Goal: Task Accomplishment & Management: Manage account settings

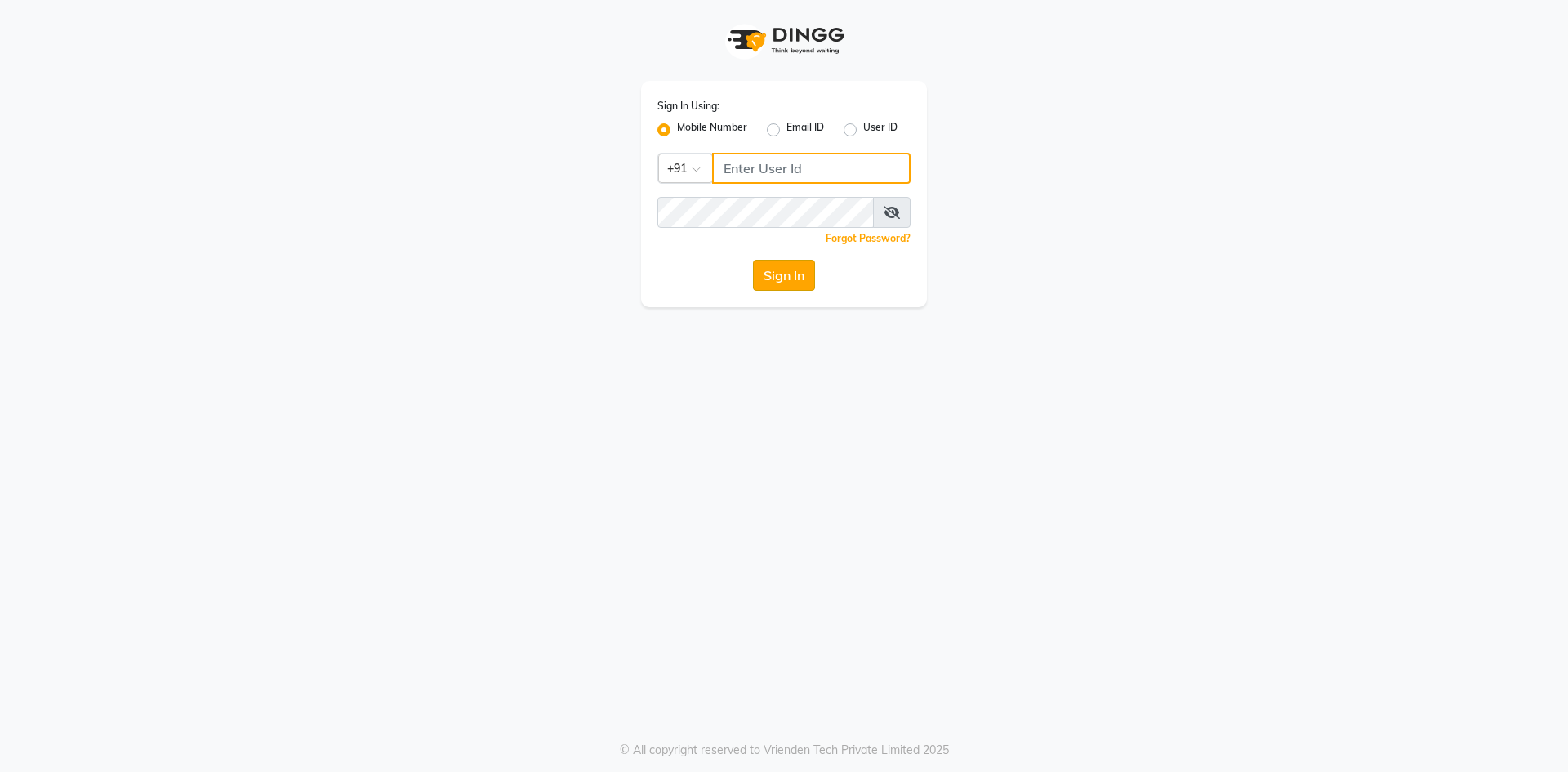
type input "9606078825"
click at [792, 280] on button "Sign In" at bounding box center [784, 275] width 62 height 31
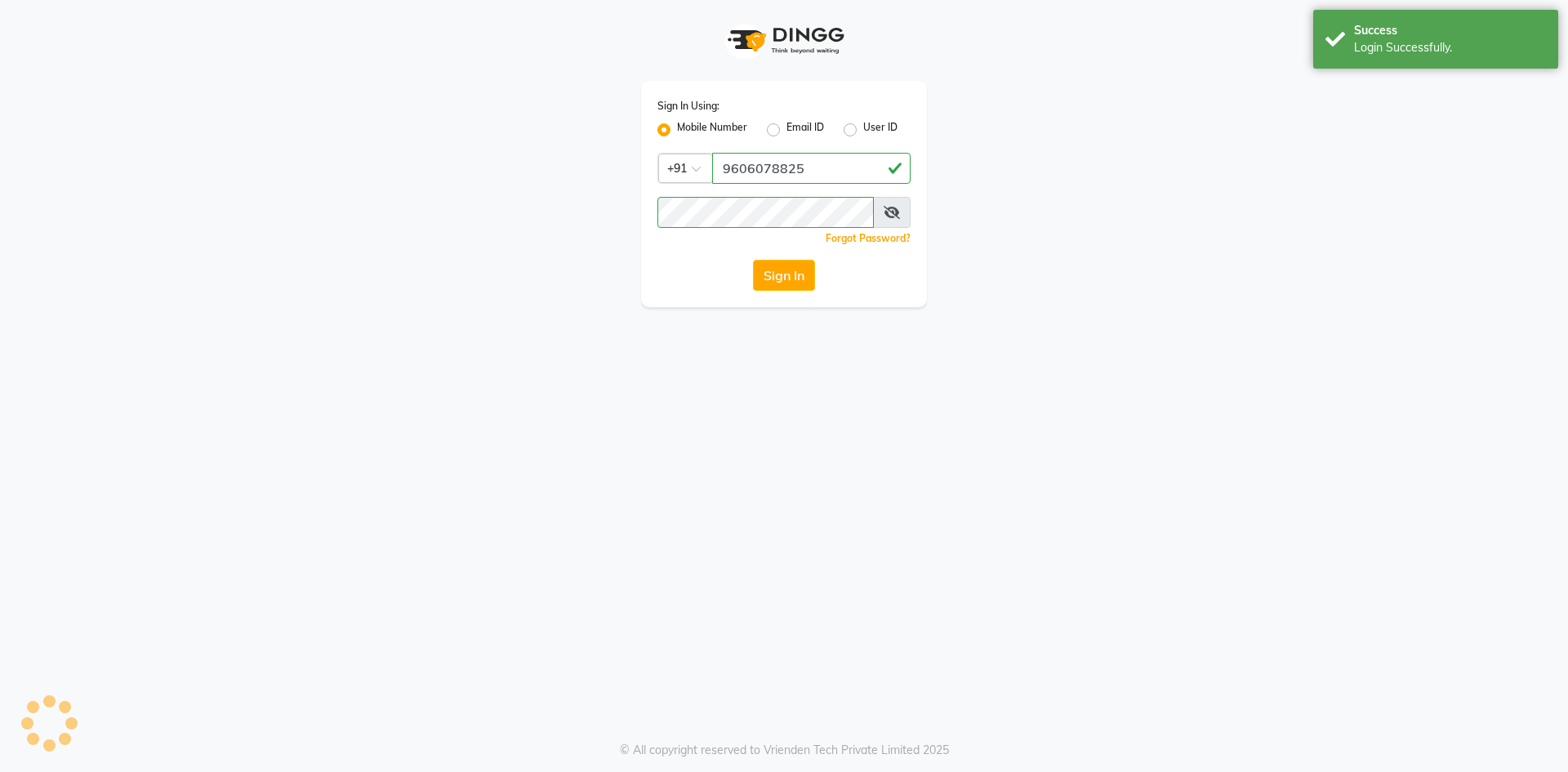
select select "90"
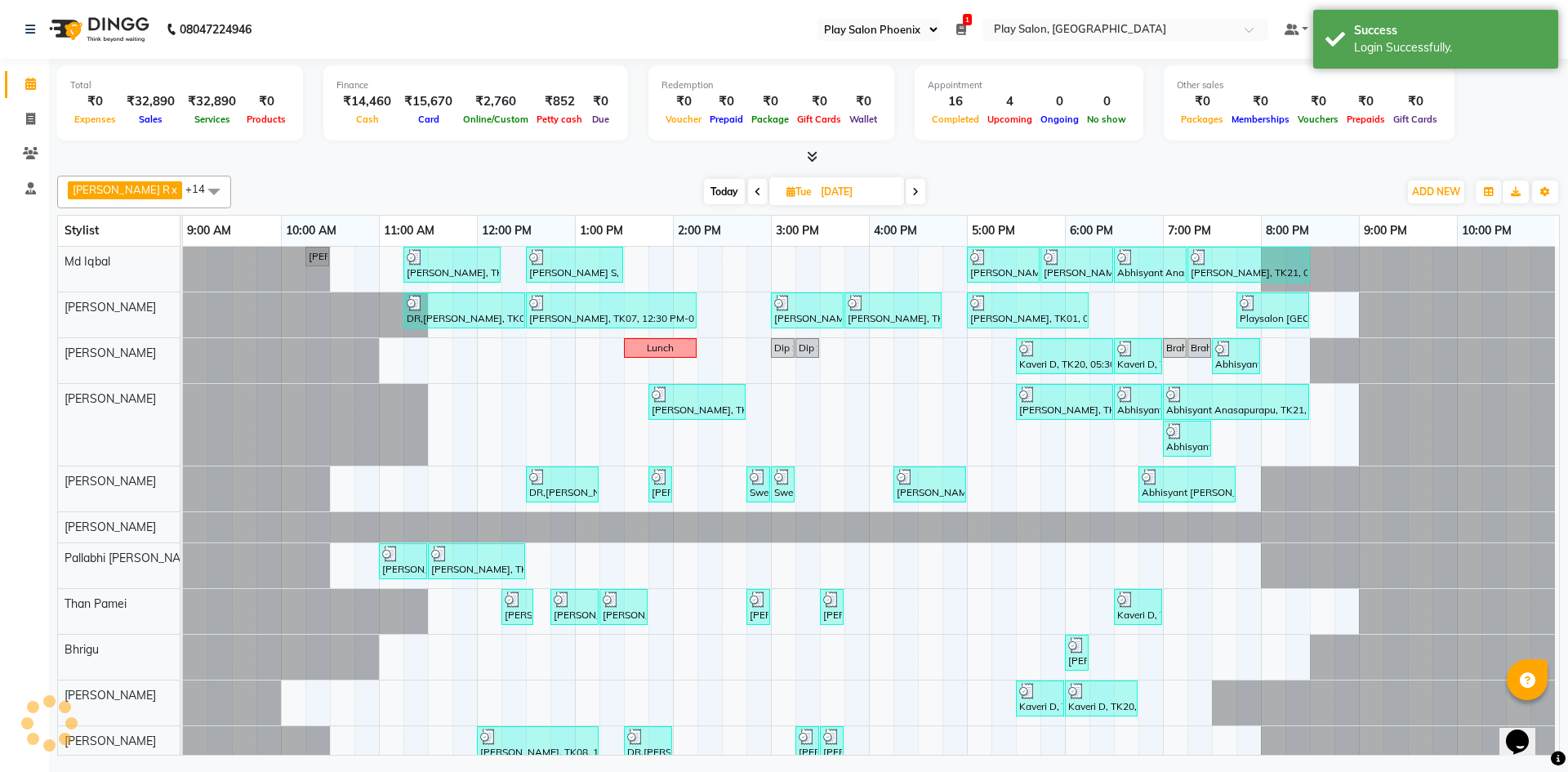
click at [912, 196] on icon at bounding box center [916, 191] width 7 height 10
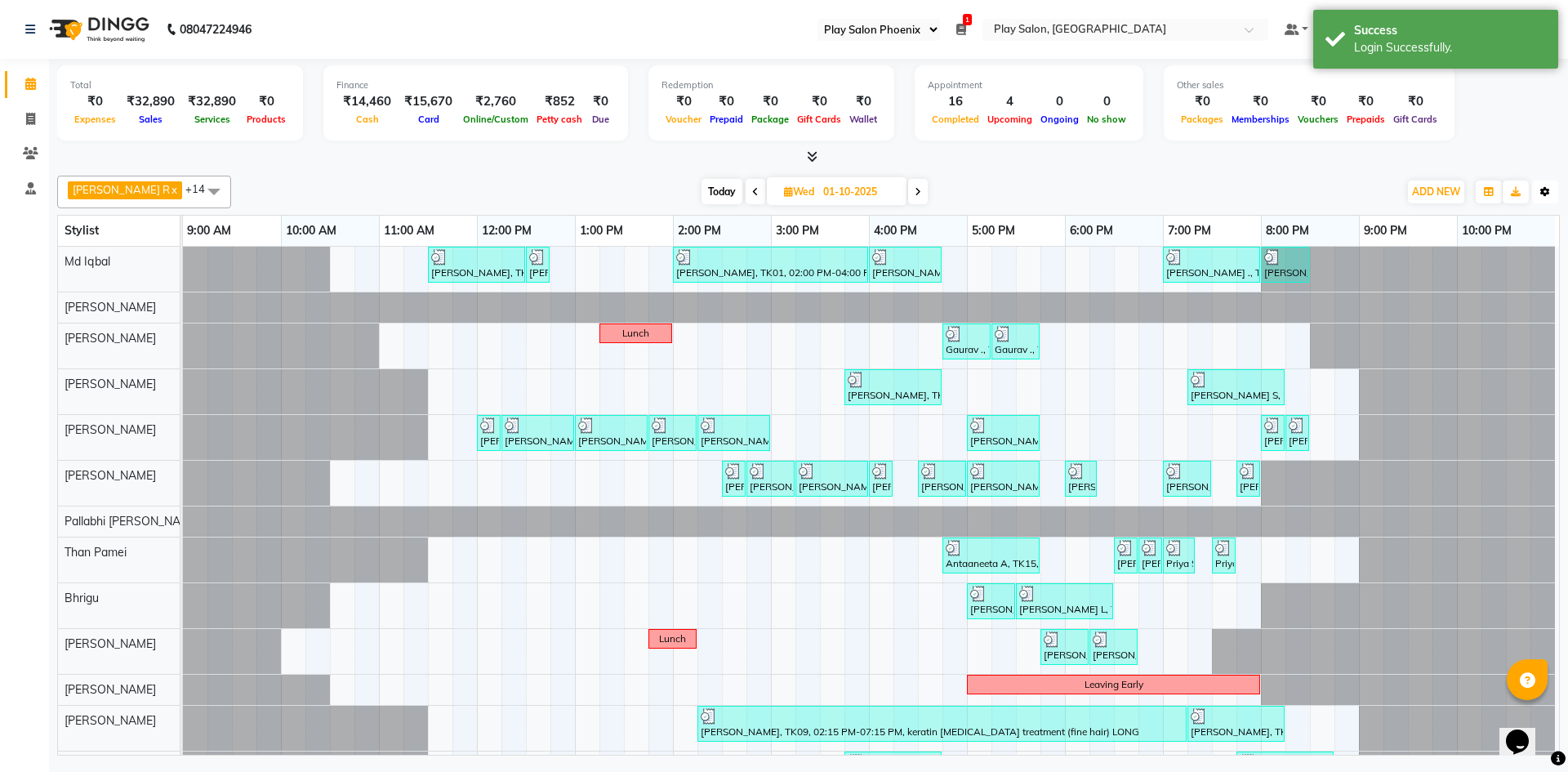
click at [1546, 193] on icon "button" at bounding box center [1545, 191] width 10 height 10
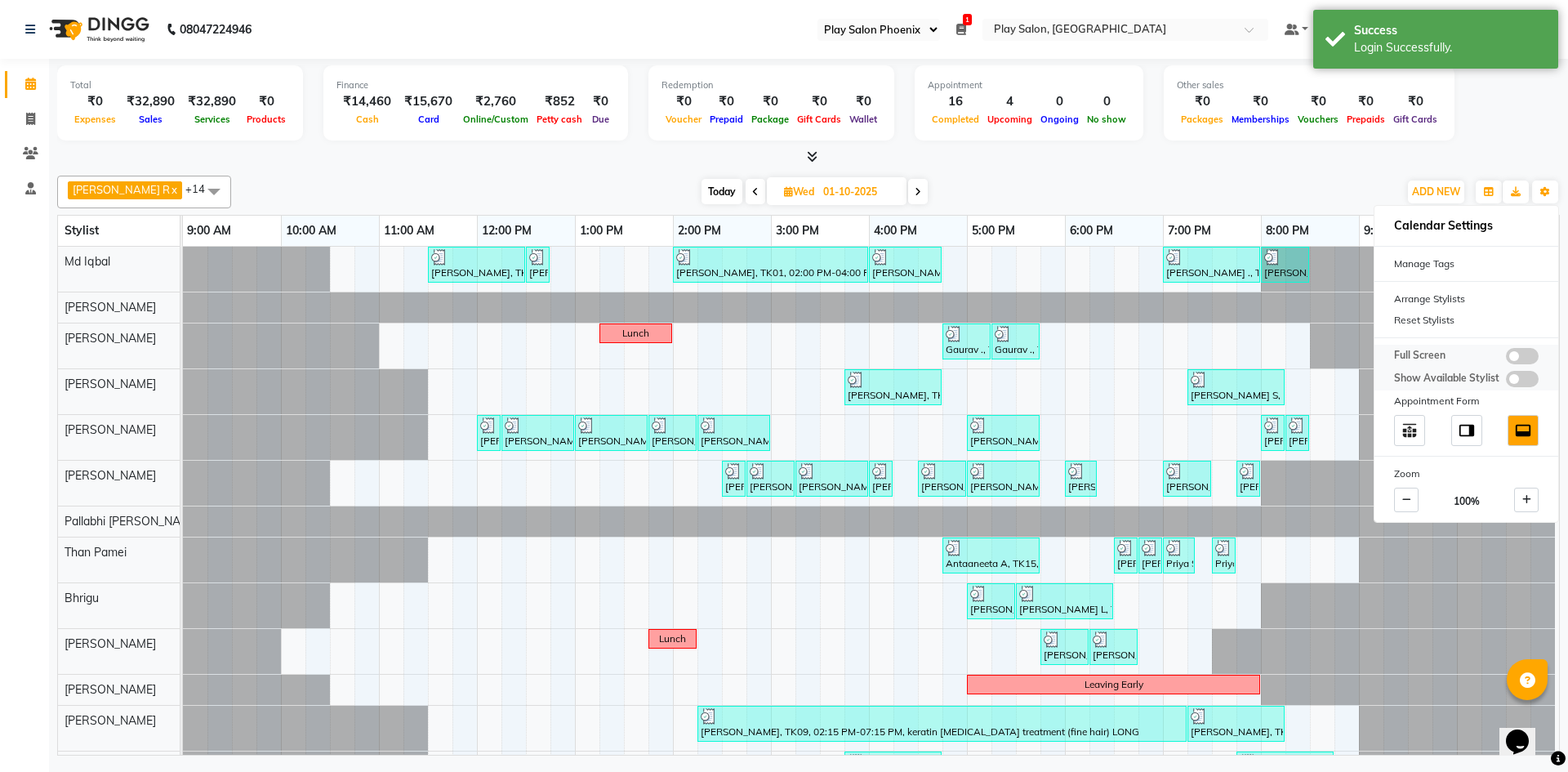
click at [1514, 358] on span at bounding box center [1523, 356] width 33 height 16
click at [1507, 358] on input "checkbox" at bounding box center [1507, 358] width 0 height 0
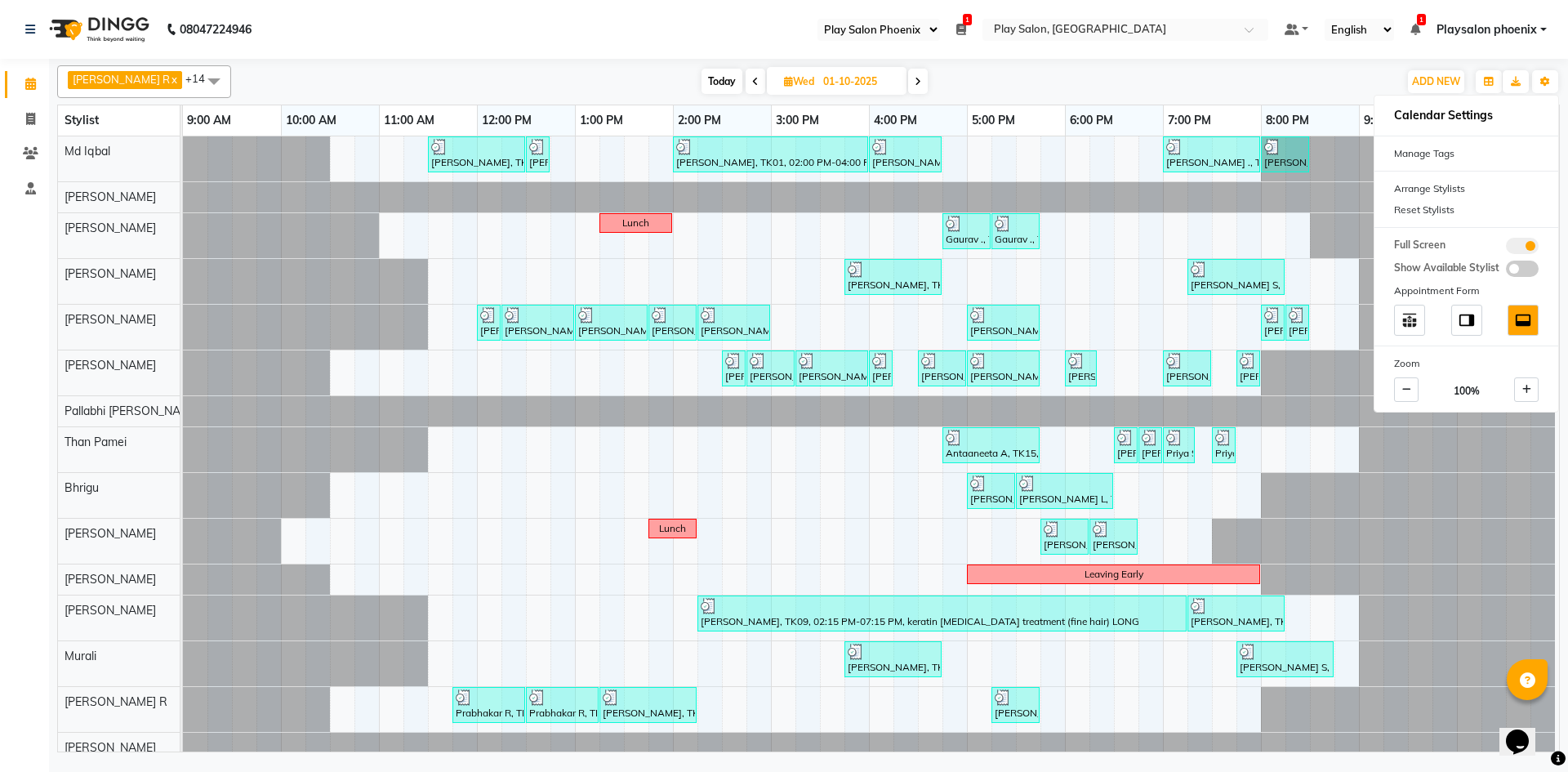
click at [1166, 765] on div "08047224946 Select Register Play Salon Play Salon Phoenix 1 Daily Open Register…" at bounding box center [784, 386] width 1568 height 772
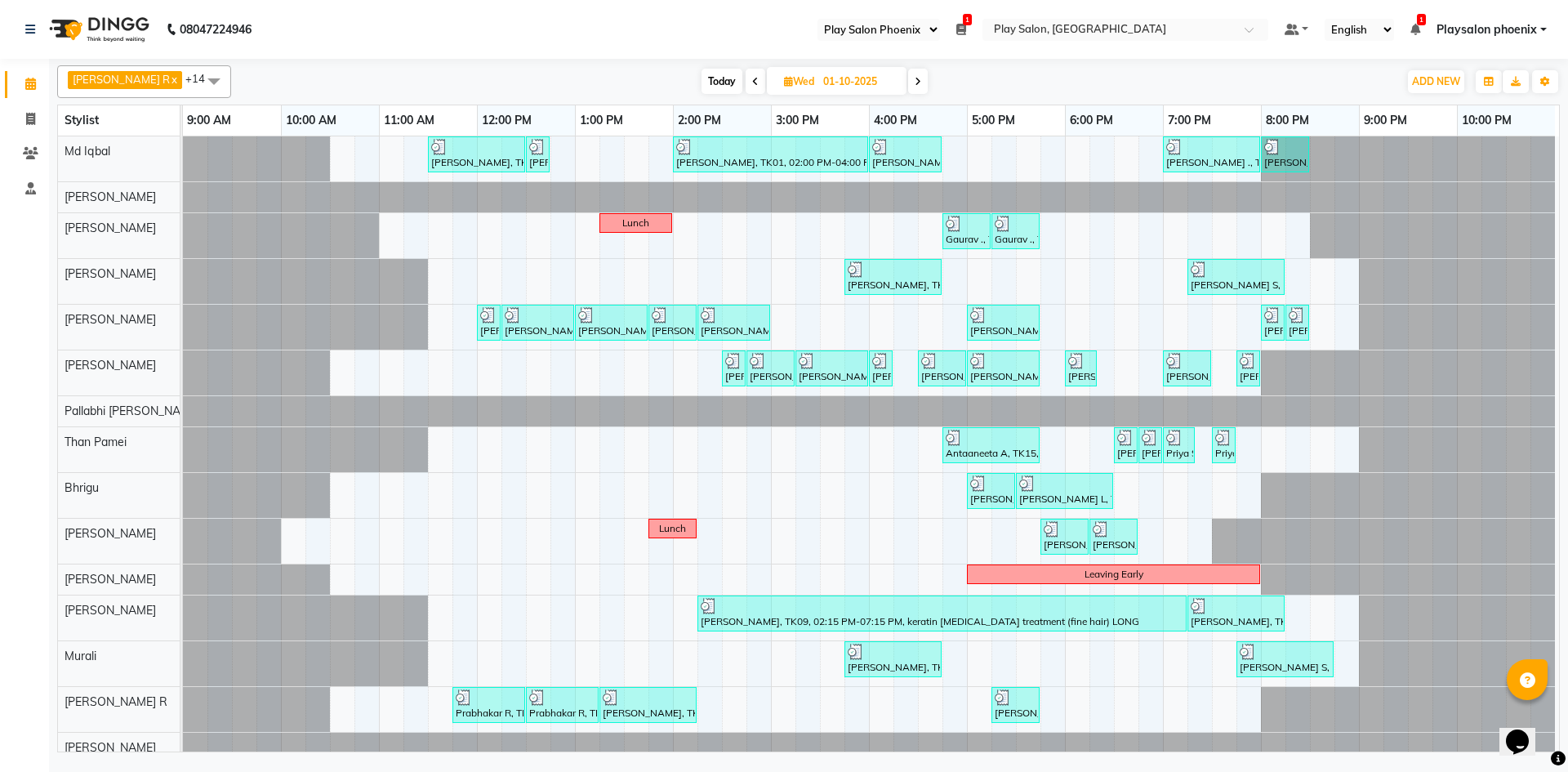
click at [915, 82] on icon at bounding box center [918, 81] width 7 height 10
type input "02-10-2025"
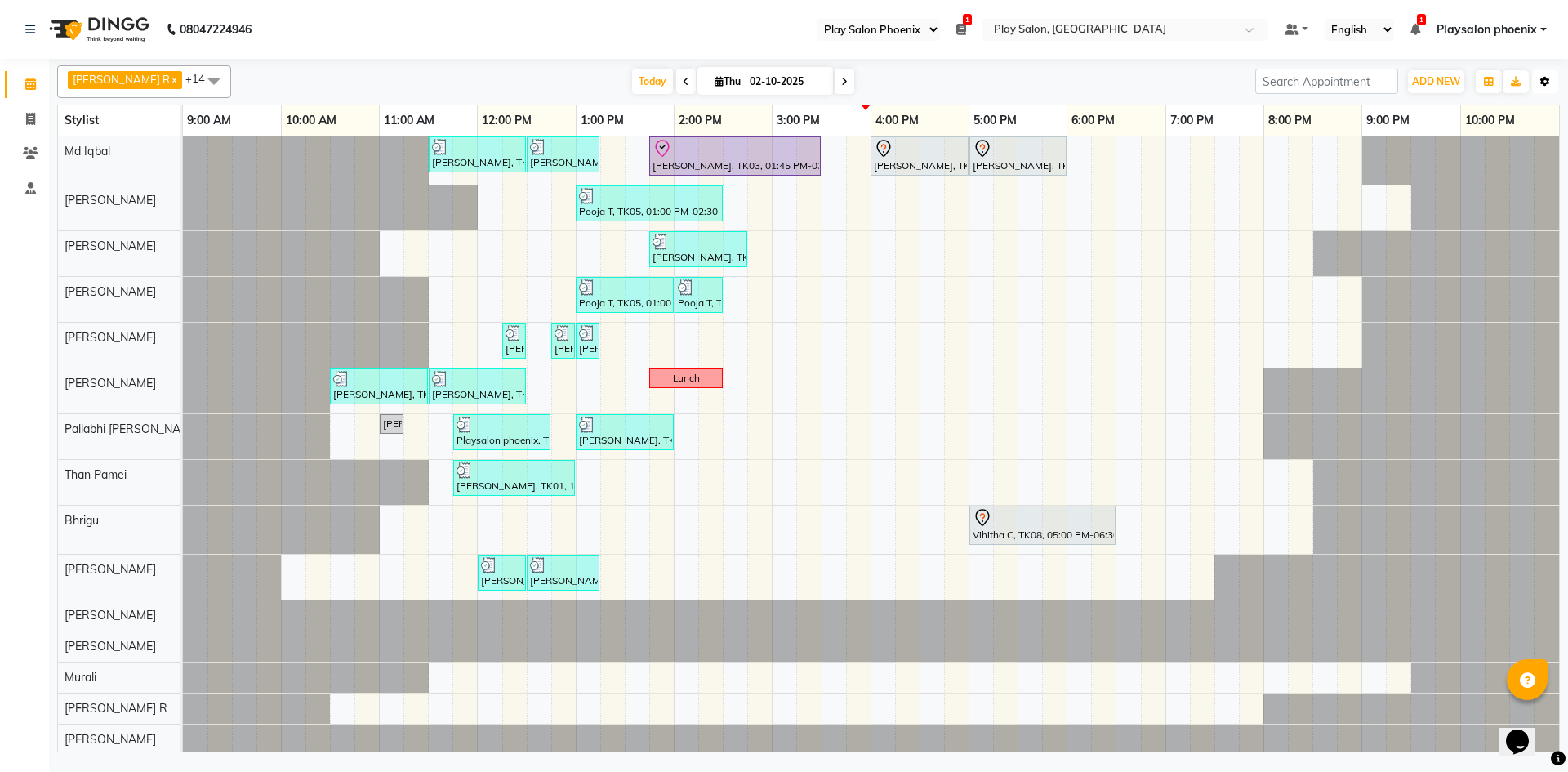
click at [1547, 80] on icon "button" at bounding box center [1545, 81] width 10 height 10
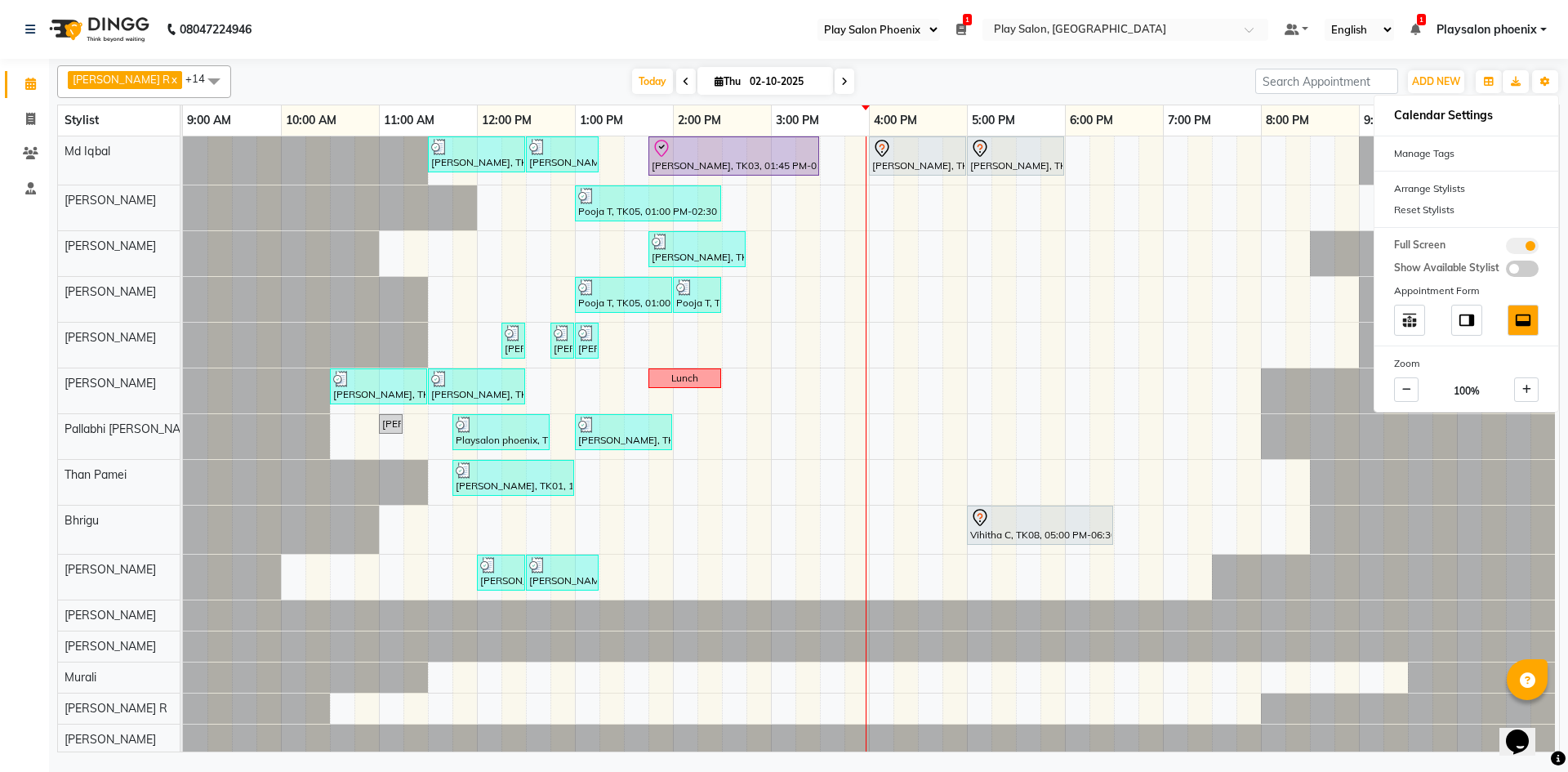
click at [1258, 763] on div "08047224946 Select Register Play Salon Play Salon Phoenix 1 Daily Open Register…" at bounding box center [784, 386] width 1568 height 772
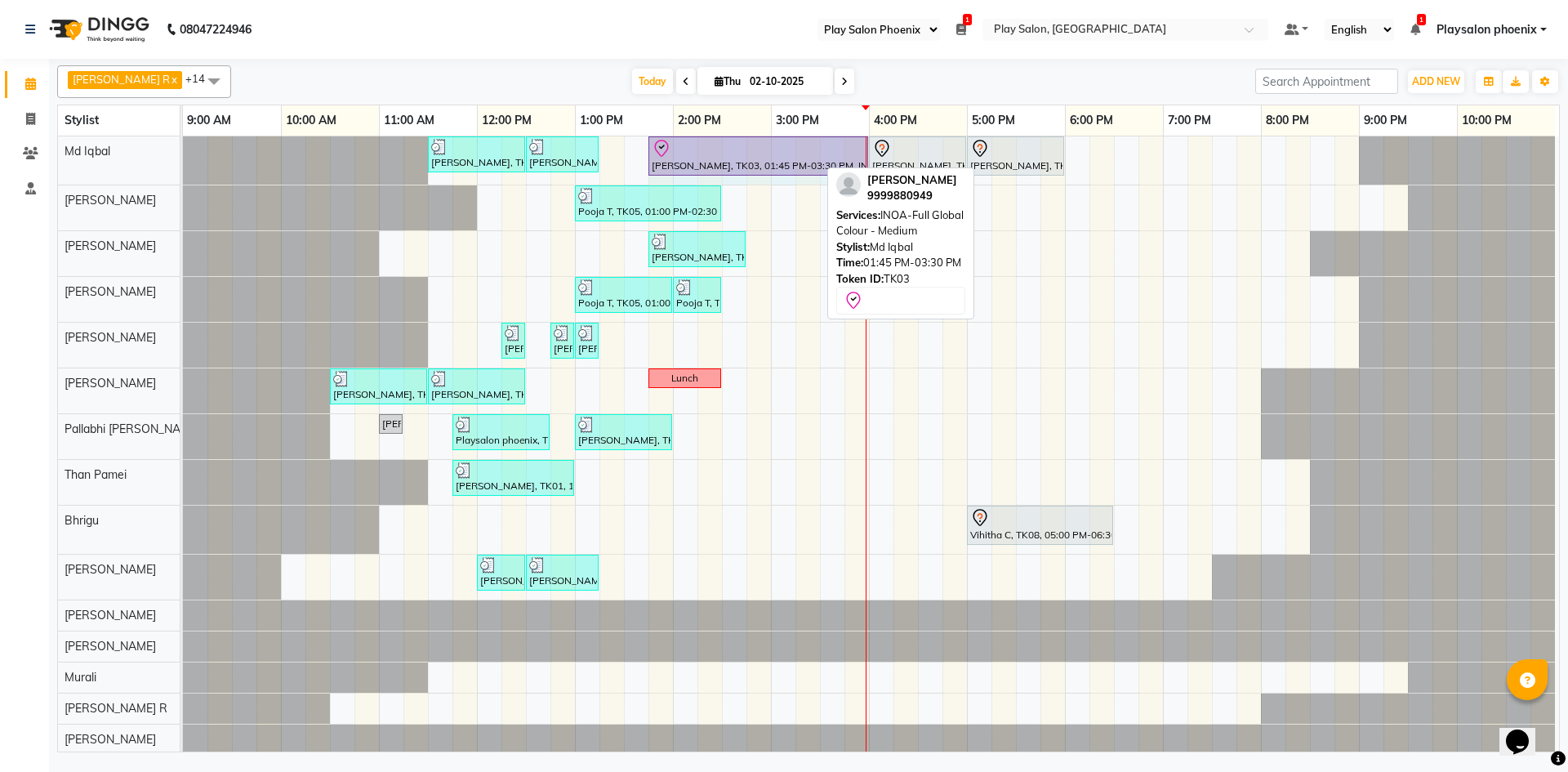
drag, startPoint x: 815, startPoint y: 140, endPoint x: 850, endPoint y: 145, distance: 35.4
click at [183, 145] on div "[PERSON_NAME], TK01, 11:30 AM-12:30 PM, INOA Root Touch-Up Long [PERSON_NAME], …" at bounding box center [183, 161] width 0 height 48
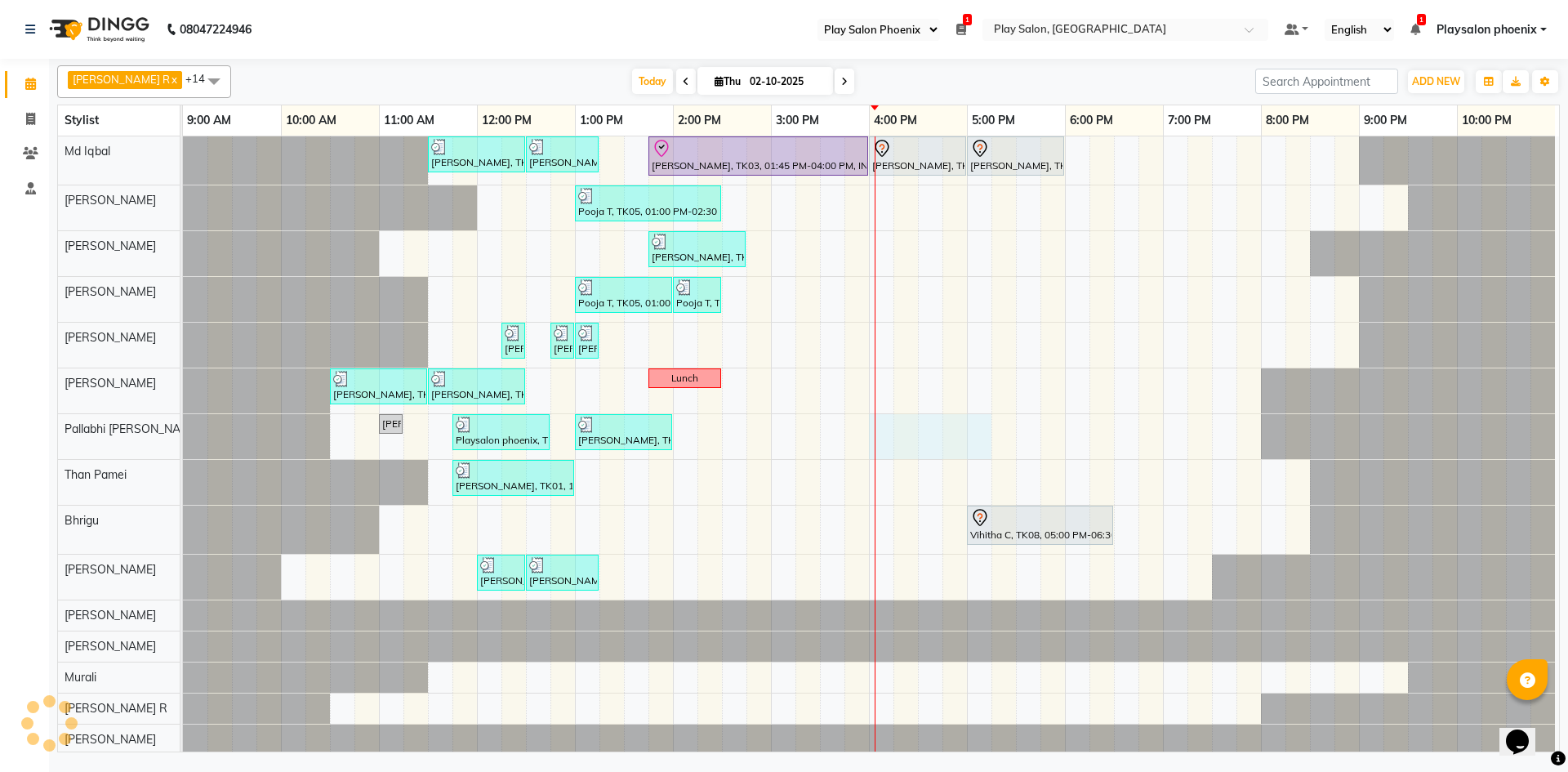
drag, startPoint x: 884, startPoint y: 439, endPoint x: 969, endPoint y: 434, distance: 85.1
click at [984, 434] on div "[PERSON_NAME], TK01, 11:30 AM-12:30 PM, INOA Root Touch-Up Long [PERSON_NAME], …" at bounding box center [871, 446] width 1377 height 619
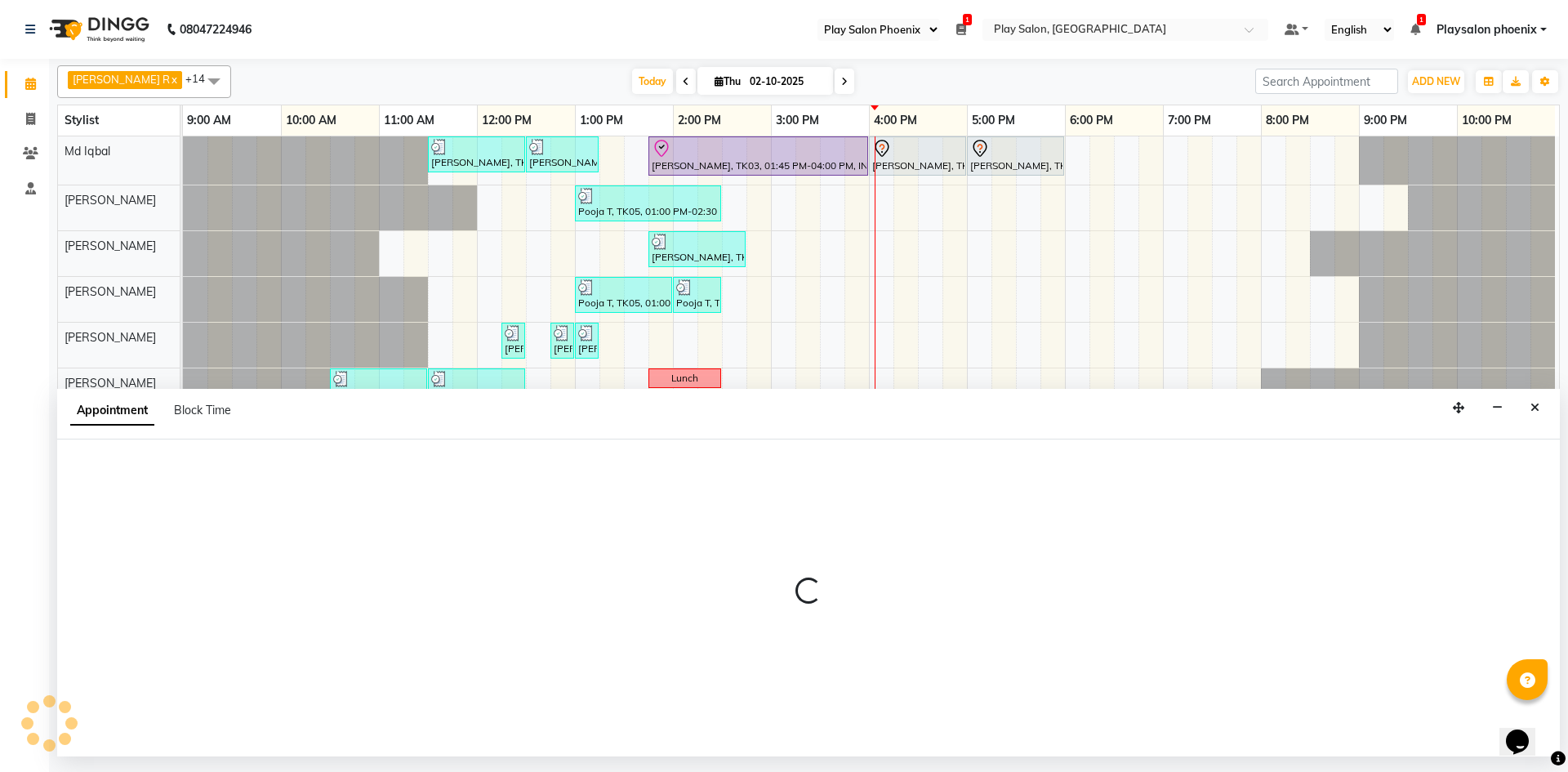
select select "92102"
select select "tentative"
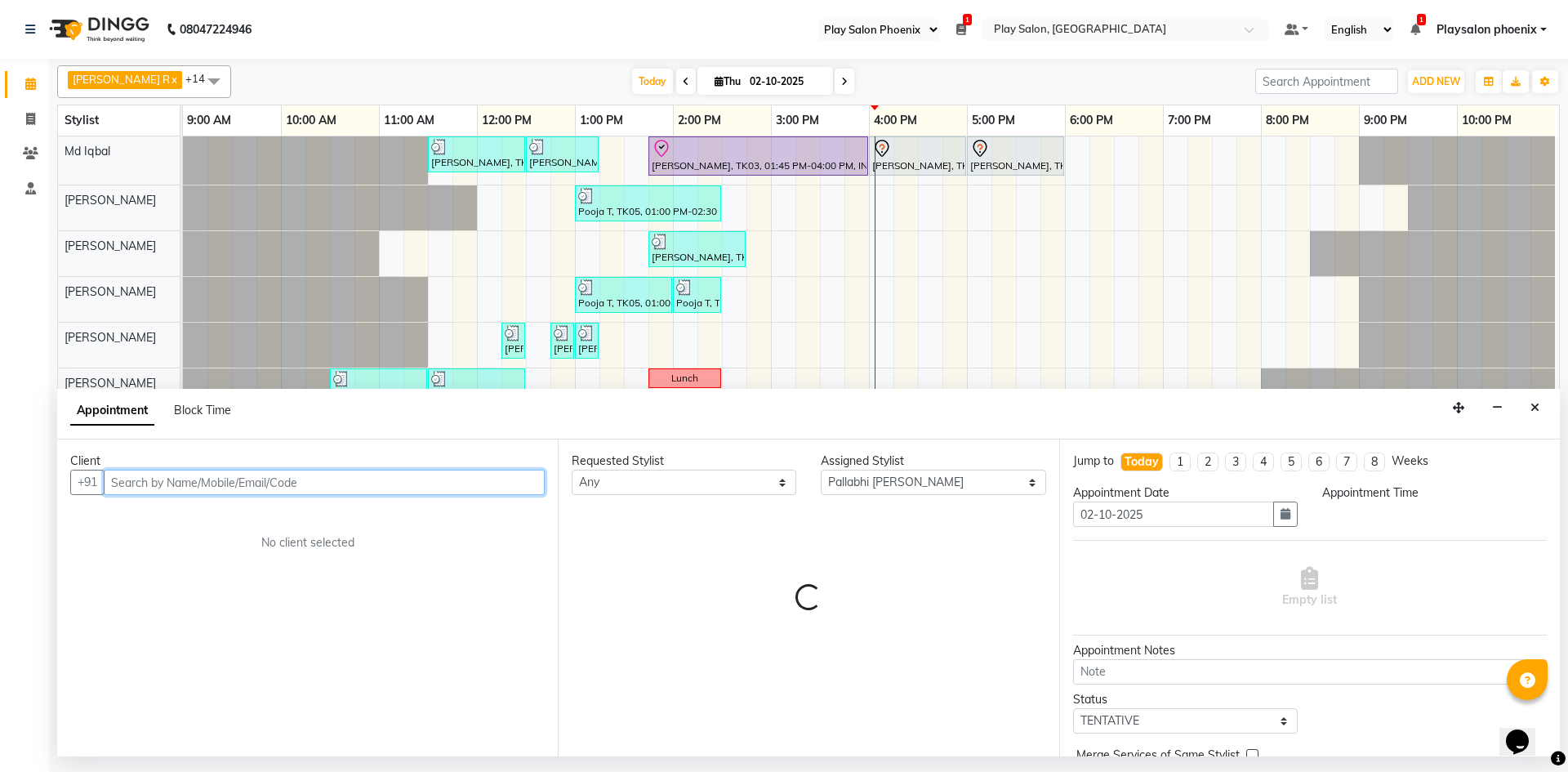
select select "960"
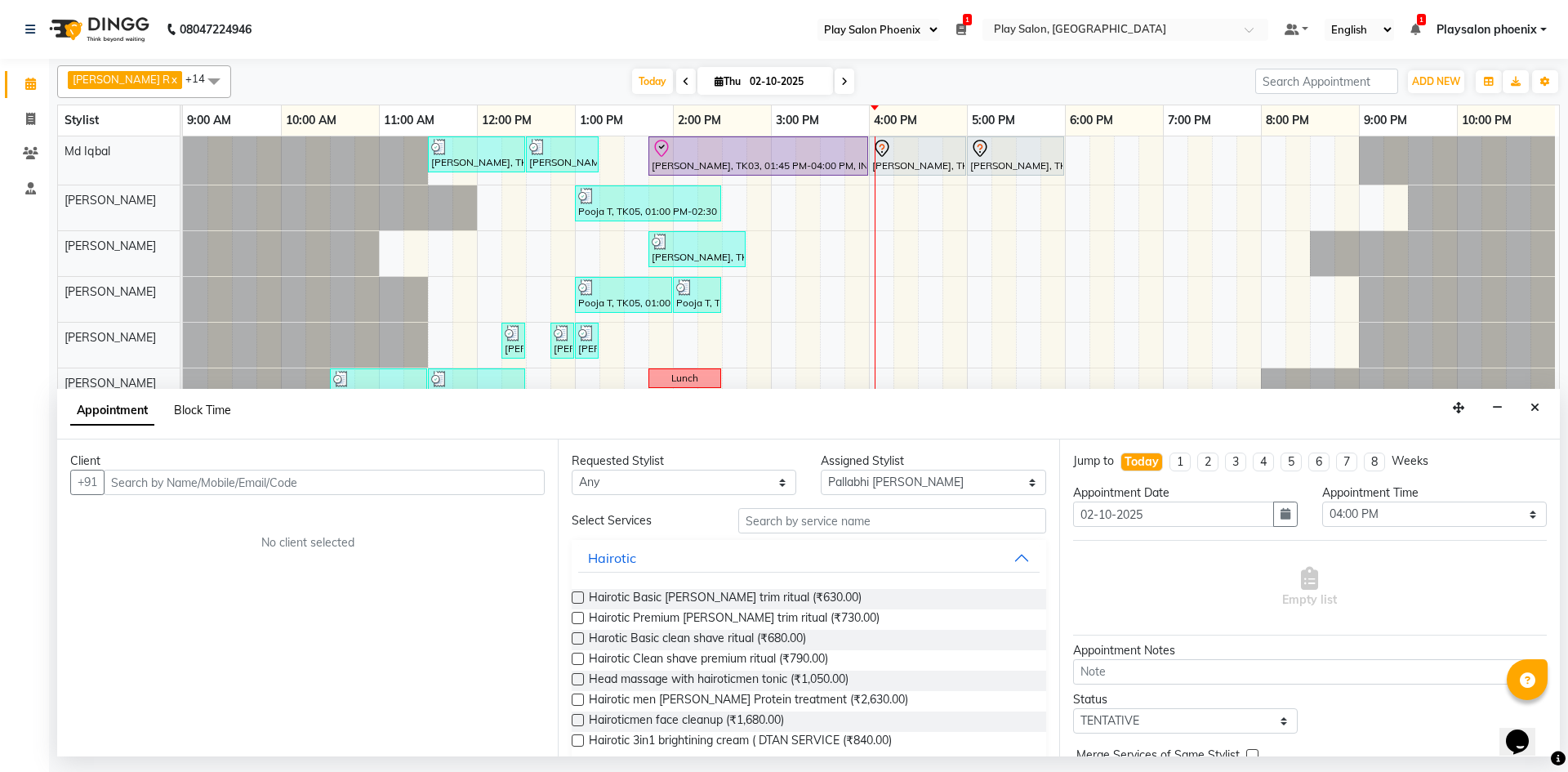
drag, startPoint x: 198, startPoint y: 412, endPoint x: 215, endPoint y: 406, distance: 18.0
click at [199, 411] on span "Block Time" at bounding box center [202, 409] width 57 height 15
select select "92102"
select select "960"
select select "1035"
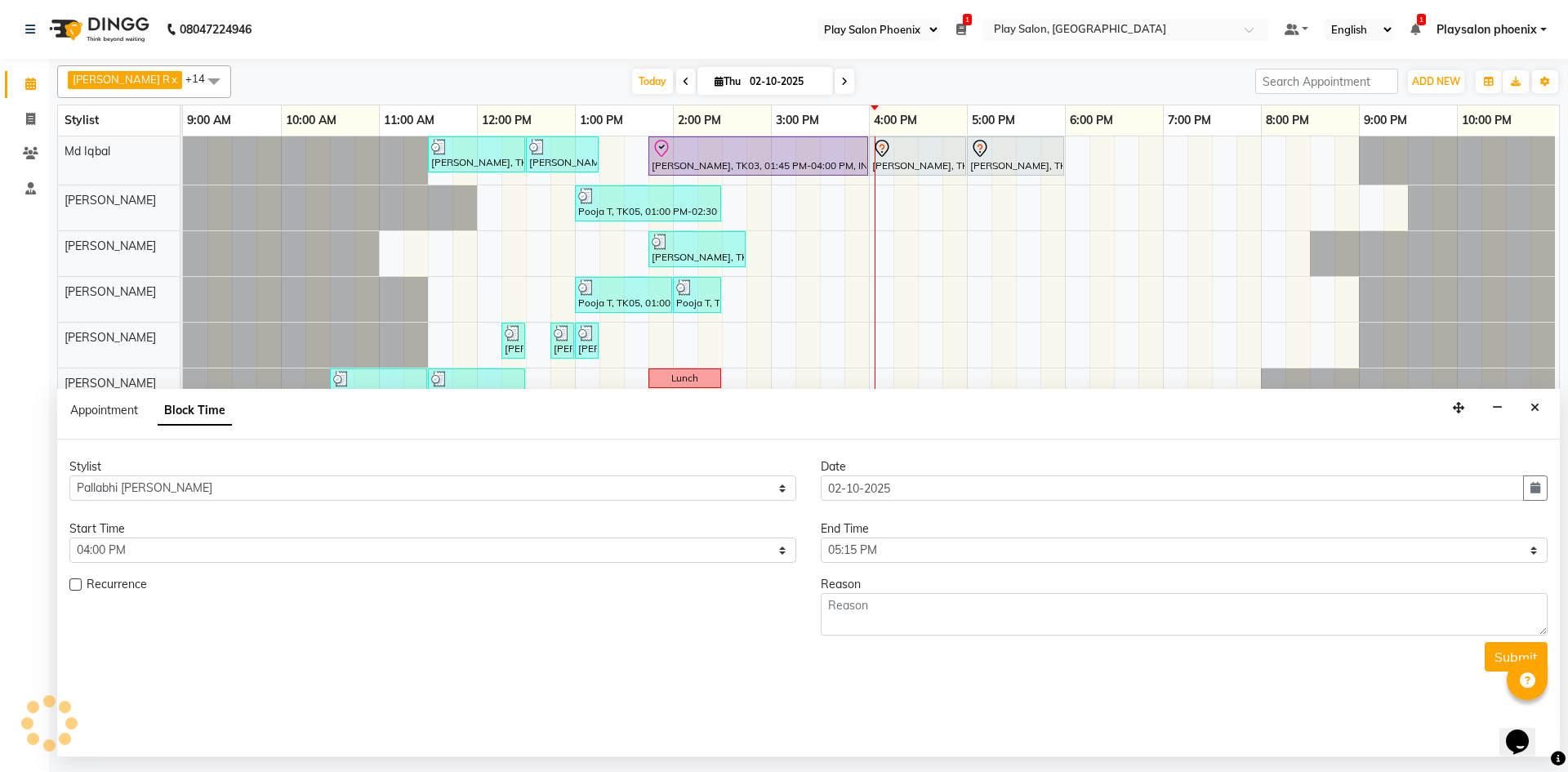
scroll to position [0, 8]
click at [853, 609] on textarea at bounding box center [1185, 614] width 727 height 42
type textarea "model"
click at [1501, 658] on button "Submit" at bounding box center [1516, 657] width 63 height 29
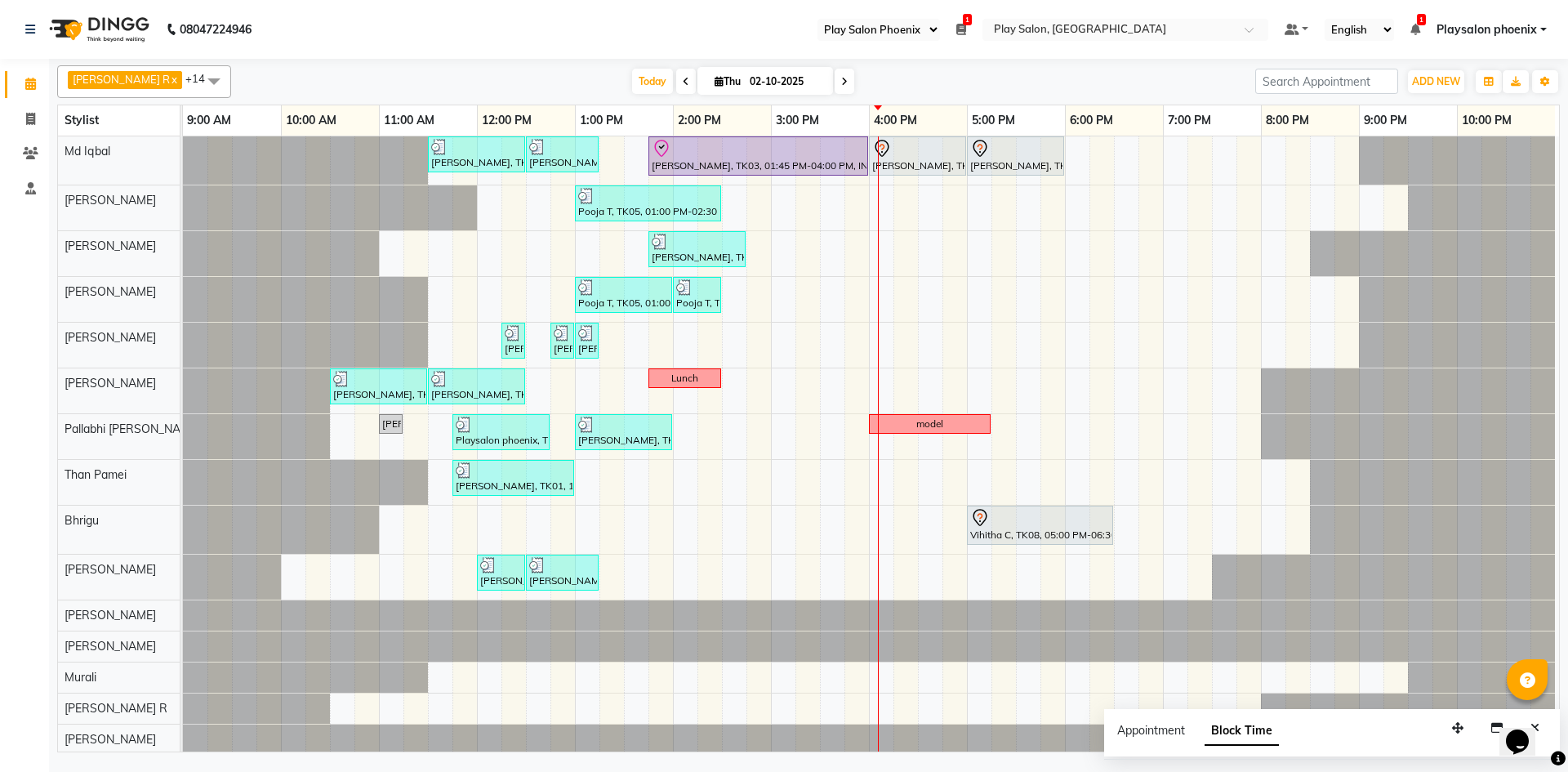
click at [1543, 31] on link "Playsalon phoenix" at bounding box center [1491, 30] width 110 height 17
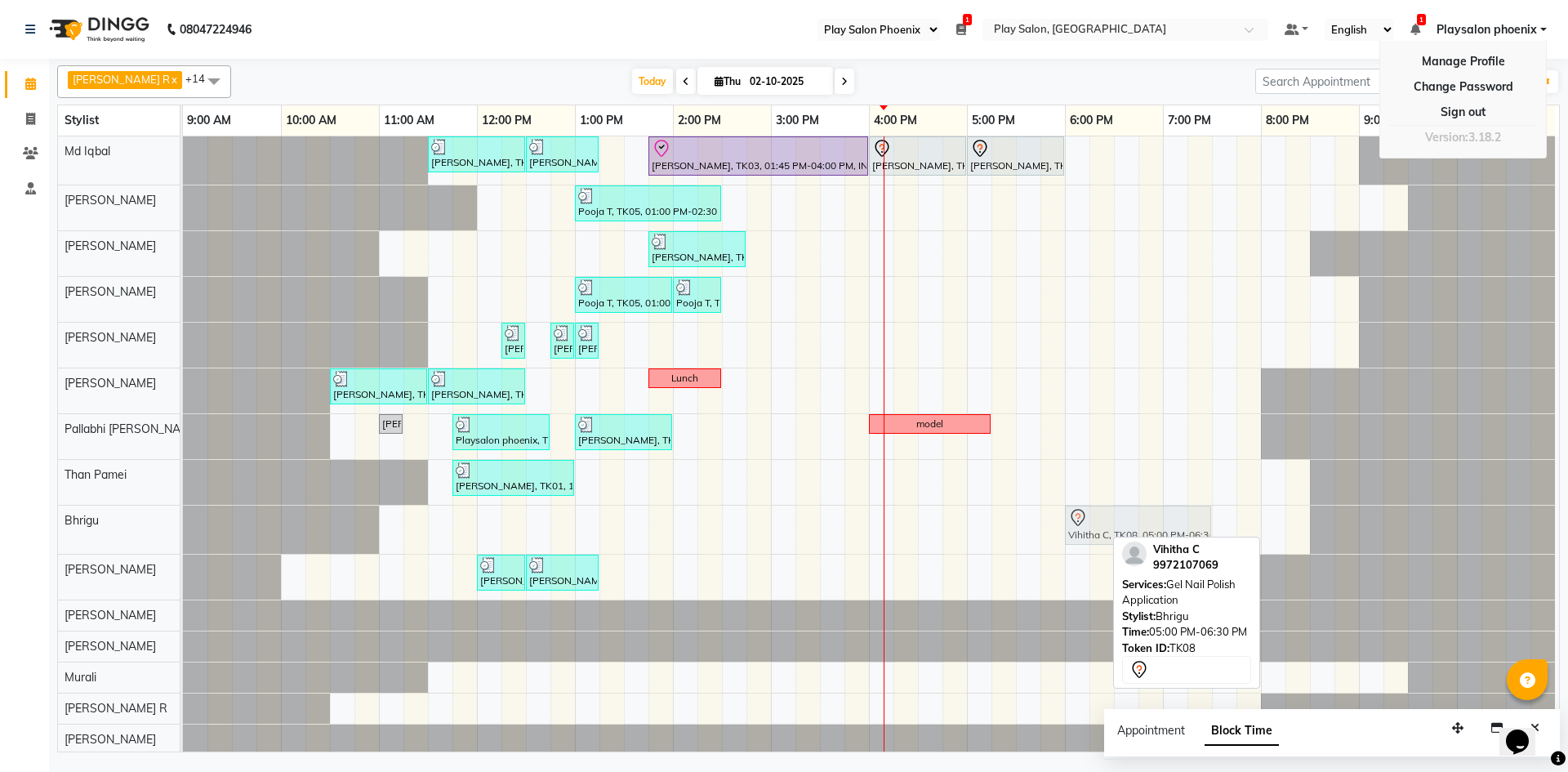
drag, startPoint x: 995, startPoint y: 525, endPoint x: 1092, endPoint y: 520, distance: 97.1
click at [183, 520] on div "Vihitha C, TK08, 05:00 PM-06:30 PM, Gel Nail Polish Application Vihitha C, TK08…" at bounding box center [183, 530] width 0 height 48
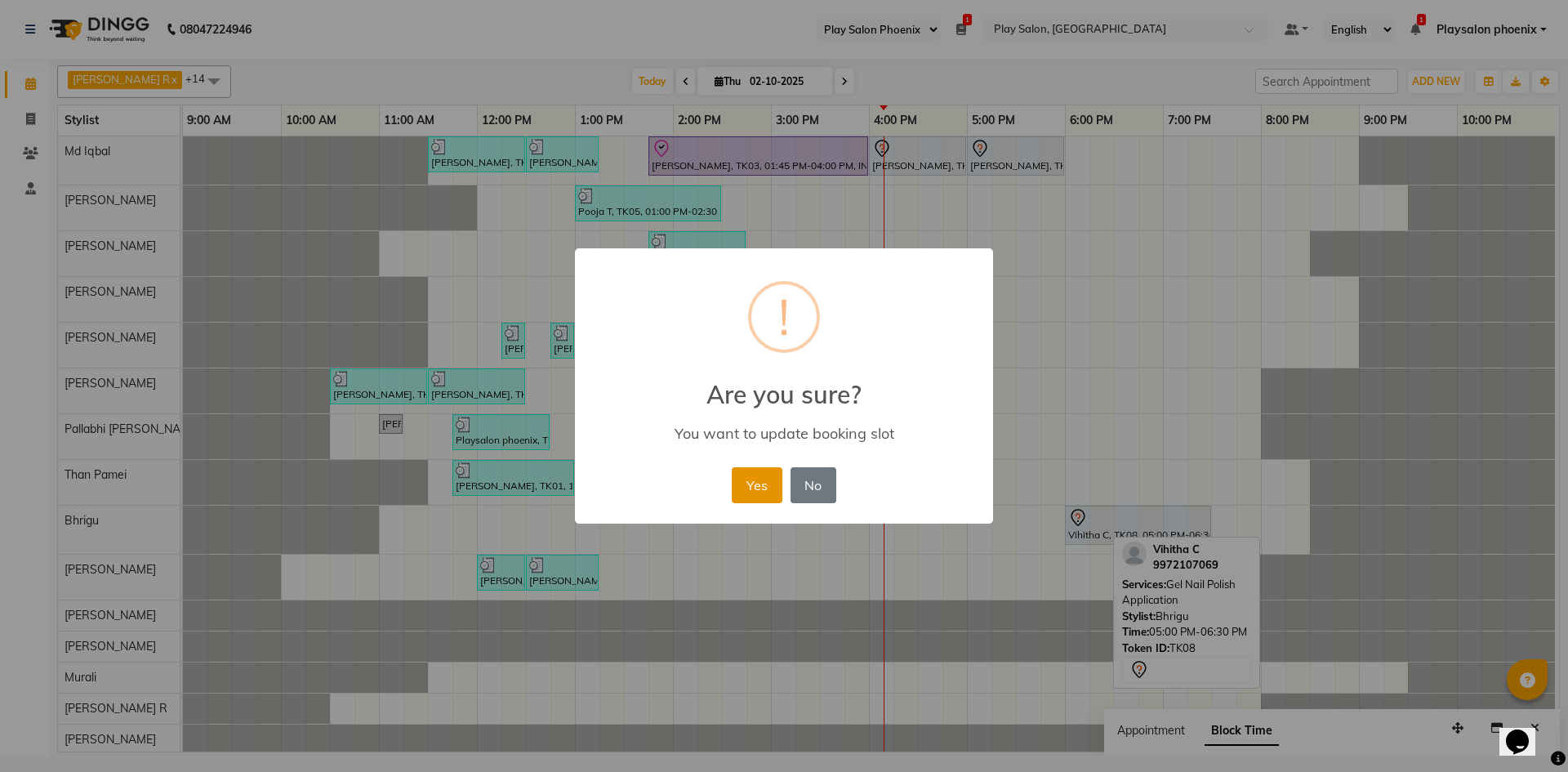
click at [753, 488] on button "Yes" at bounding box center [757, 486] width 50 height 36
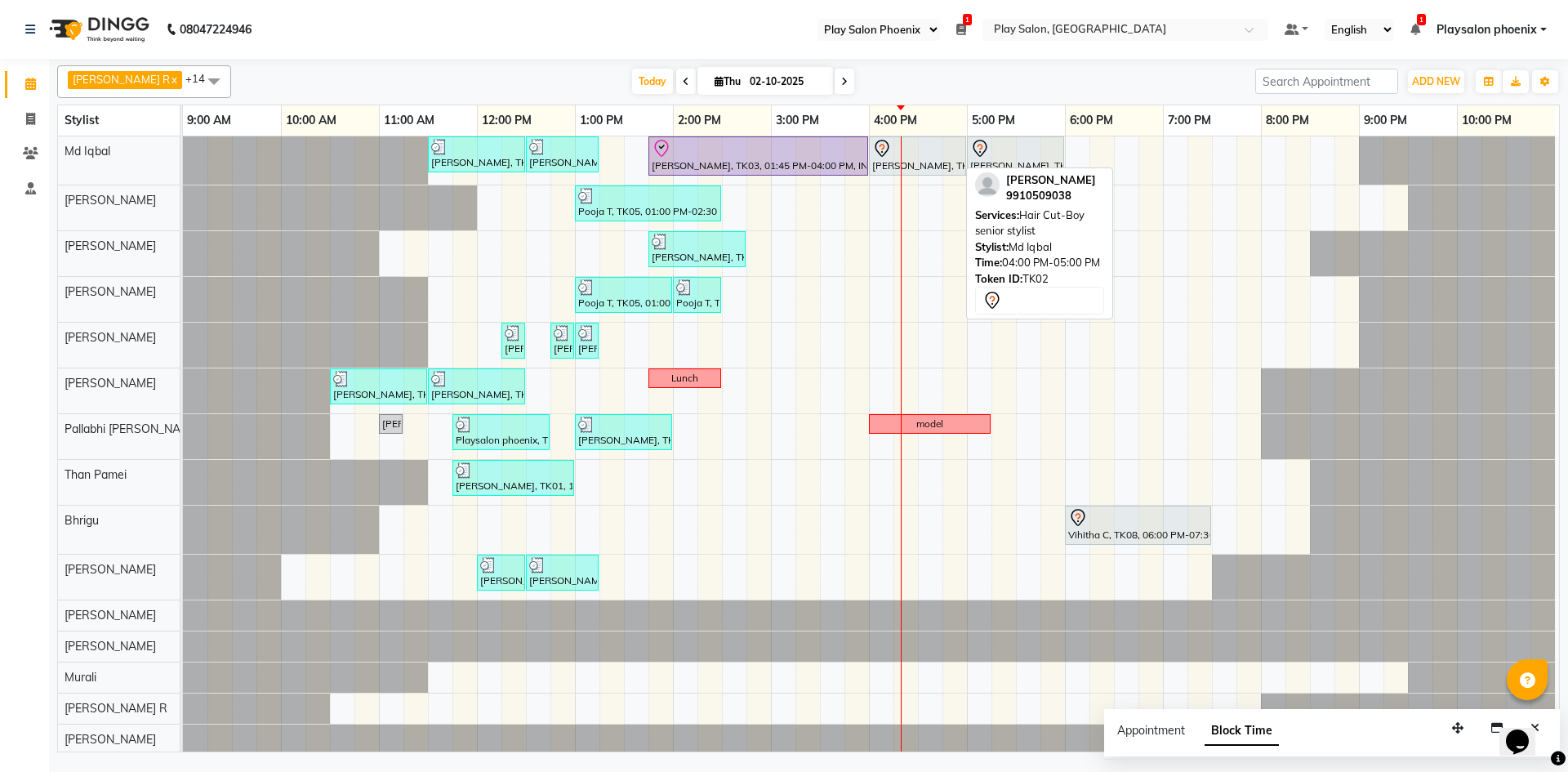
click at [919, 166] on div "[PERSON_NAME], TK02, 04:00 PM-05:00 PM, Hair Cut-Boy senior stylist" at bounding box center [917, 156] width 94 height 35
click at [920, 165] on div "[PERSON_NAME], TK02, 04:00 PM-05:00 PM, Hair Cut-Boy senior stylist" at bounding box center [917, 156] width 94 height 35
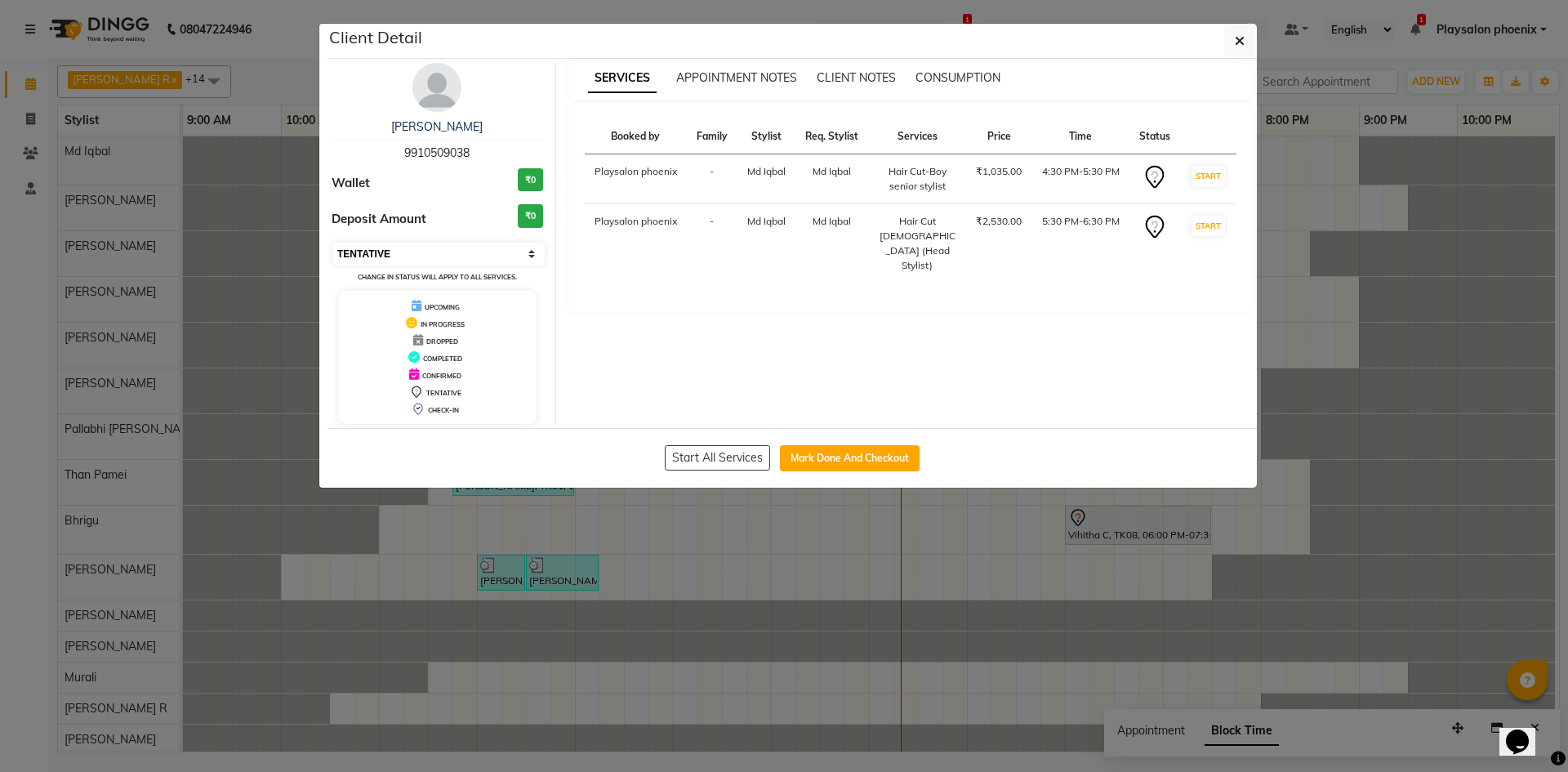
click at [408, 249] on select "Select IN SERVICE CONFIRMED TENTATIVE CHECK IN MARK DONE DROPPED UPCOMING" at bounding box center [439, 254] width 211 height 23
select select "8"
click at [333, 242] on select "Select IN SERVICE CONFIRMED TENTATIVE CHECK IN MARK DONE DROPPED UPCOMING" at bounding box center [439, 254] width 211 height 23
click at [1238, 43] on icon "button" at bounding box center [1239, 41] width 10 height 13
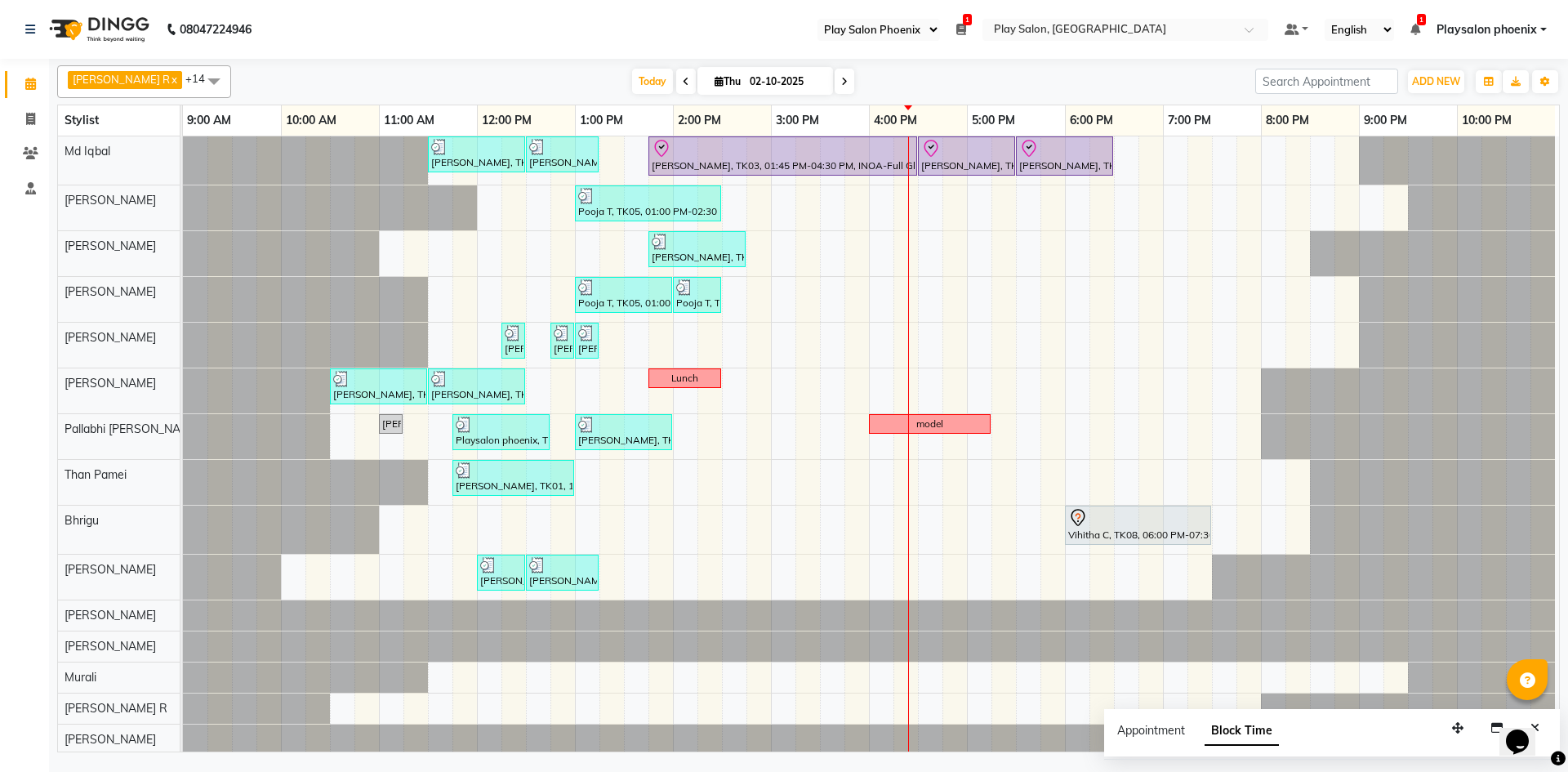
click at [841, 79] on icon at bounding box center [845, 81] width 7 height 10
type input "03-10-2025"
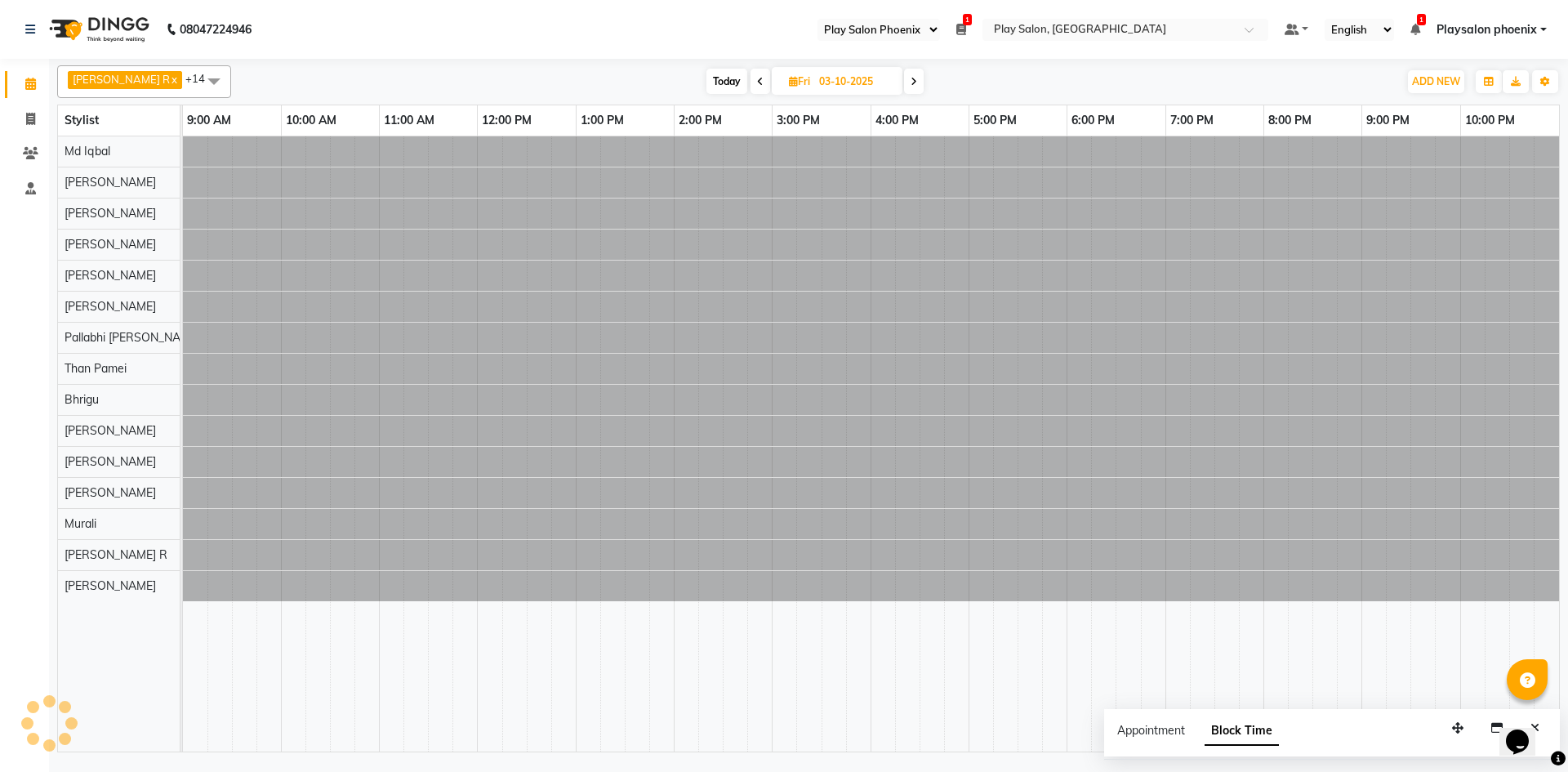
scroll to position [0, 0]
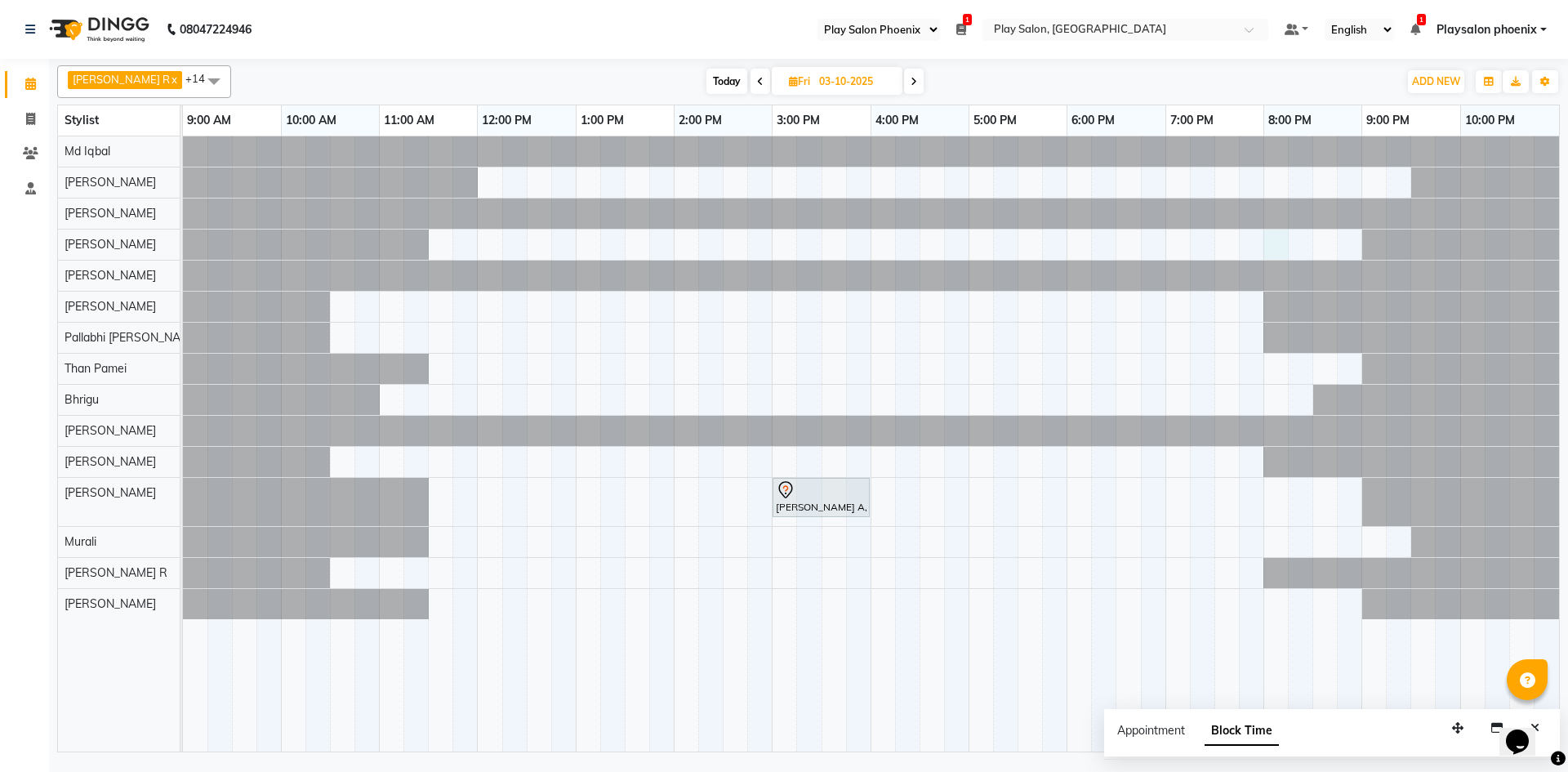
click at [1271, 243] on div "[PERSON_NAME] A, 03:00 PM-04:00 PM, Hair Cut [DEMOGRAPHIC_DATA] (Head Stylist)" at bounding box center [871, 444] width 1377 height 615
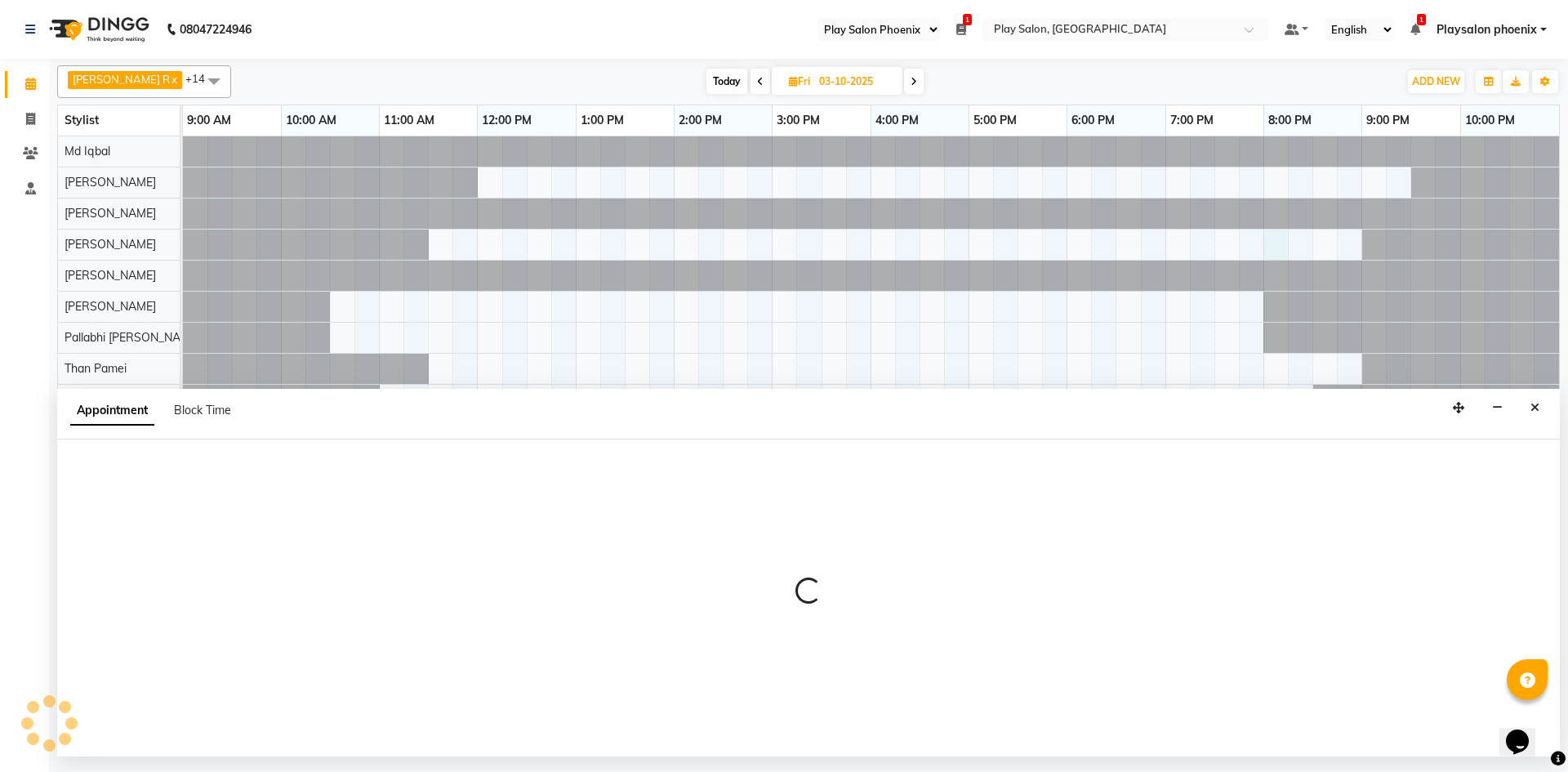
select select "81425"
select select "tentative"
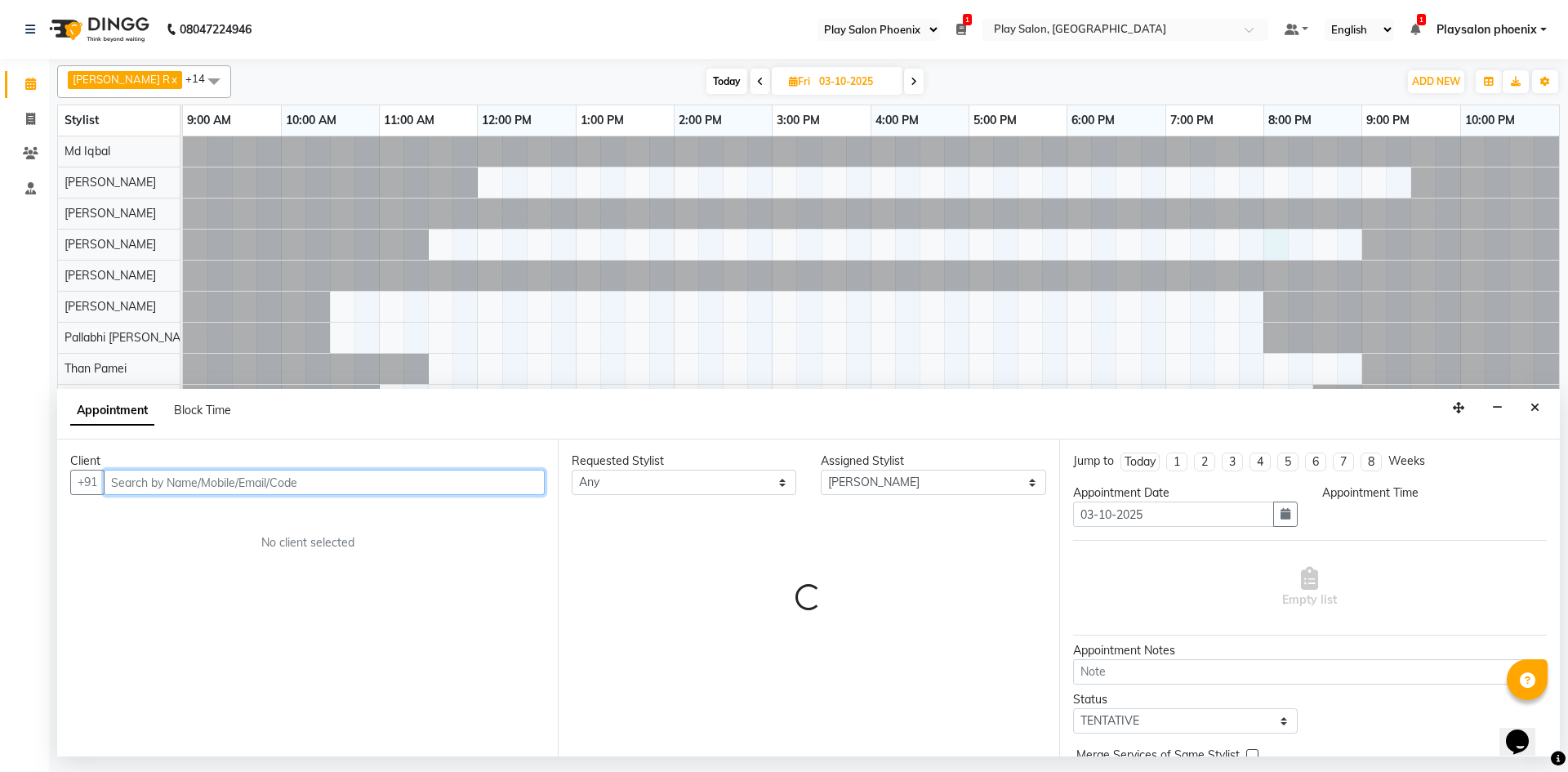
select select "1200"
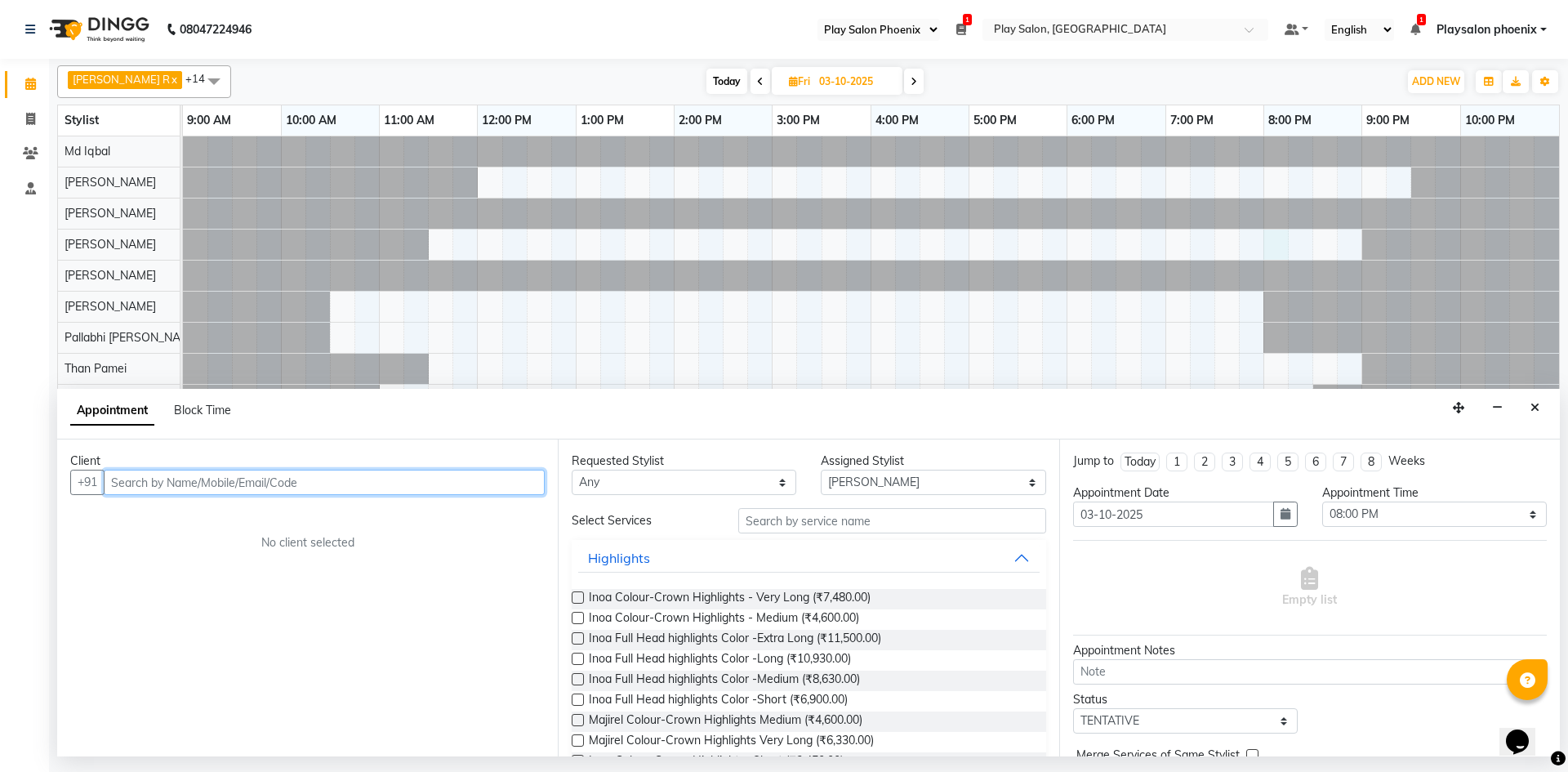
click at [138, 480] on input "text" at bounding box center [325, 482] width 441 height 25
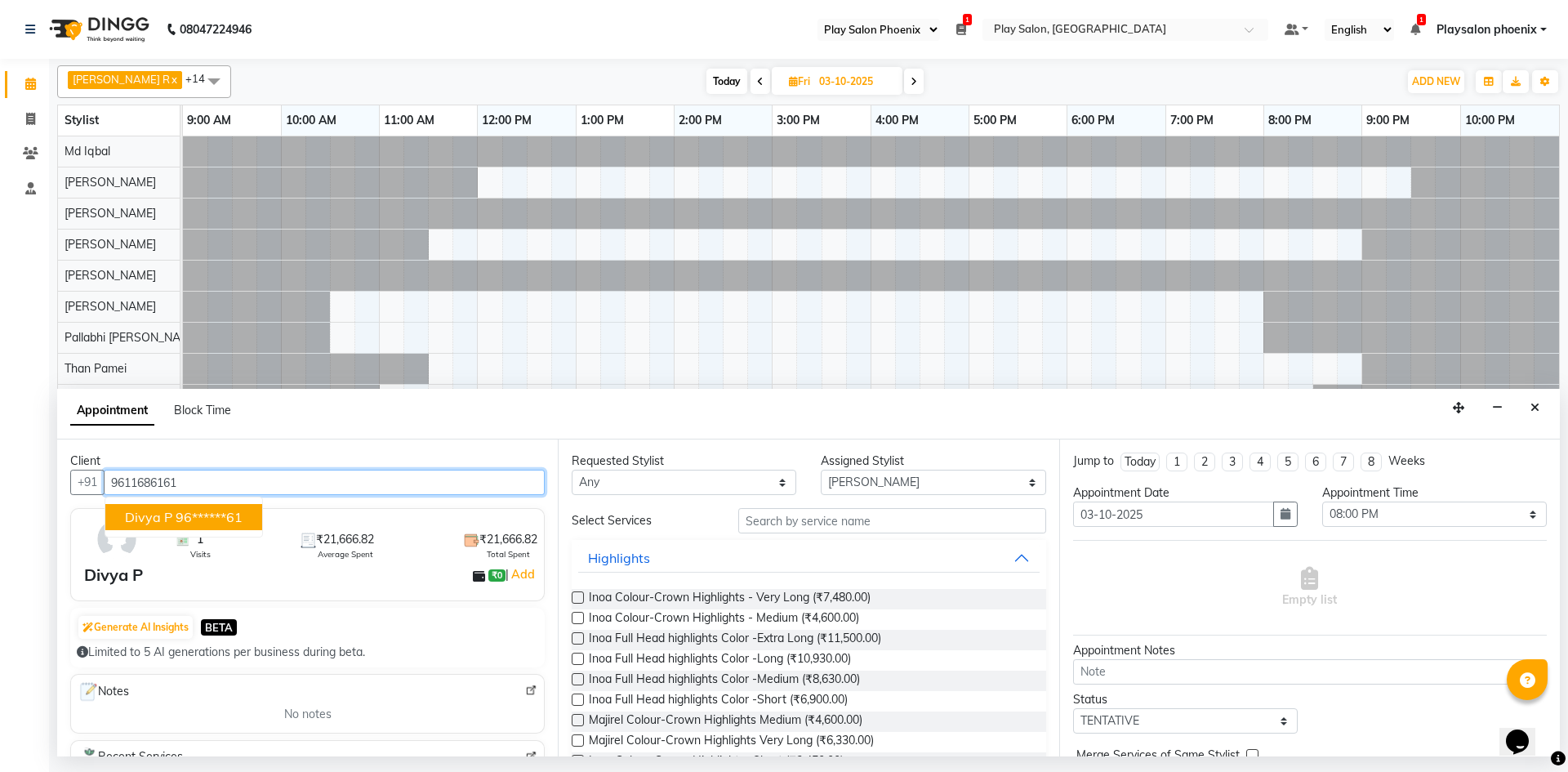
click at [159, 516] on span "Divya P" at bounding box center [148, 517] width 48 height 16
type input "96******61"
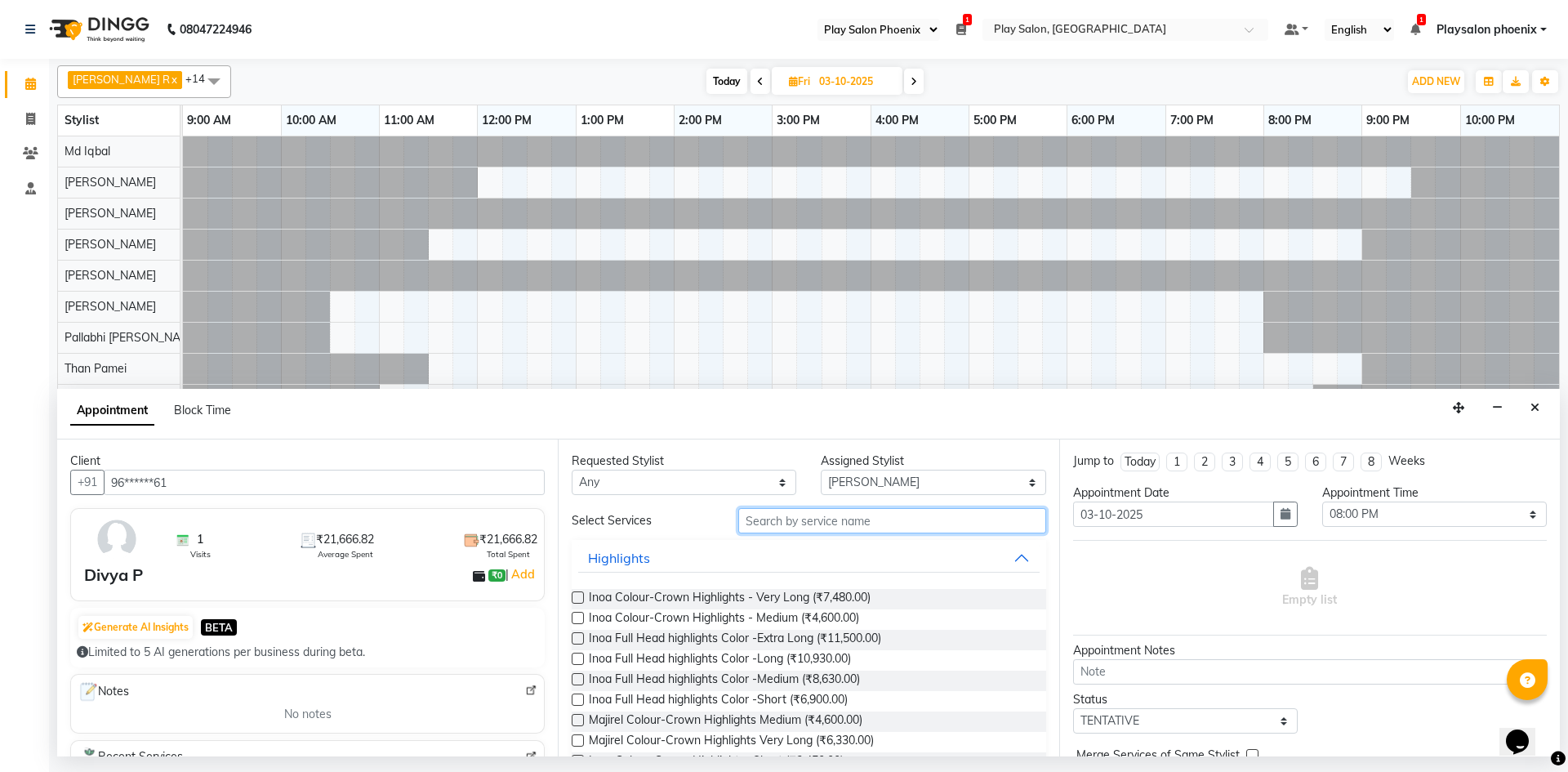
click at [762, 518] on input "text" at bounding box center [892, 520] width 308 height 25
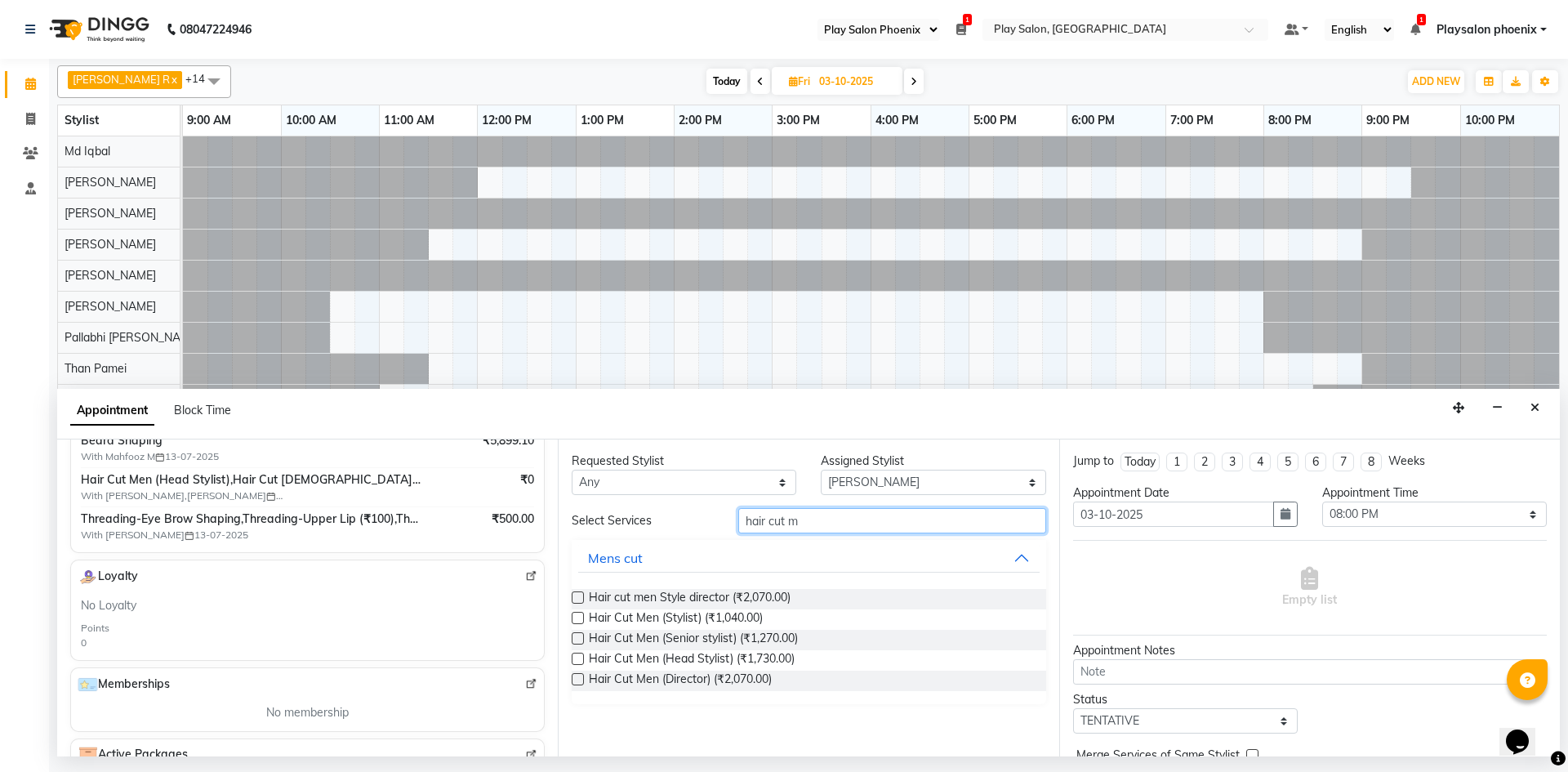
scroll to position [490, 0]
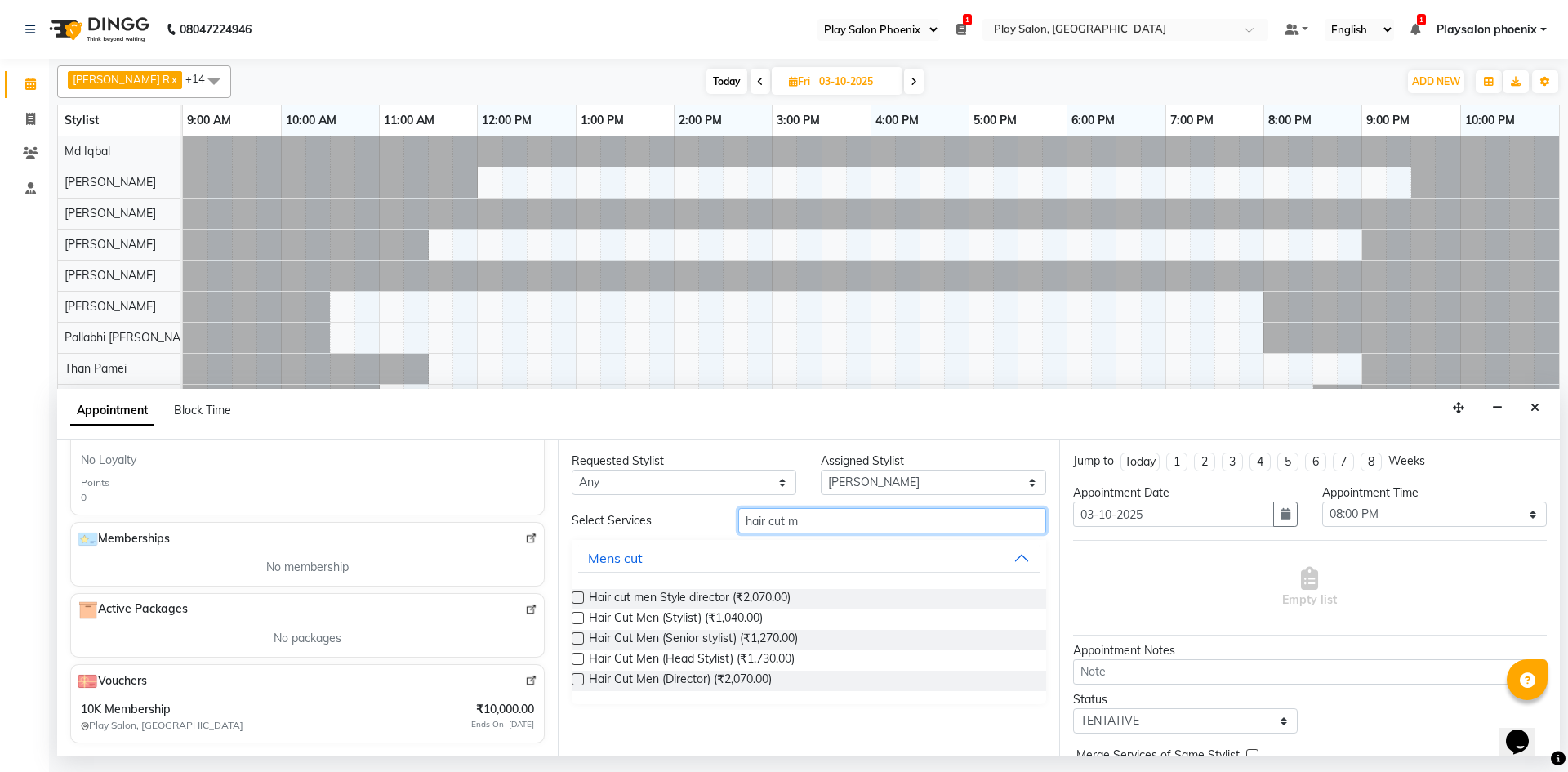
type input "hair cut m"
click at [575, 659] on label at bounding box center [578, 659] width 12 height 12
click at [575, 659] on input "checkbox" at bounding box center [577, 660] width 10 height 10
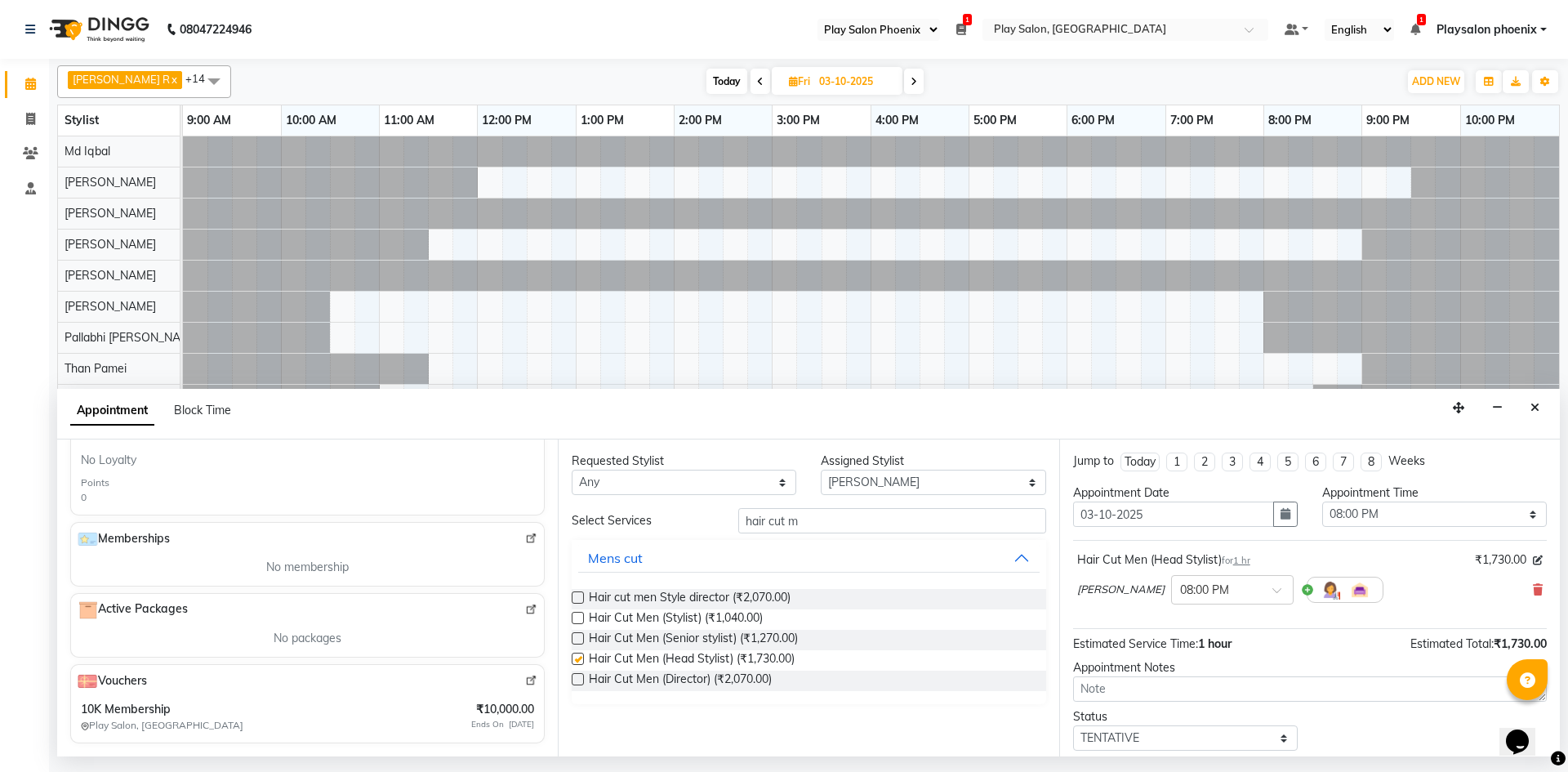
checkbox input "false"
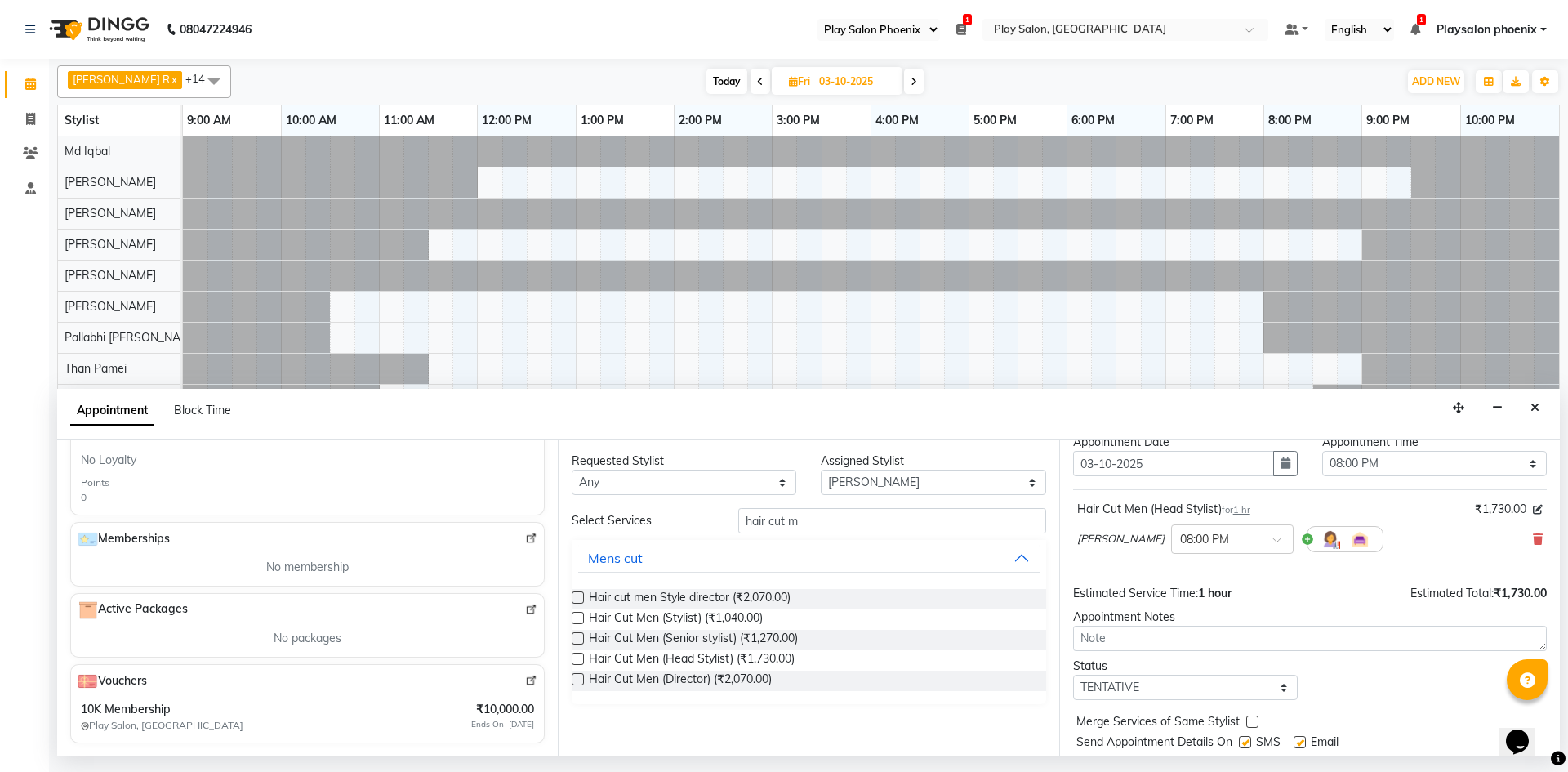
scroll to position [97, 0]
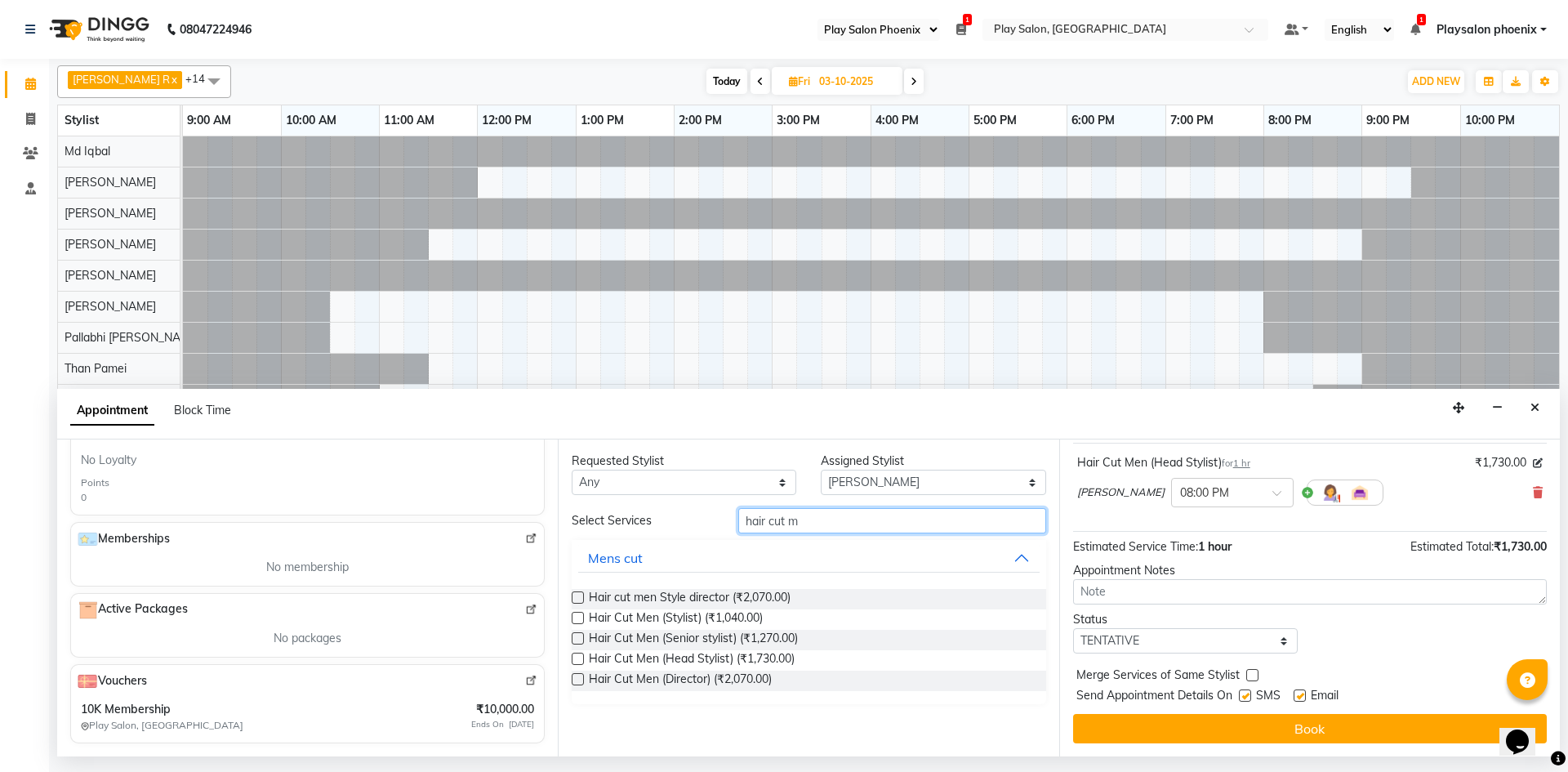
drag, startPoint x: 804, startPoint y: 524, endPoint x: 673, endPoint y: 503, distance: 132.7
click at [673, 503] on div "Requested Stylist Any Albaz [PERSON_NAME] Chytra [PERSON_NAME] General Technici…" at bounding box center [808, 598] width 501 height 317
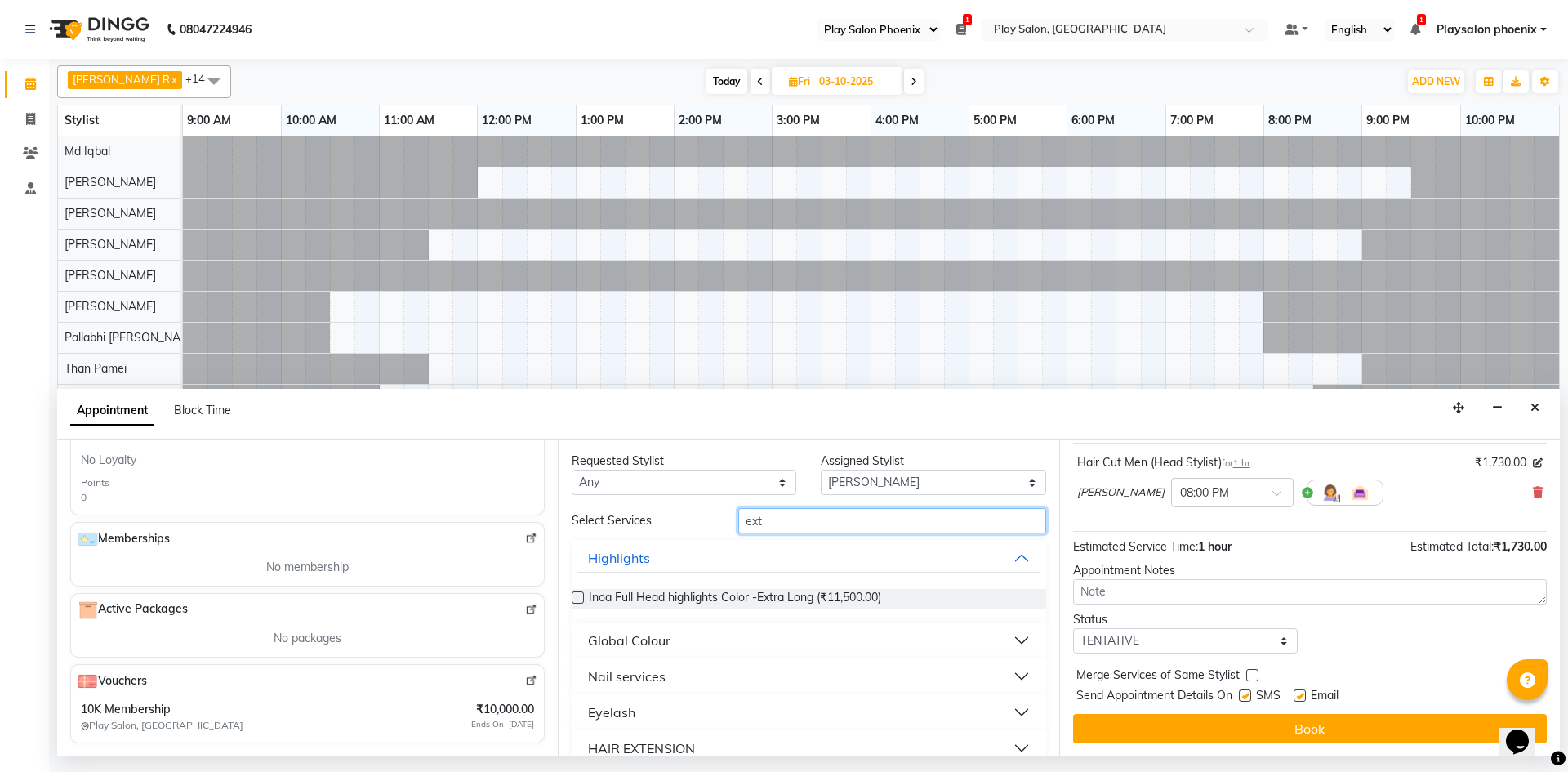
type input "ext"
click at [848, 482] on select "Select Albaz [PERSON_NAME] Chytra [PERSON_NAME] General Technician . Imran [PER…" at bounding box center [934, 482] width 225 height 25
select select "89416"
click at [821, 470] on select "Select Albaz [PERSON_NAME] Chytra [PERSON_NAME] General Technician . Imran [PER…" at bounding box center [934, 482] width 225 height 25
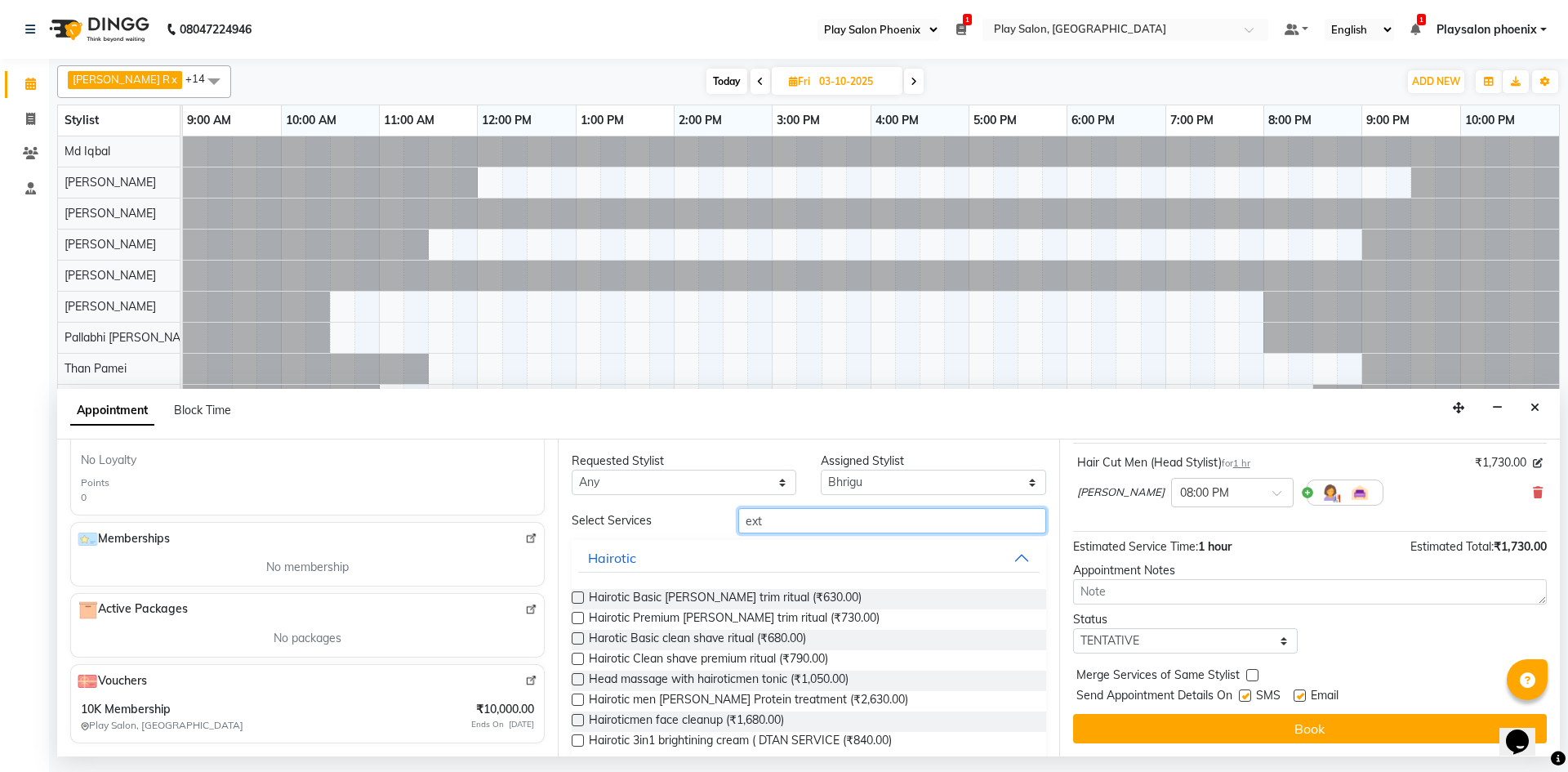
click at [771, 523] on input "ext" at bounding box center [892, 520] width 308 height 25
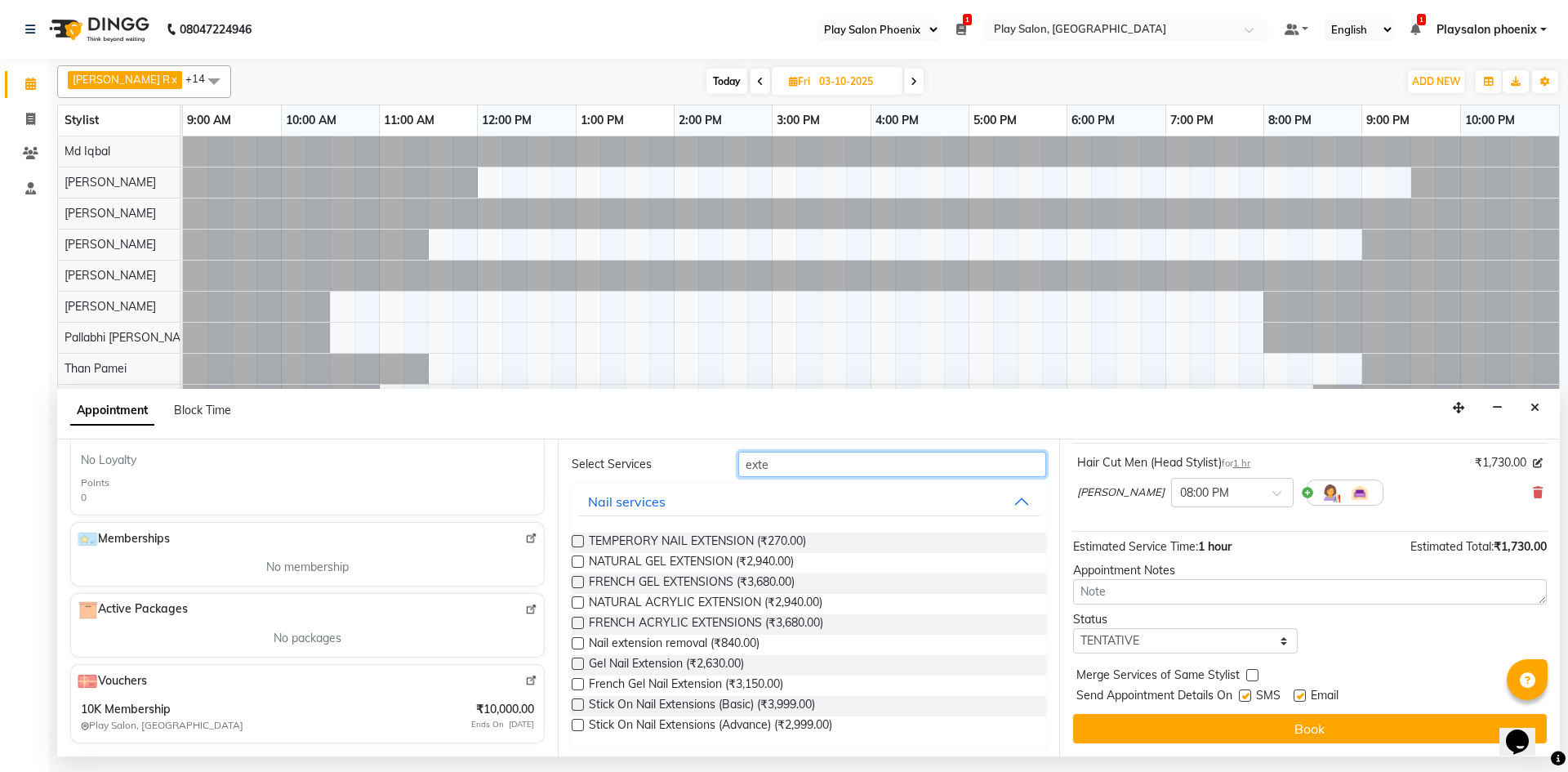
scroll to position [81, 0]
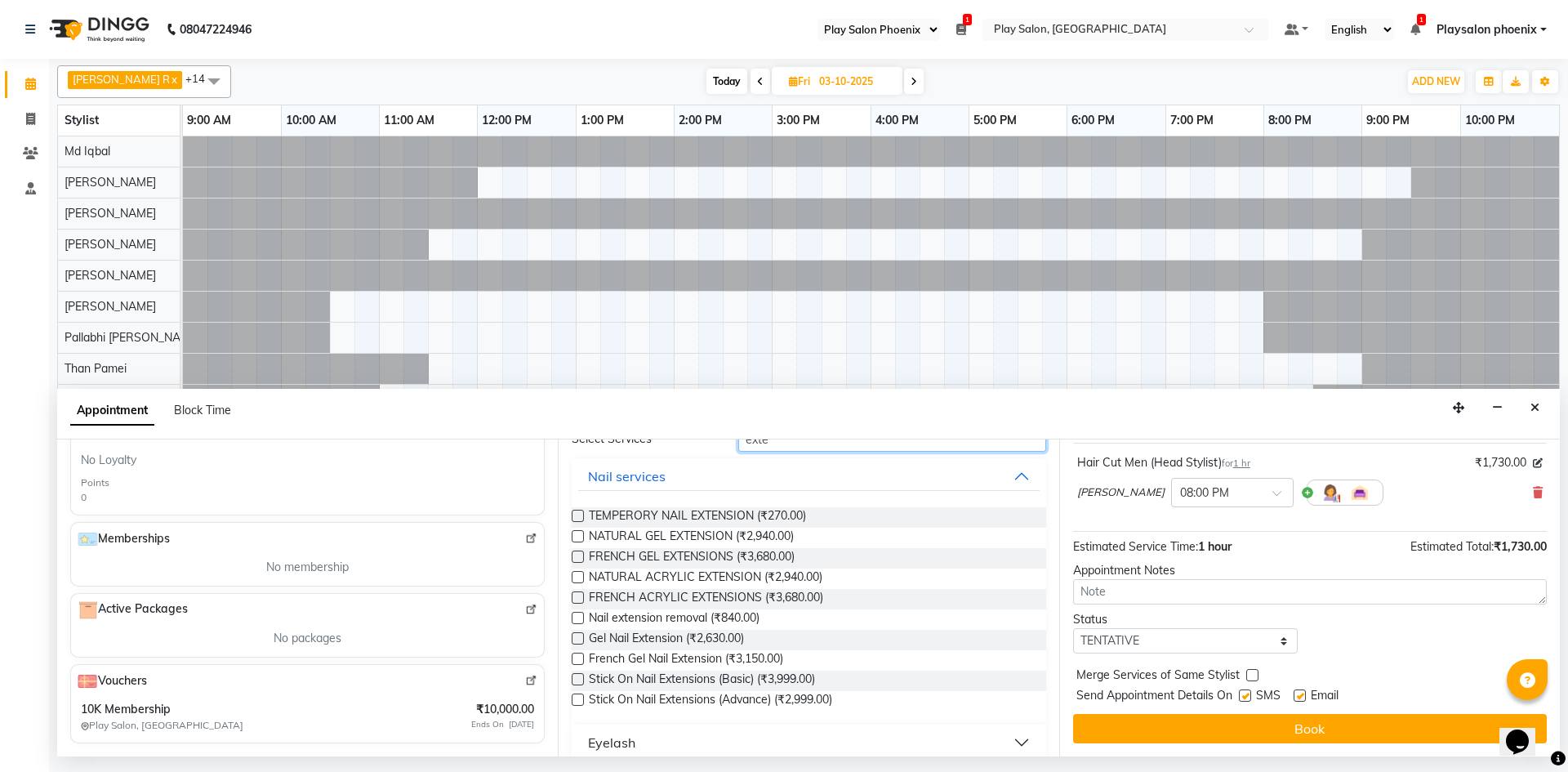
type input "exte"
click at [525, 683] on img at bounding box center [531, 681] width 12 height 12
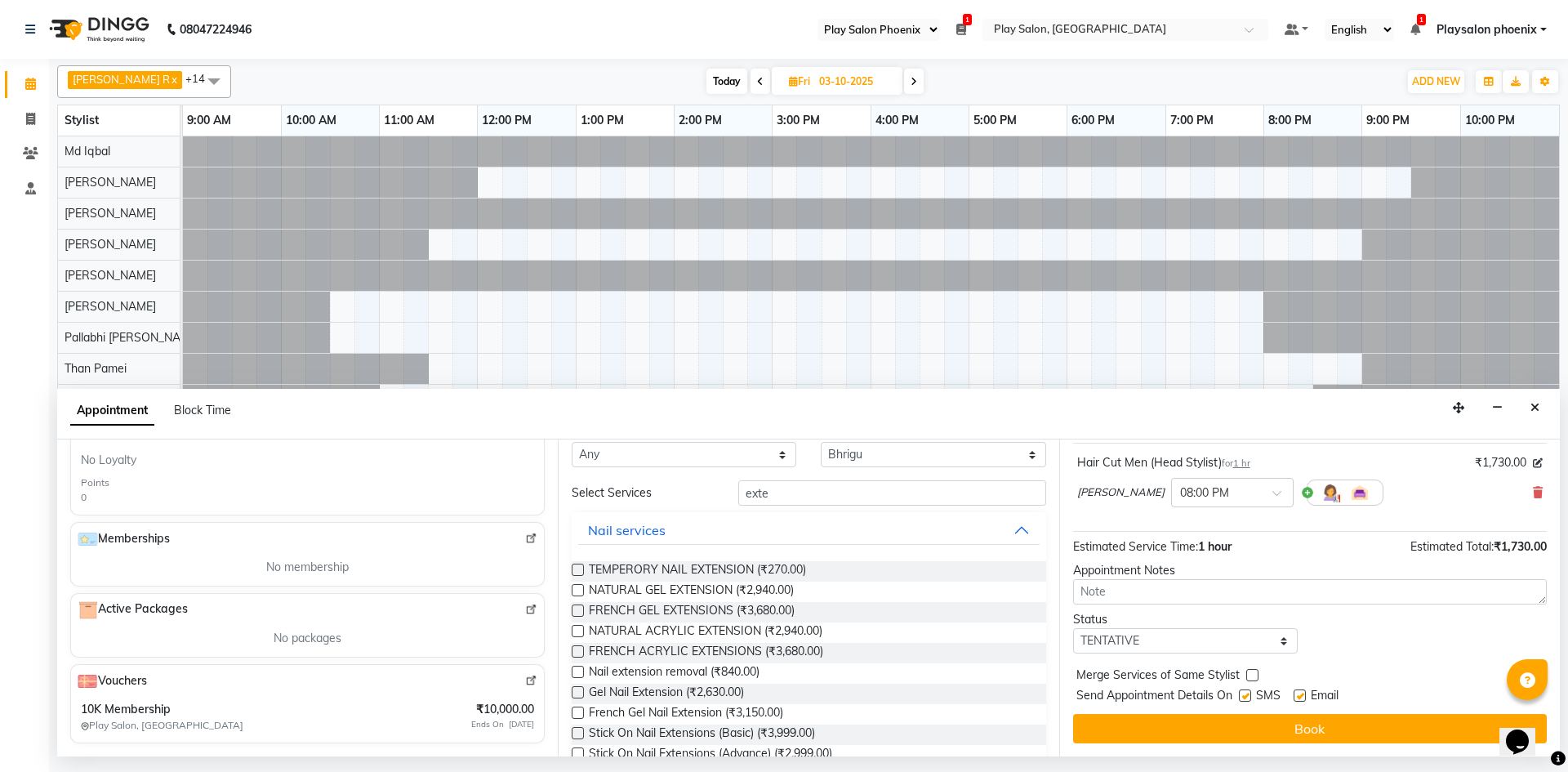
scroll to position [0, 0]
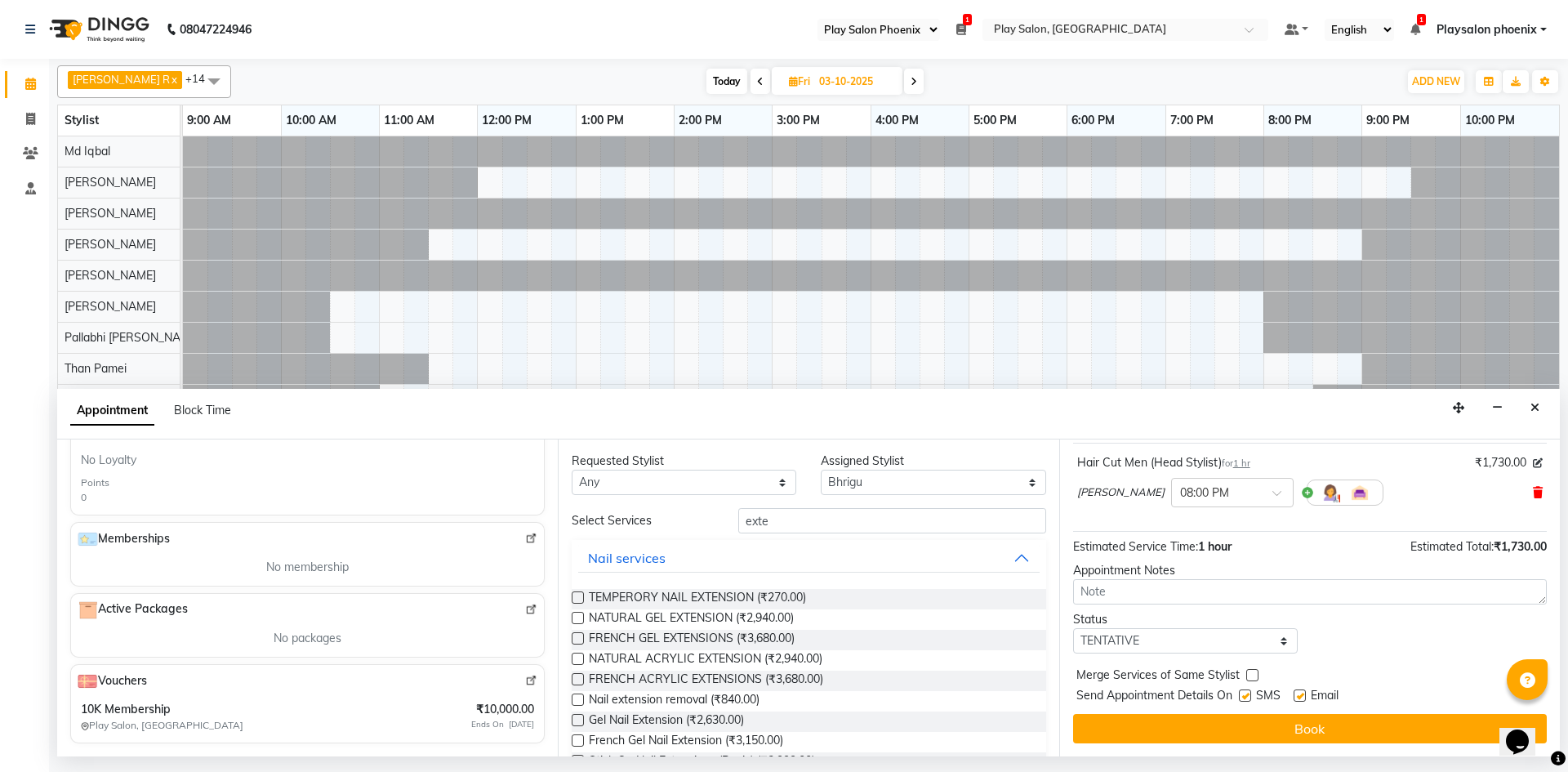
click at [1533, 492] on icon at bounding box center [1538, 492] width 10 height 11
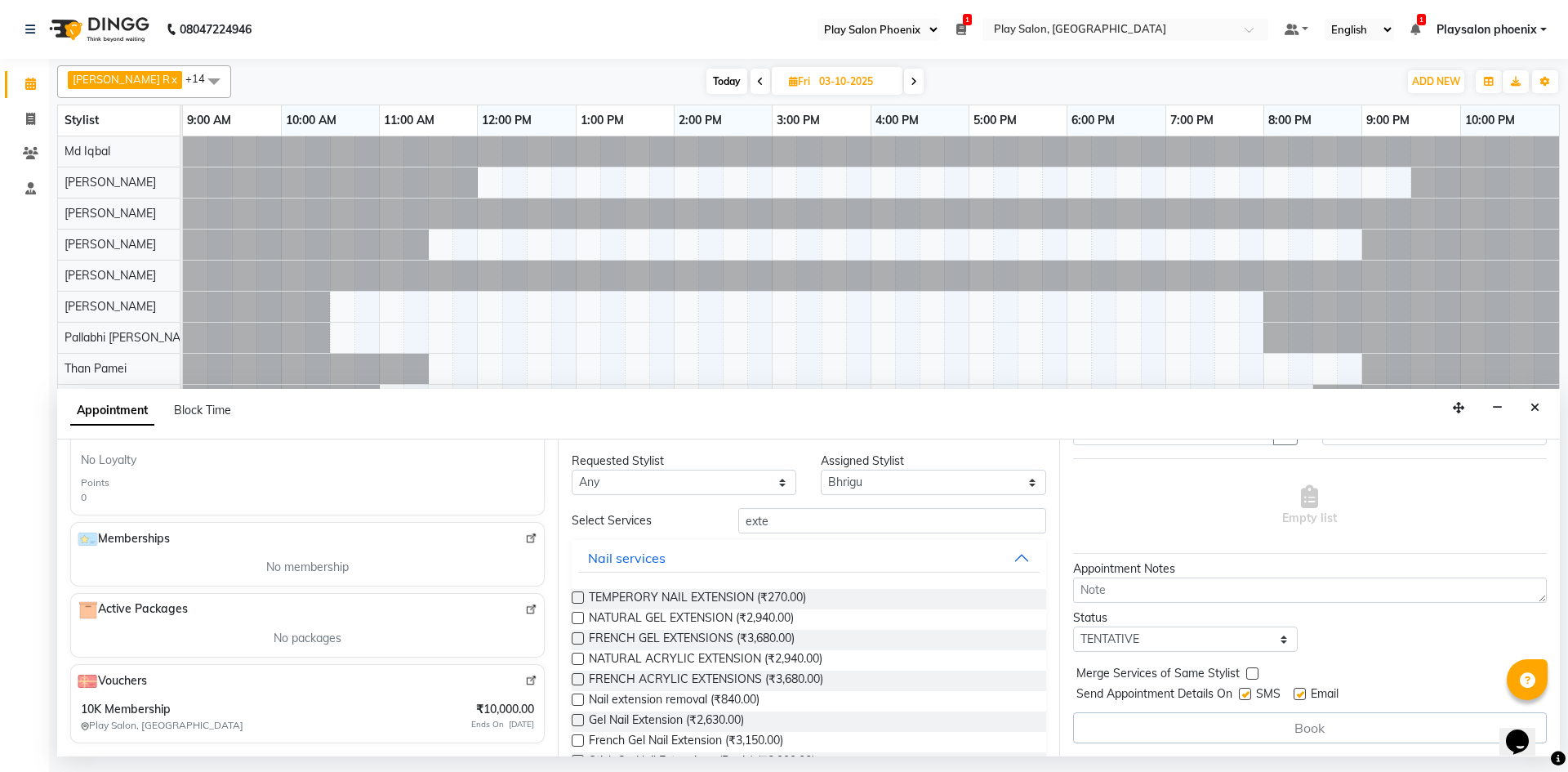
click at [574, 620] on label at bounding box center [578, 618] width 12 height 12
click at [574, 620] on input "checkbox" at bounding box center [577, 620] width 10 height 10
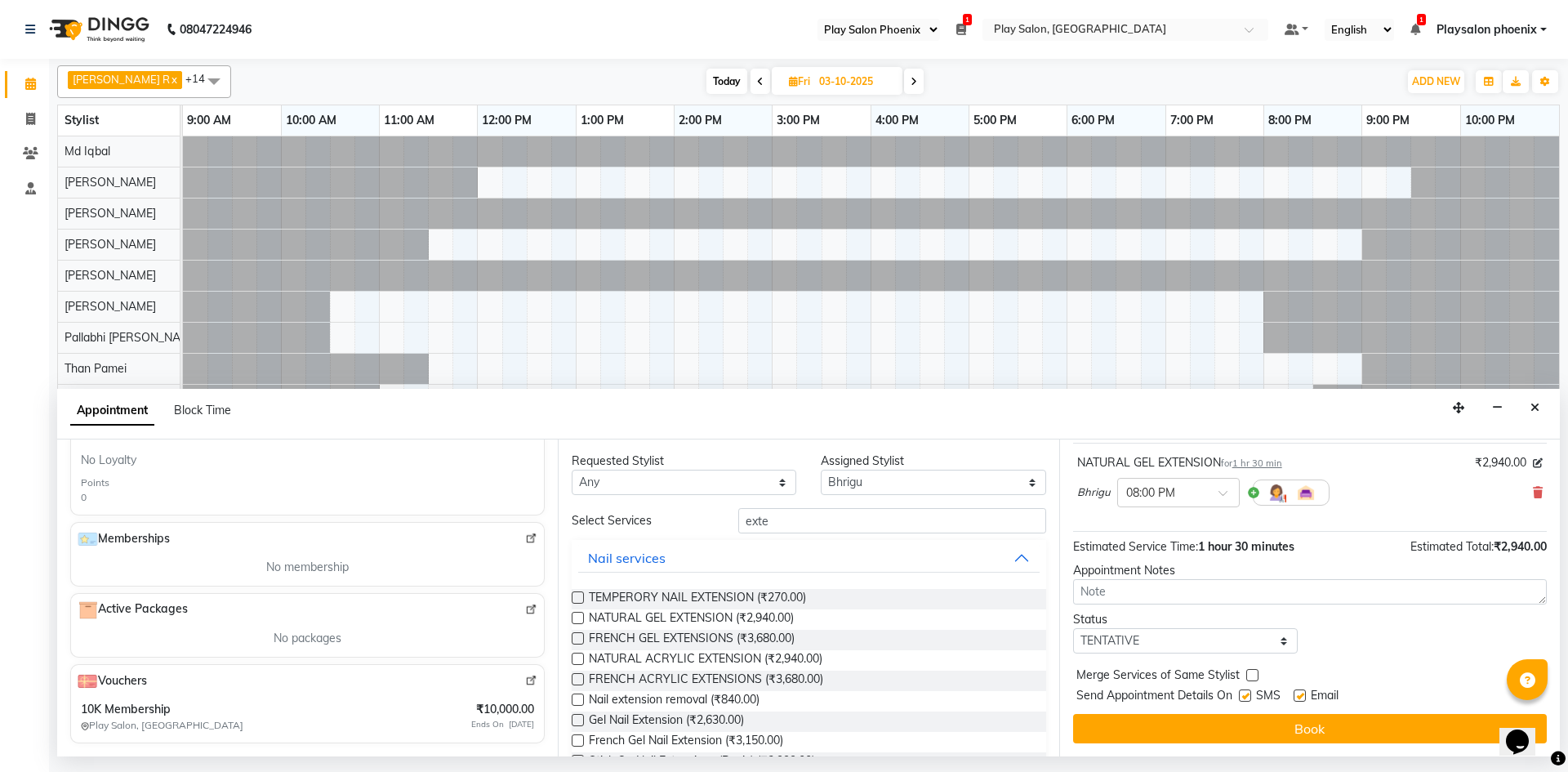
checkbox input "false"
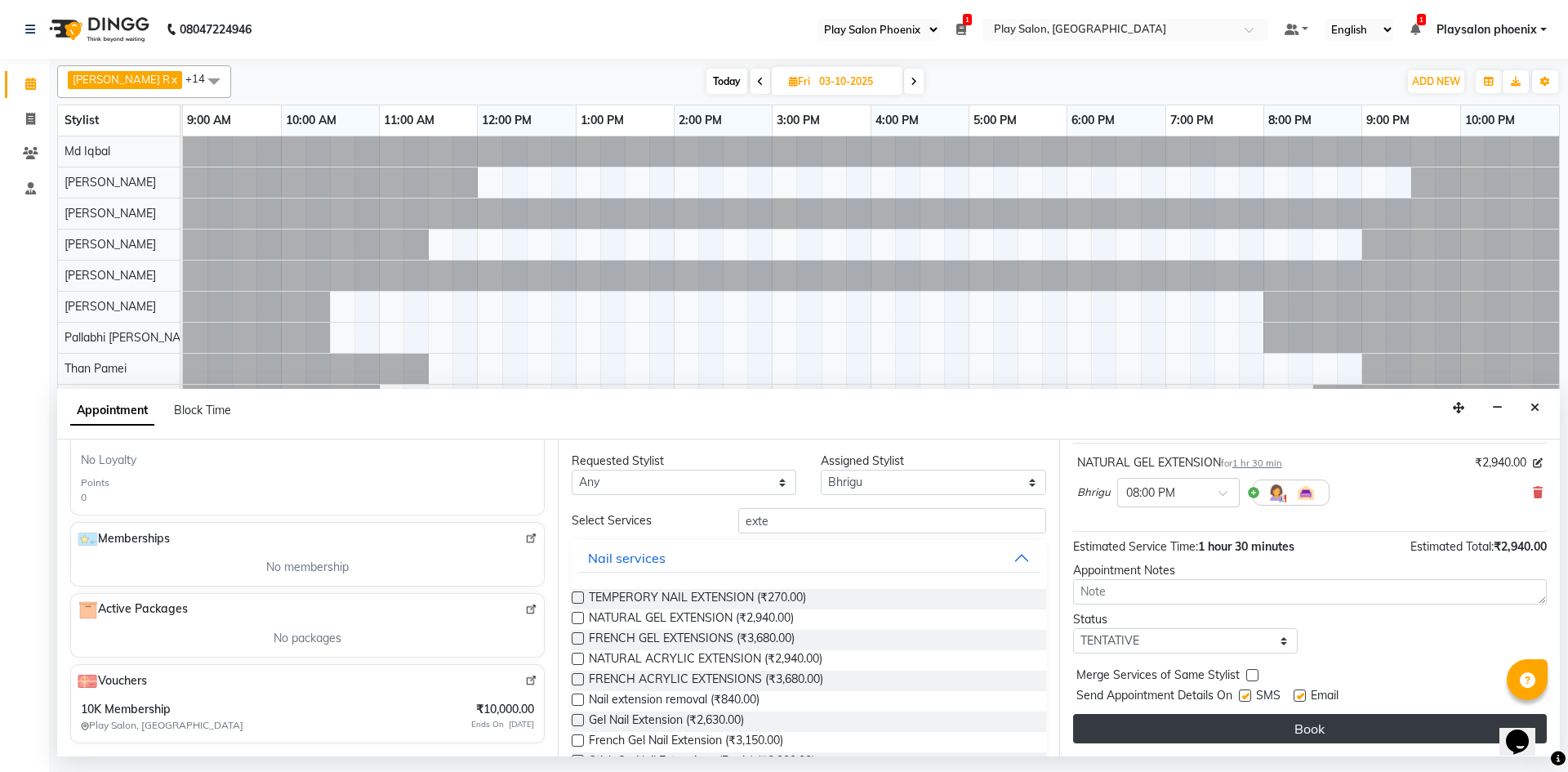
click at [1286, 723] on button "Book" at bounding box center [1310, 729] width 474 height 29
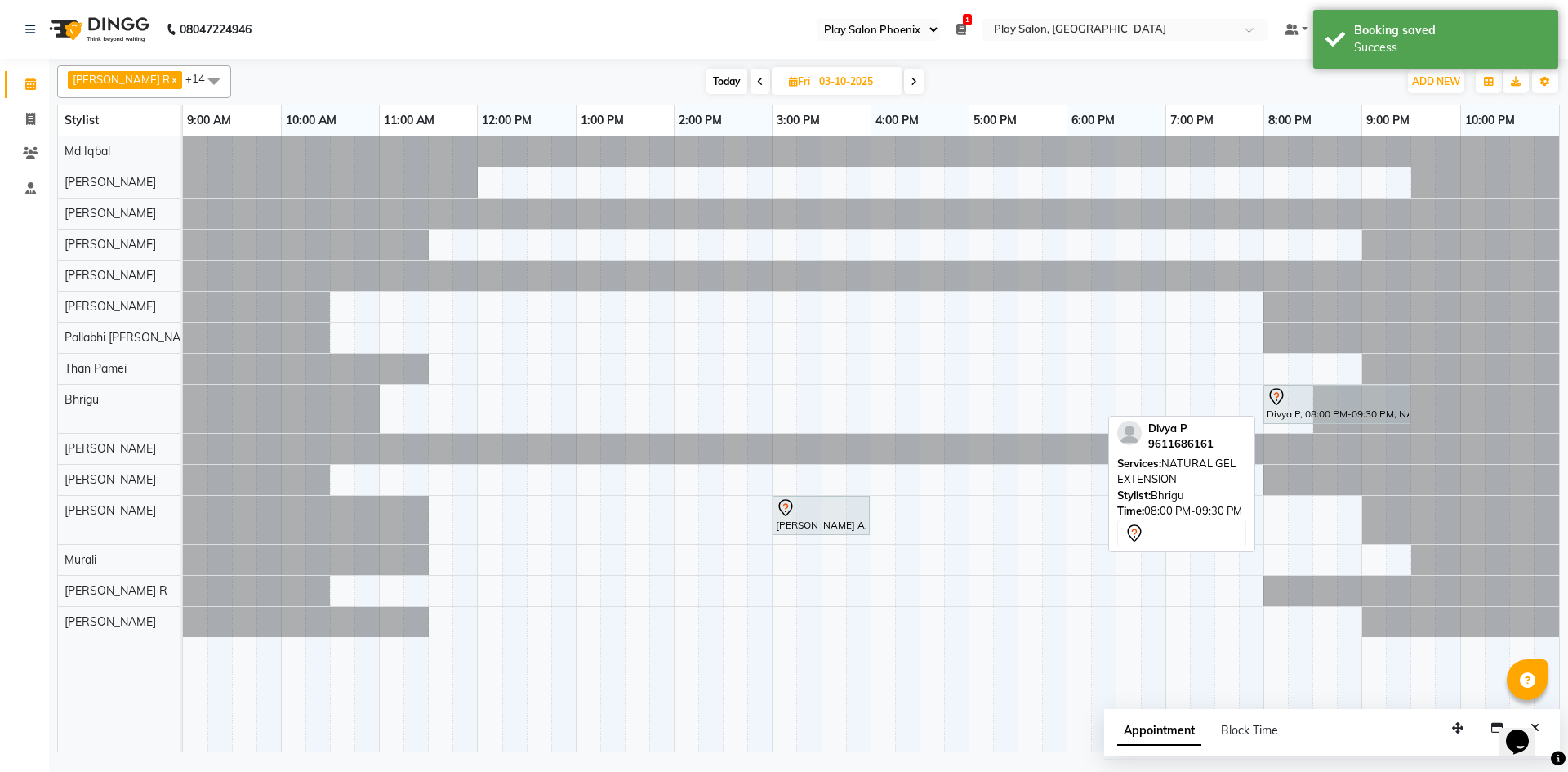
click at [1305, 408] on div "Divya P, 08:00 PM-09:30 PM, NATURAL GEL EXTENSION" at bounding box center [1337, 404] width 144 height 35
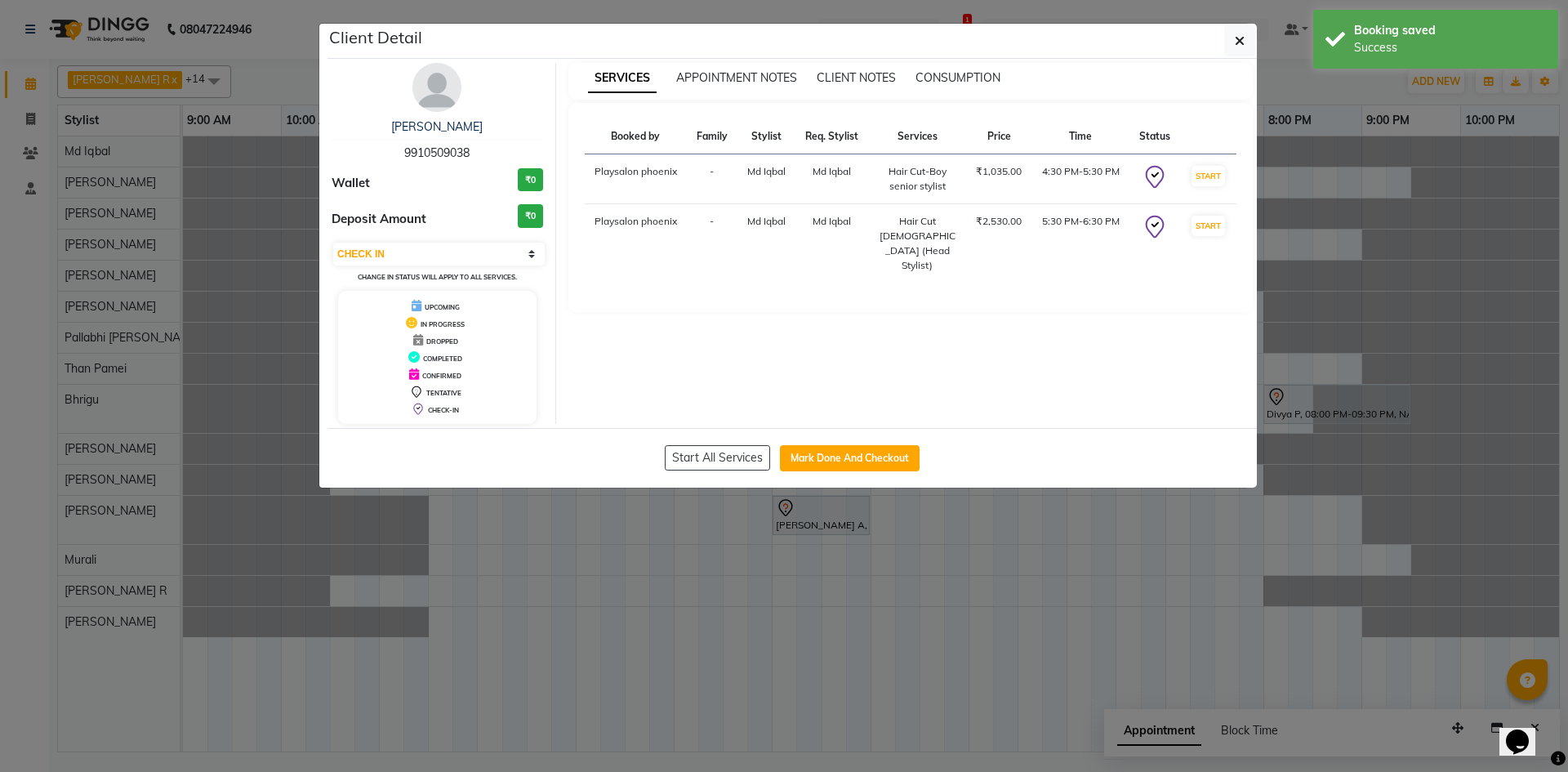
select select "7"
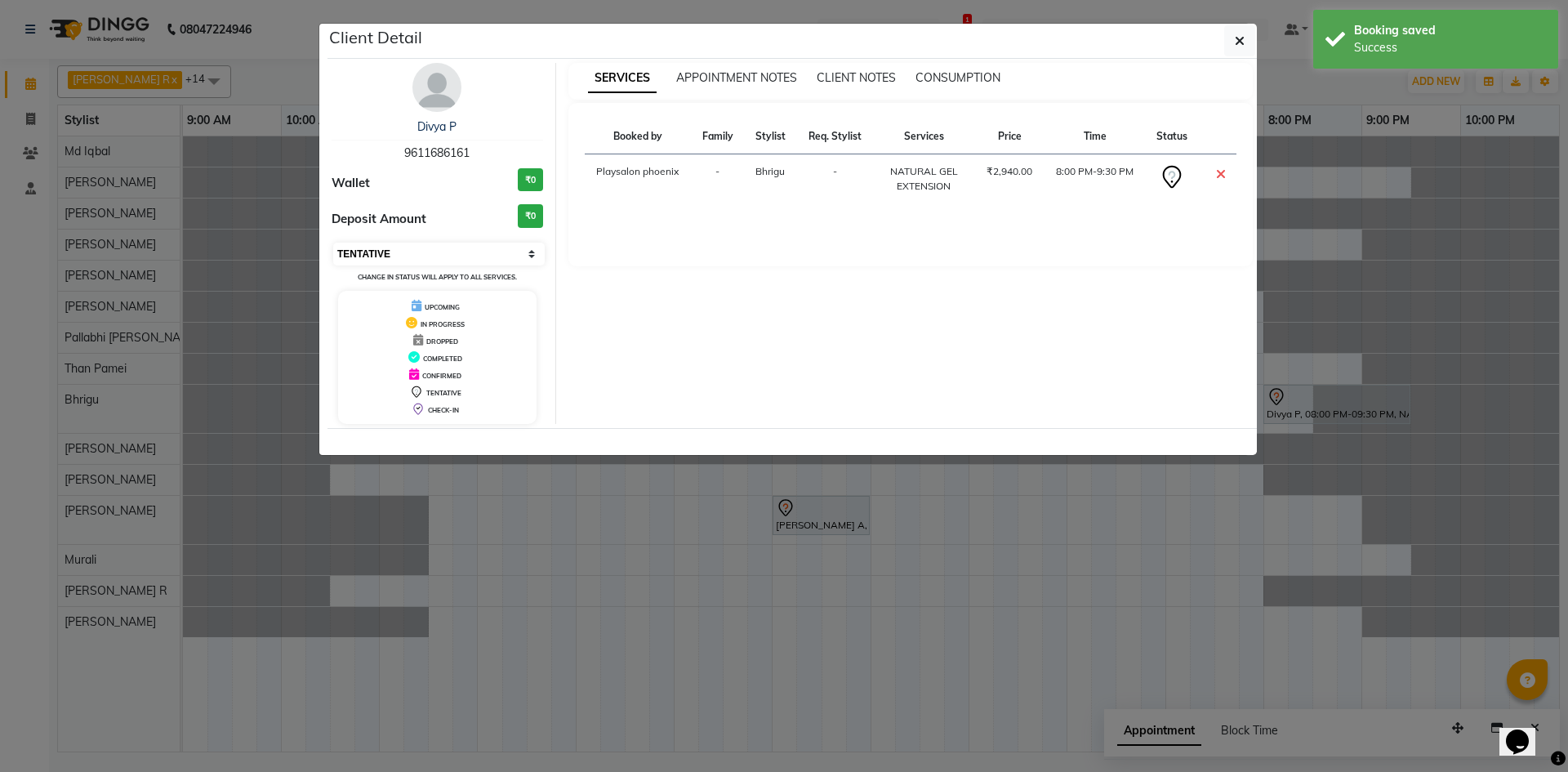
click at [420, 254] on select "Select CONFIRMED TENTATIVE" at bounding box center [439, 254] width 211 height 23
click at [1242, 40] on icon "button" at bounding box center [1239, 41] width 10 height 13
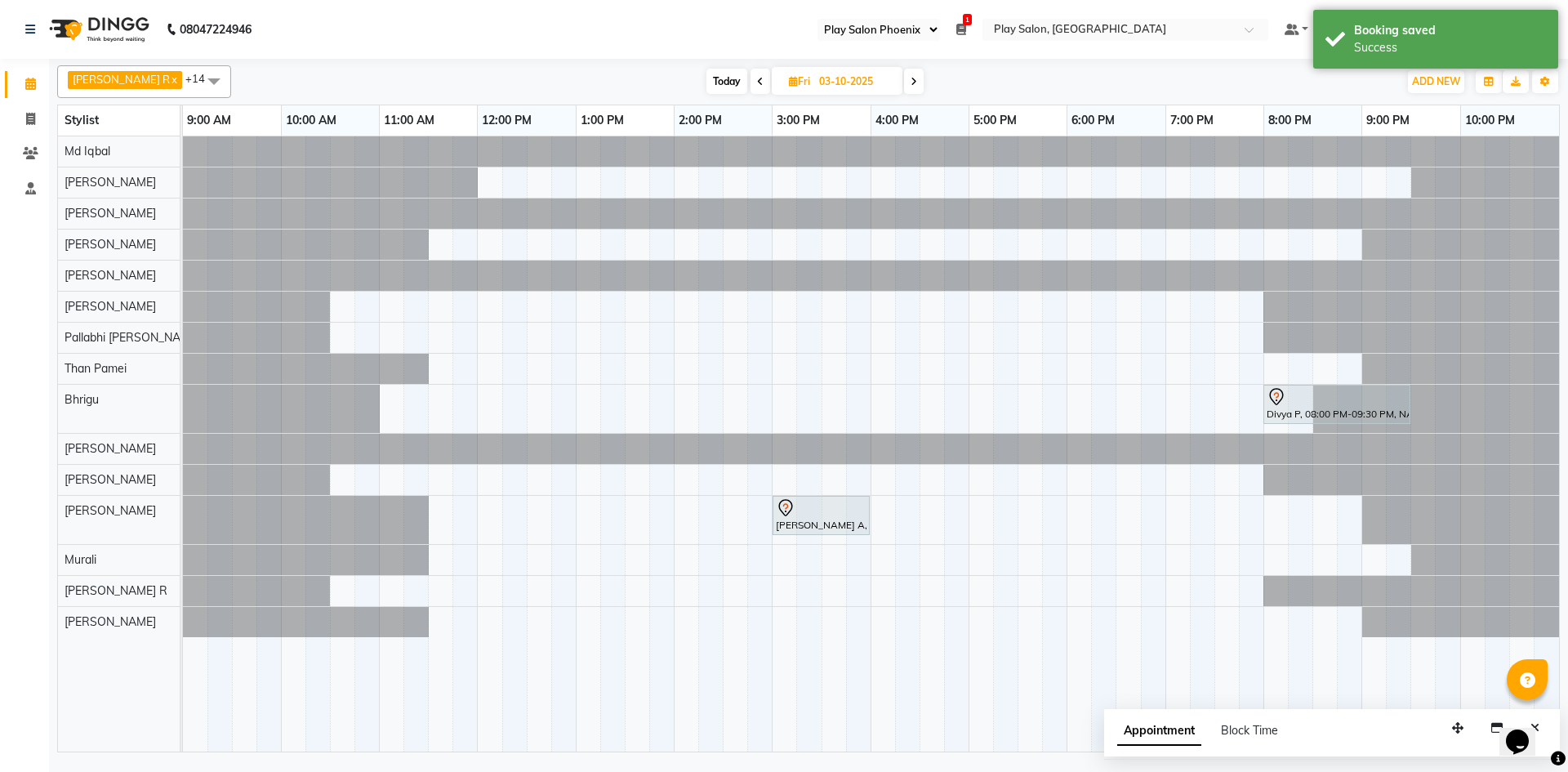
click at [757, 80] on icon at bounding box center [761, 81] width 7 height 10
type input "02-10-2025"
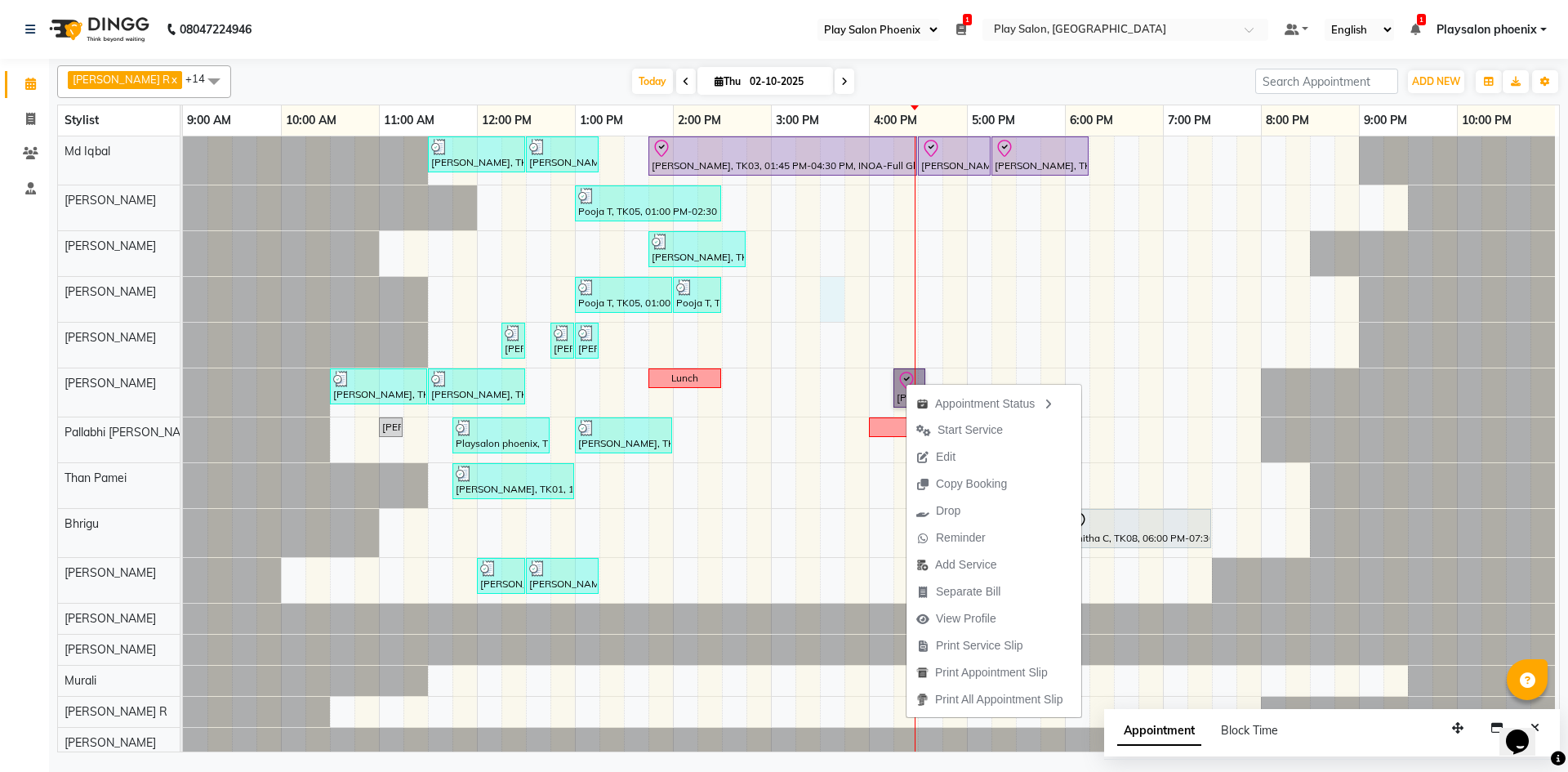
click at [821, 301] on div "[PERSON_NAME], TK01, 11:30 AM-12:30 PM, INOA Root Touch-Up Long [PERSON_NAME], …" at bounding box center [871, 447] width 1377 height 621
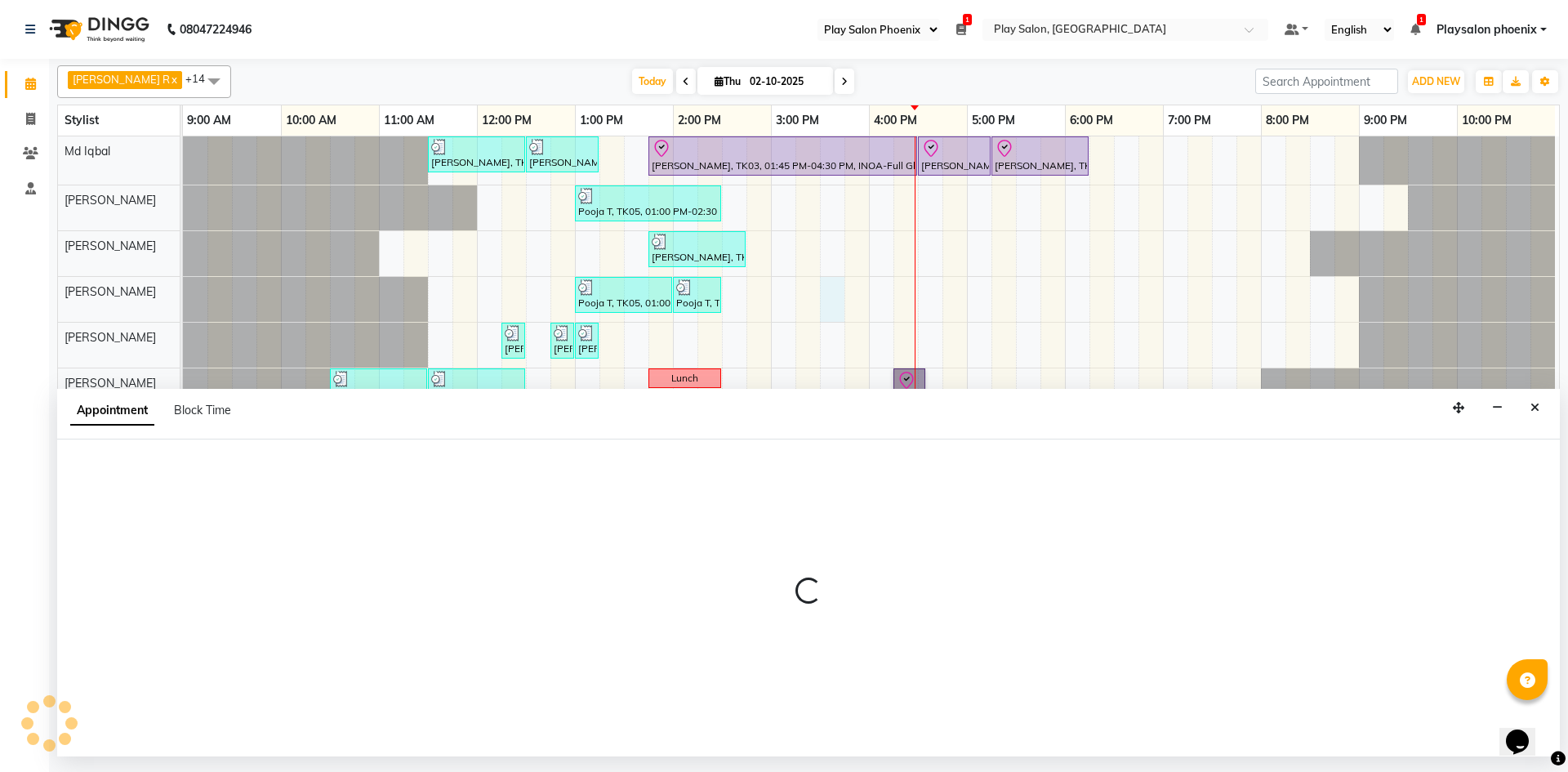
select select "81425"
select select "930"
select select "tentative"
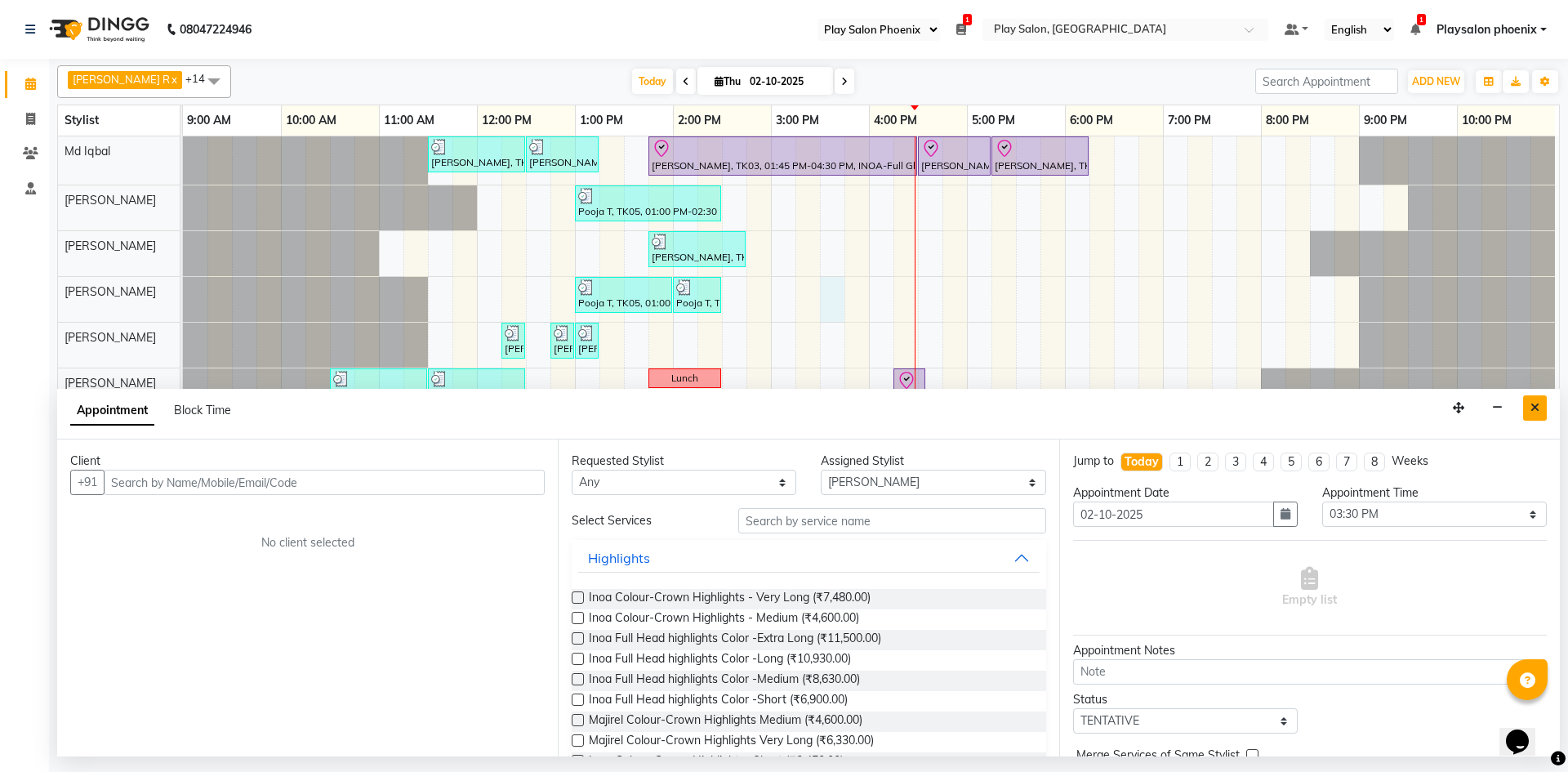
click at [1532, 405] on icon "Close" at bounding box center [1535, 407] width 9 height 11
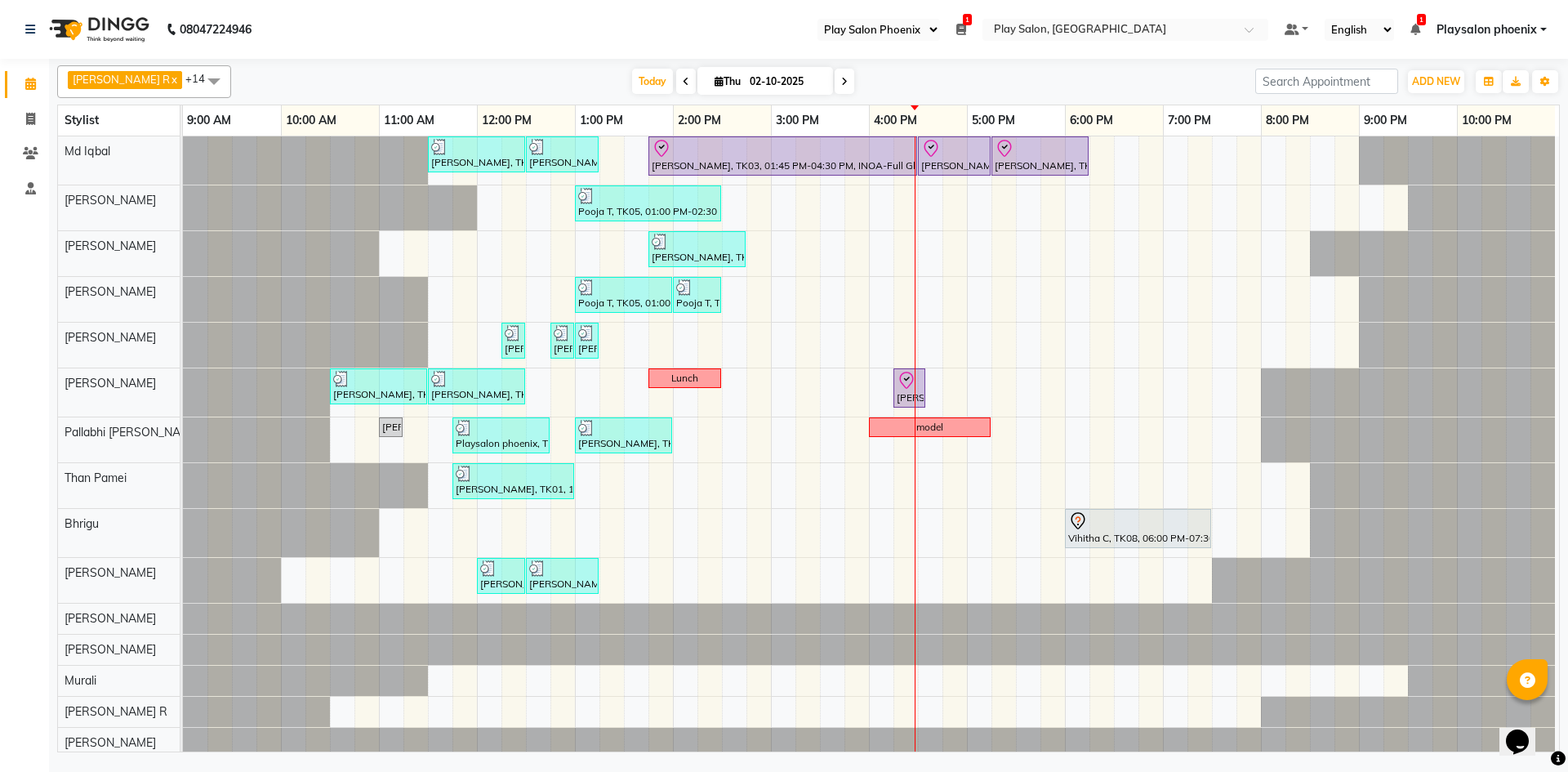
click at [841, 79] on icon at bounding box center [845, 81] width 7 height 10
type input "03-10-2025"
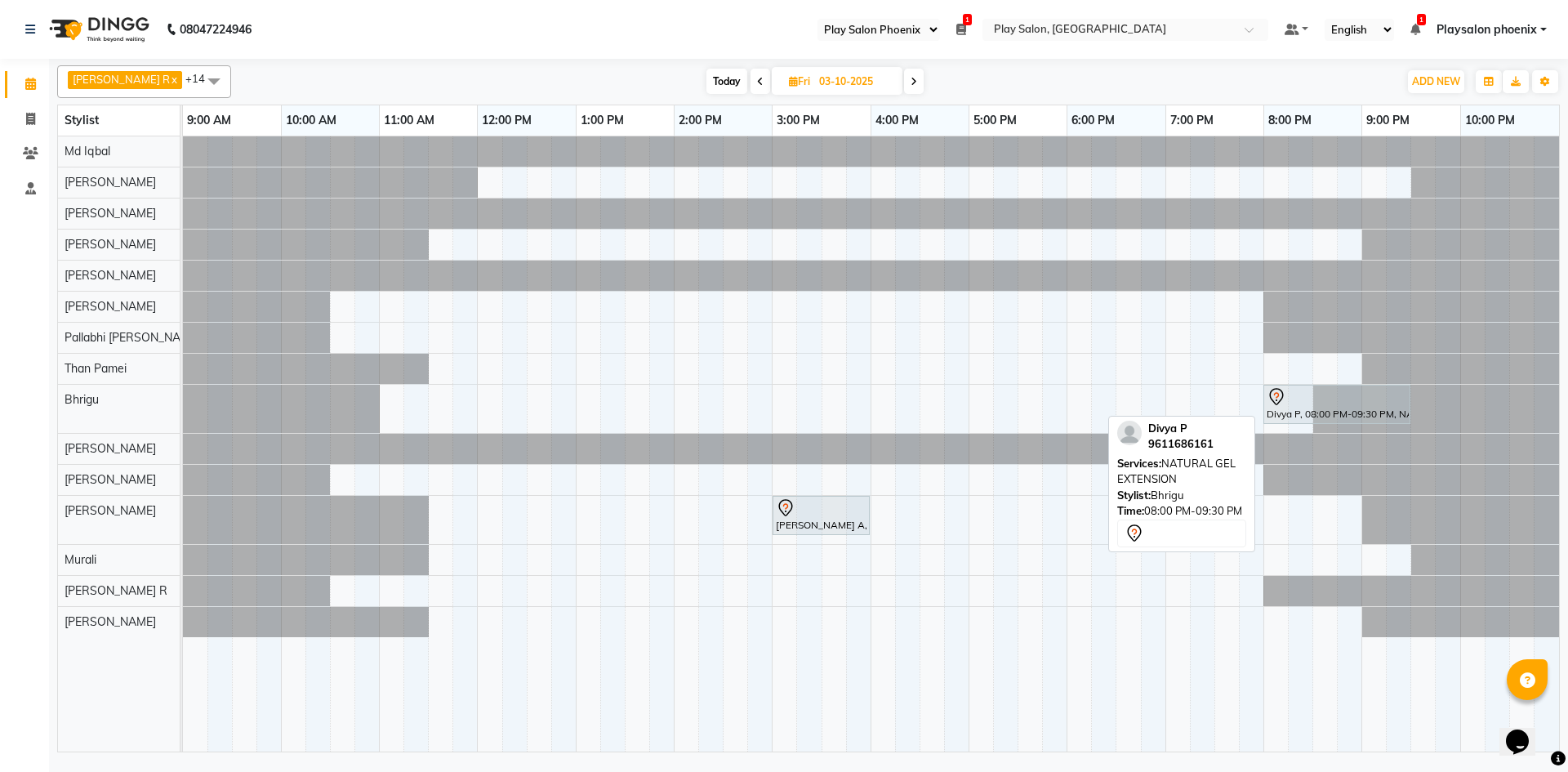
click at [1289, 396] on div at bounding box center [1337, 396] width 140 height 20
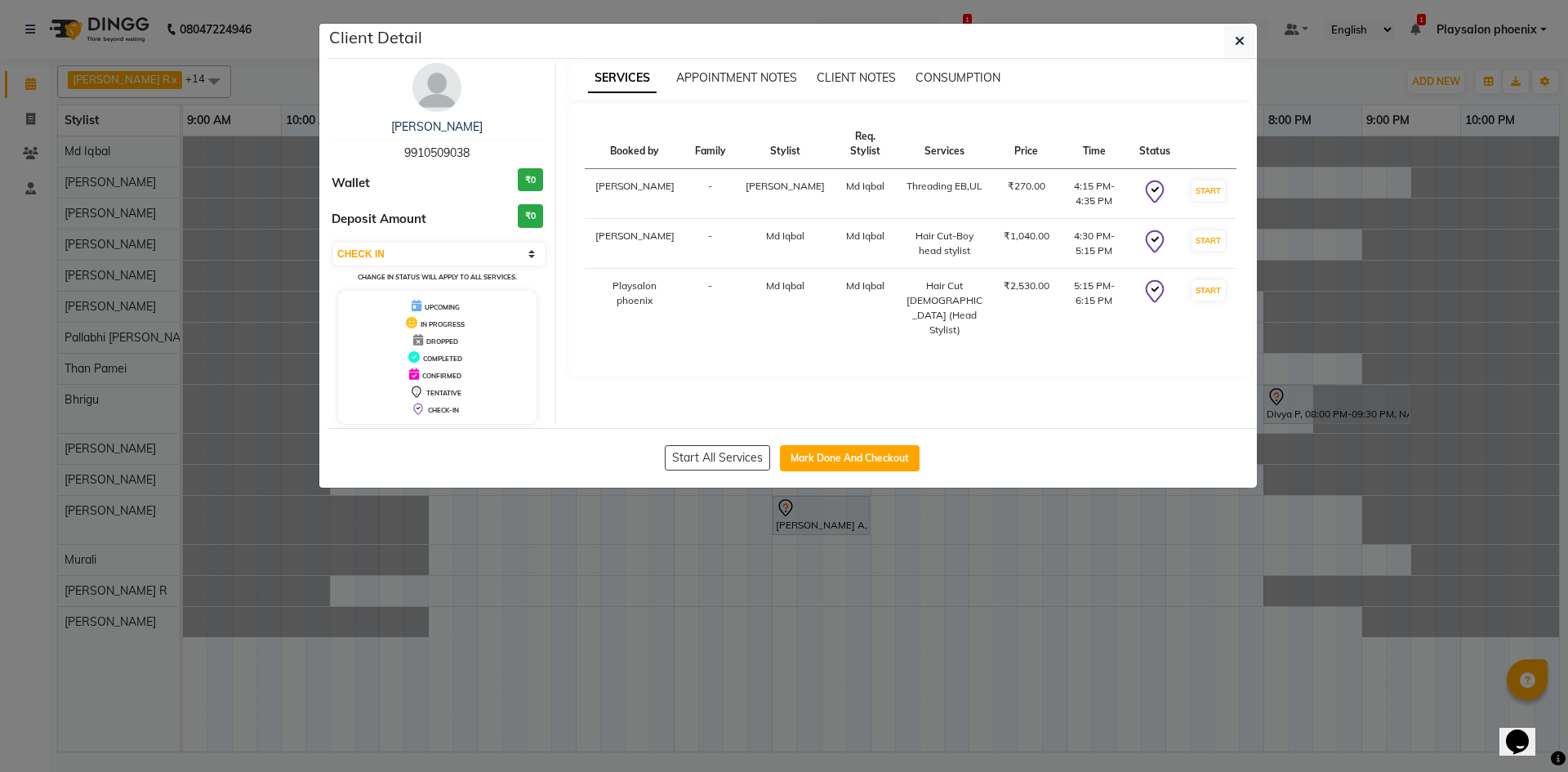
select select "7"
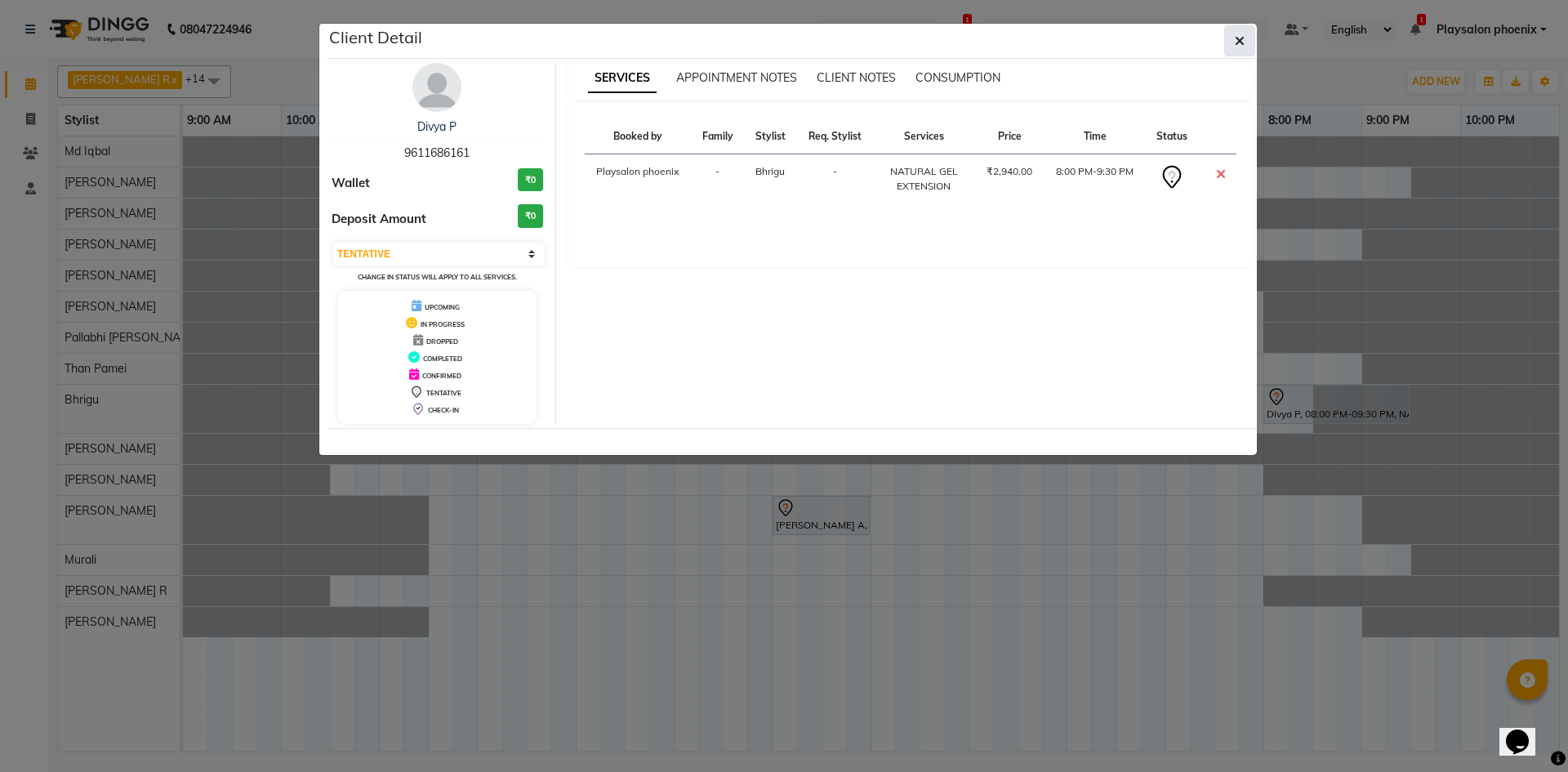
click at [1242, 47] on icon "button" at bounding box center [1239, 41] width 10 height 13
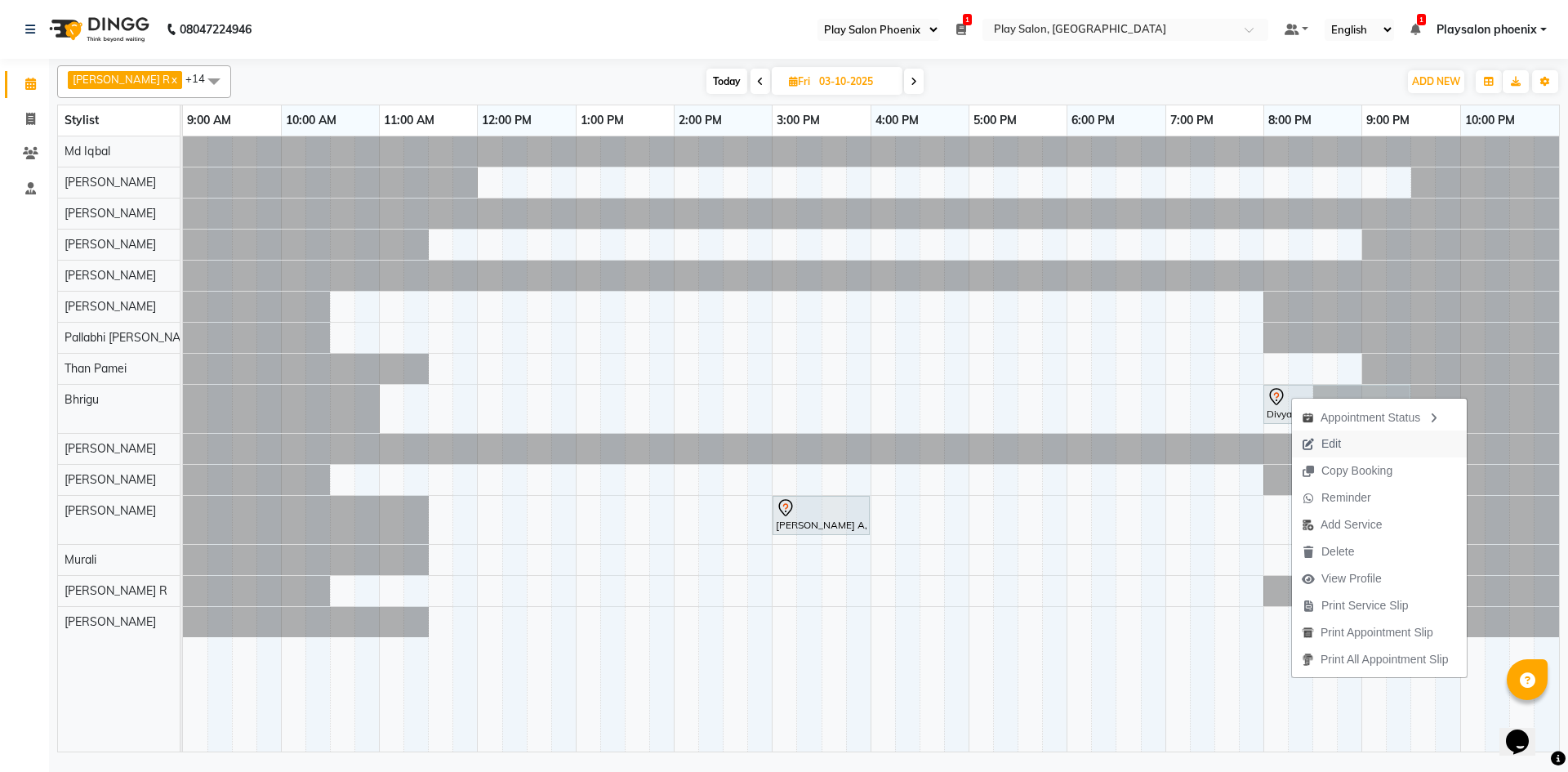
click at [1334, 448] on span "Edit" at bounding box center [1331, 444] width 20 height 17
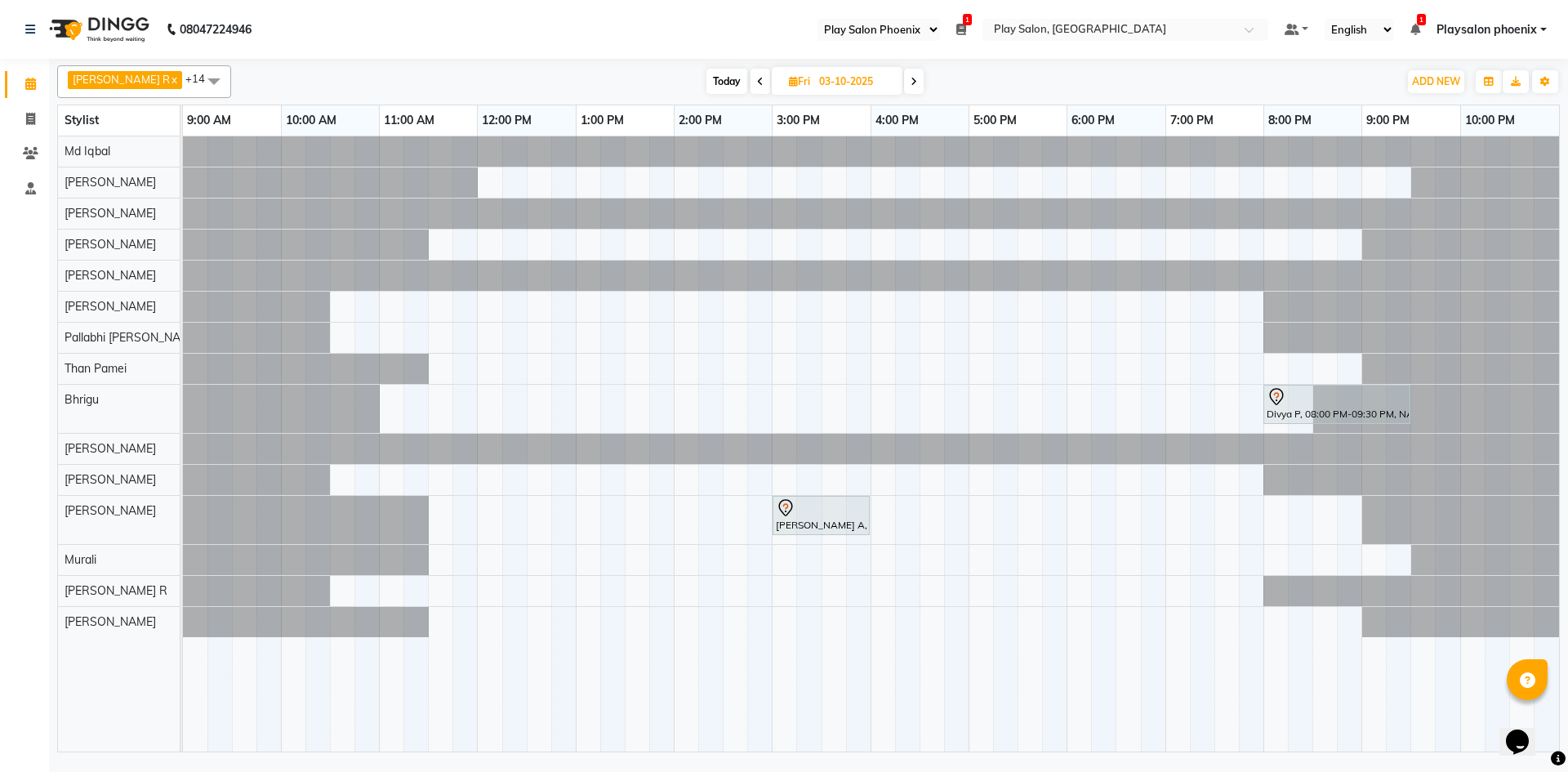
select select "1200"
select select "tentative"
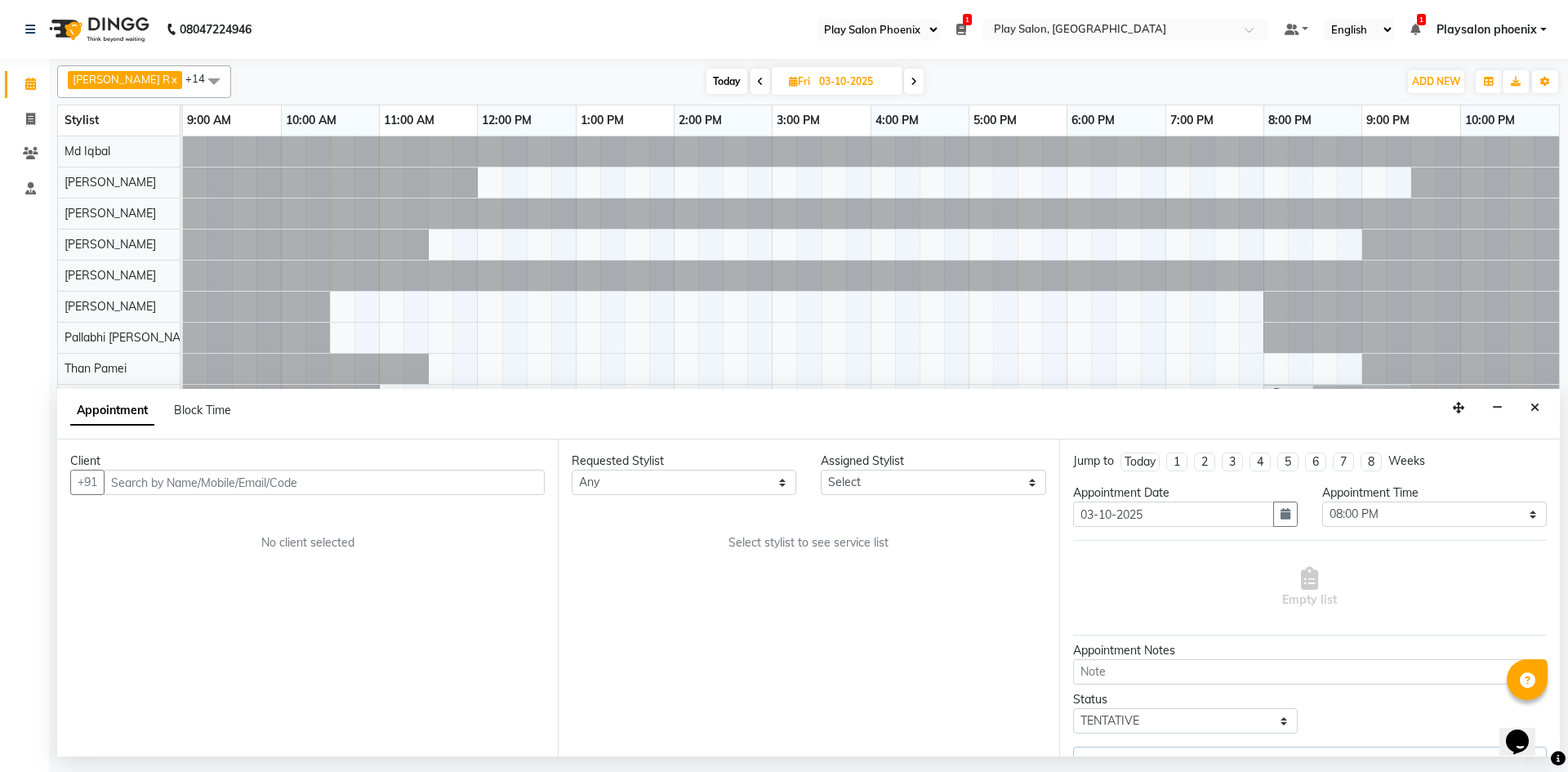
select select "89416"
select select "4216"
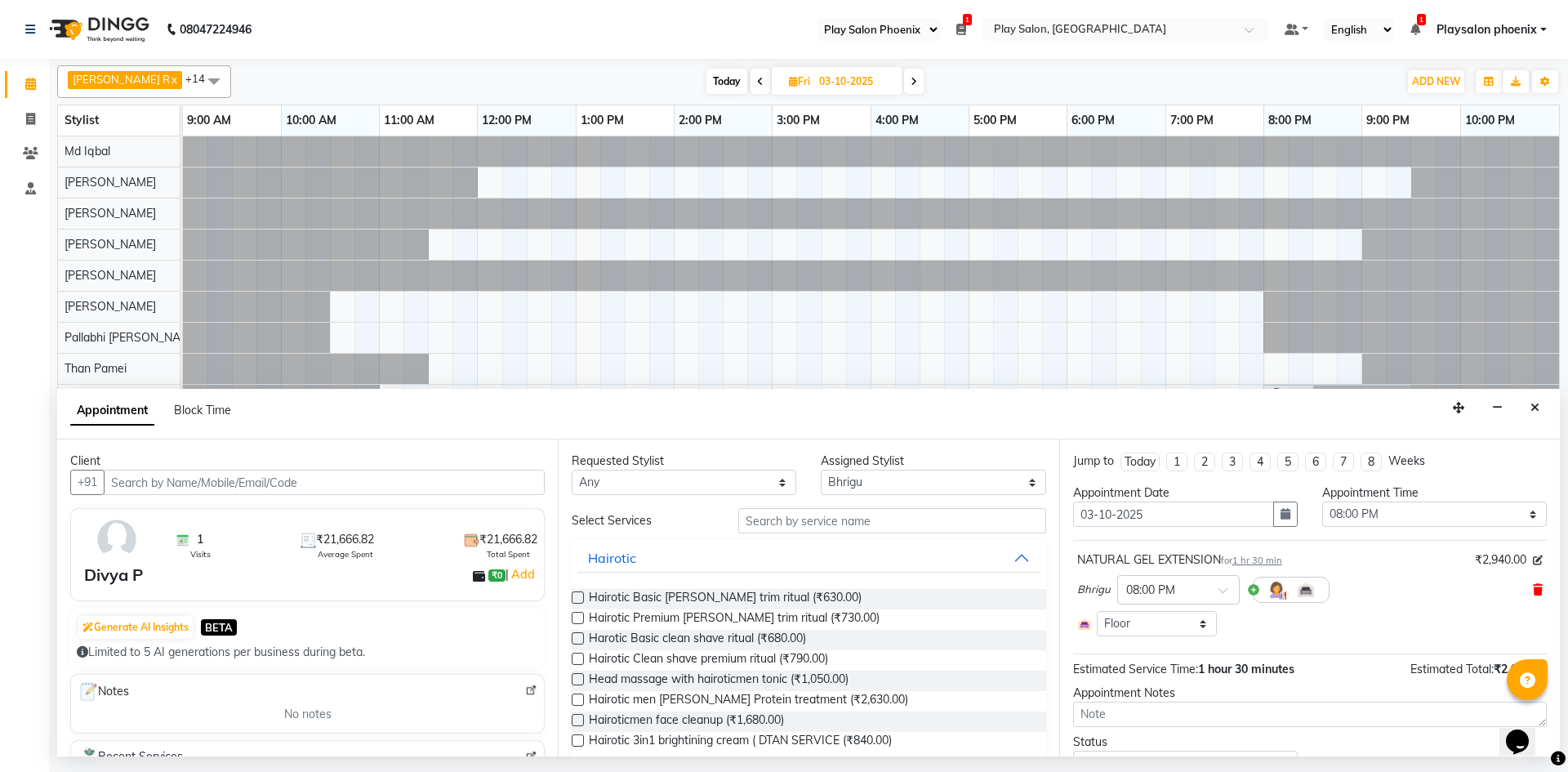
click at [1533, 590] on icon at bounding box center [1538, 589] width 10 height 11
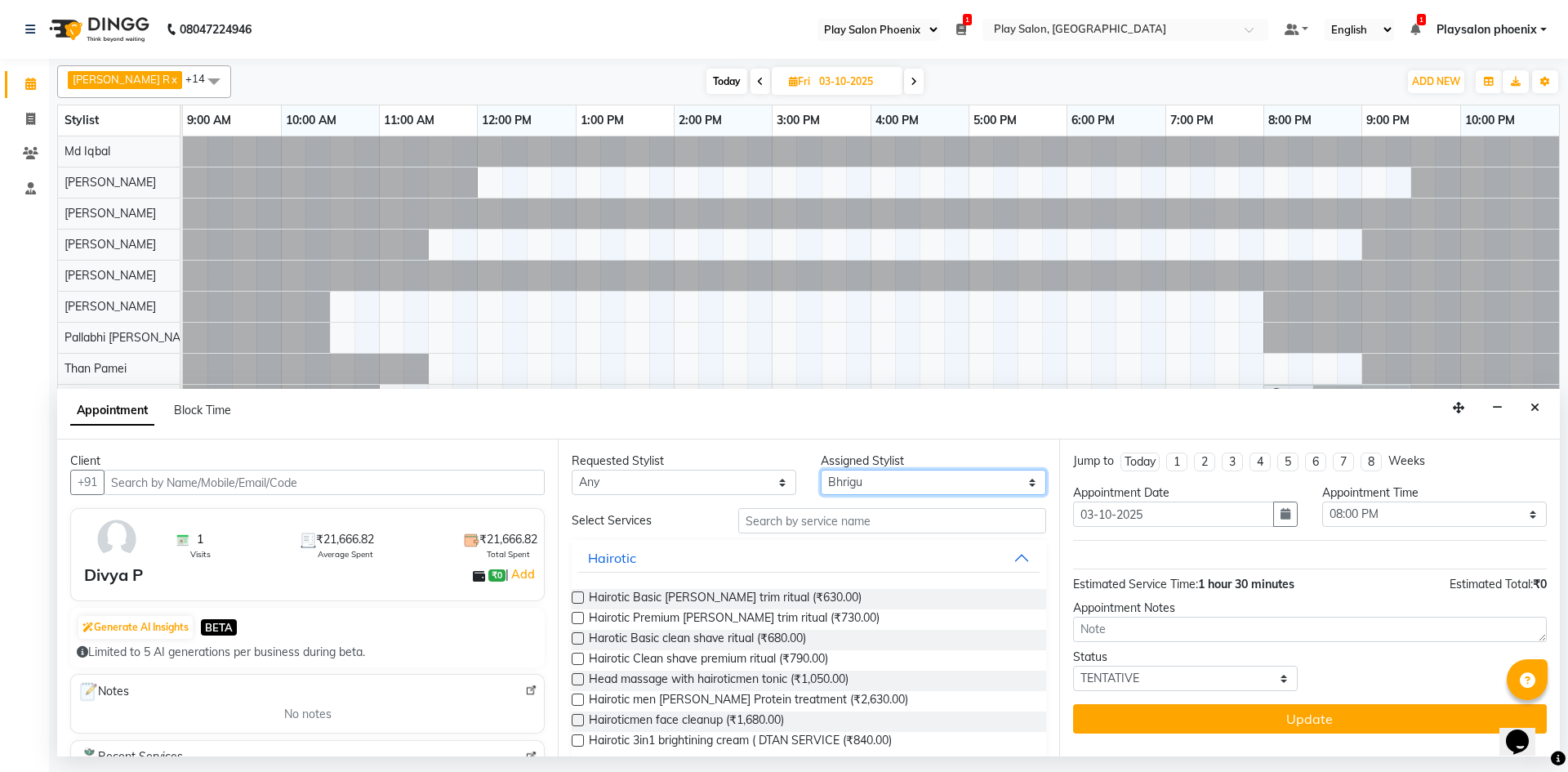
click at [835, 483] on select "Select Albaz [PERSON_NAME] Chytra [PERSON_NAME] General Technician . Imran [PER…" at bounding box center [934, 482] width 225 height 25
select select "81425"
click at [821, 470] on select "Select Albaz [PERSON_NAME] Chytra [PERSON_NAME] General Technician . Imran [PER…" at bounding box center [934, 482] width 225 height 25
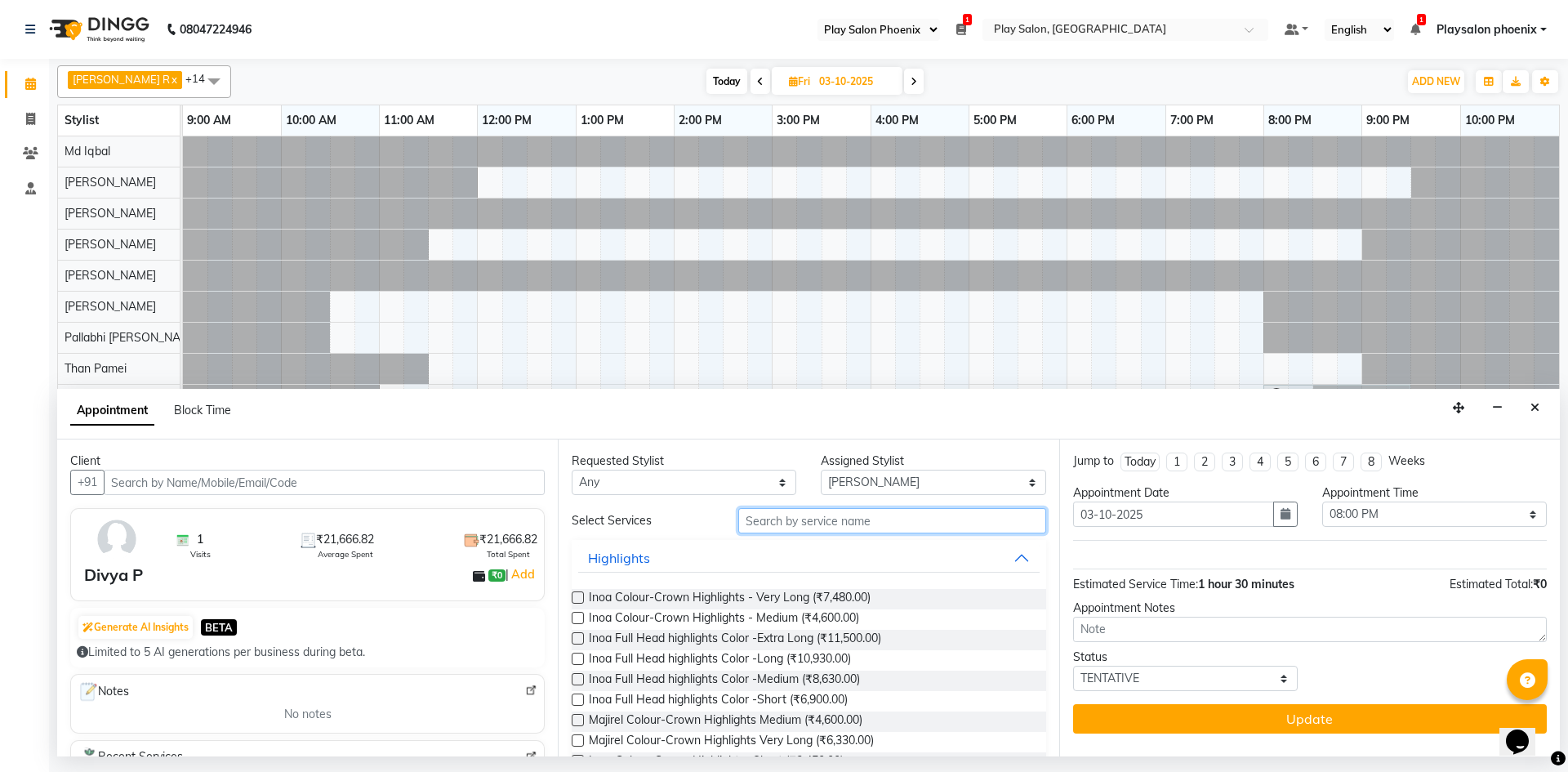
click at [780, 518] on input "text" at bounding box center [892, 520] width 308 height 25
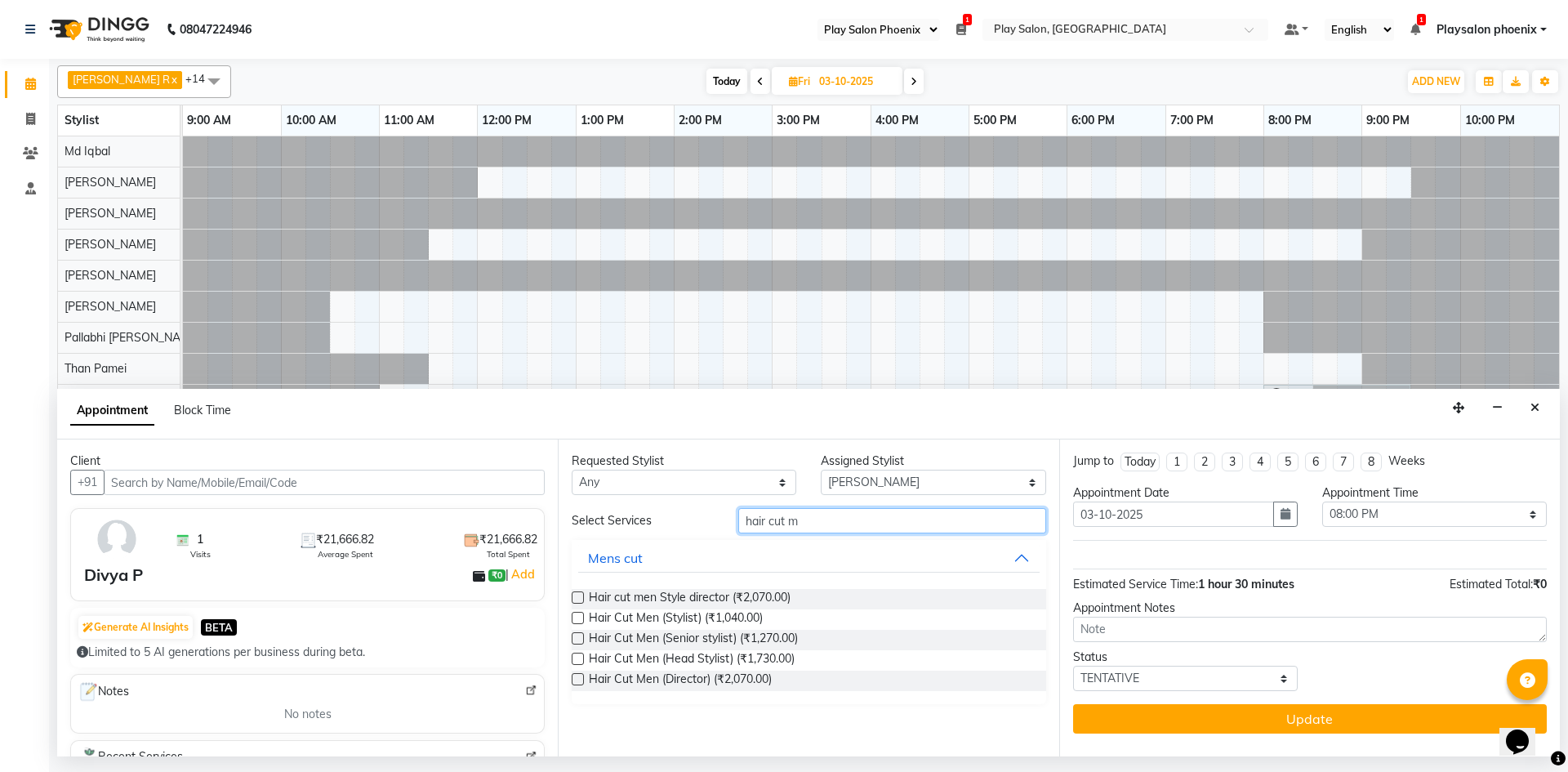
type input "hair cut m"
click at [575, 658] on label at bounding box center [578, 659] width 12 height 12
click at [575, 658] on input "checkbox" at bounding box center [577, 660] width 10 height 10
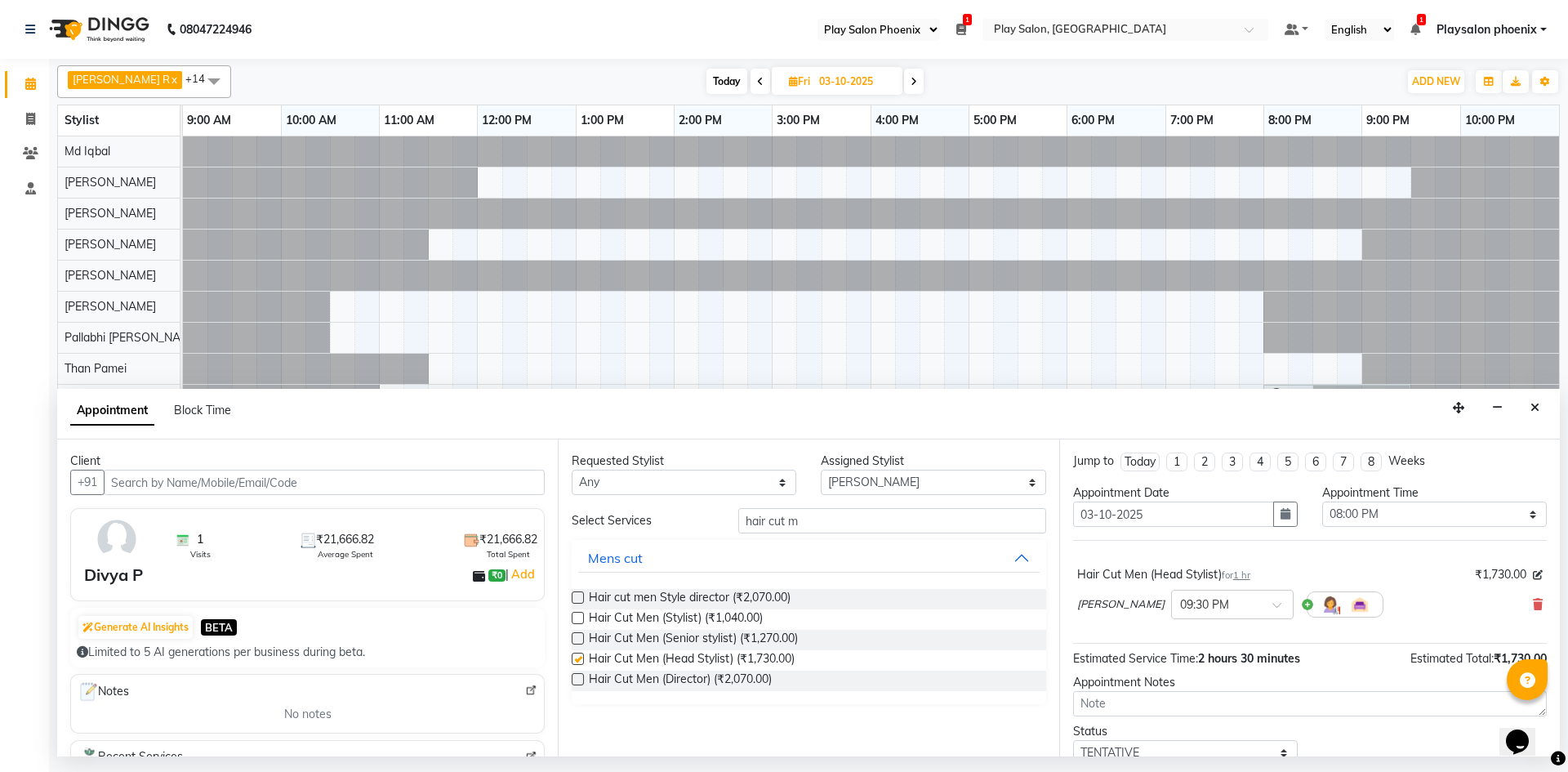
checkbox input "false"
drag, startPoint x: 813, startPoint y: 523, endPoint x: 693, endPoint y: 523, distance: 120.0
click at [693, 523] on div "Select Services hair cut m" at bounding box center [809, 520] width 498 height 25
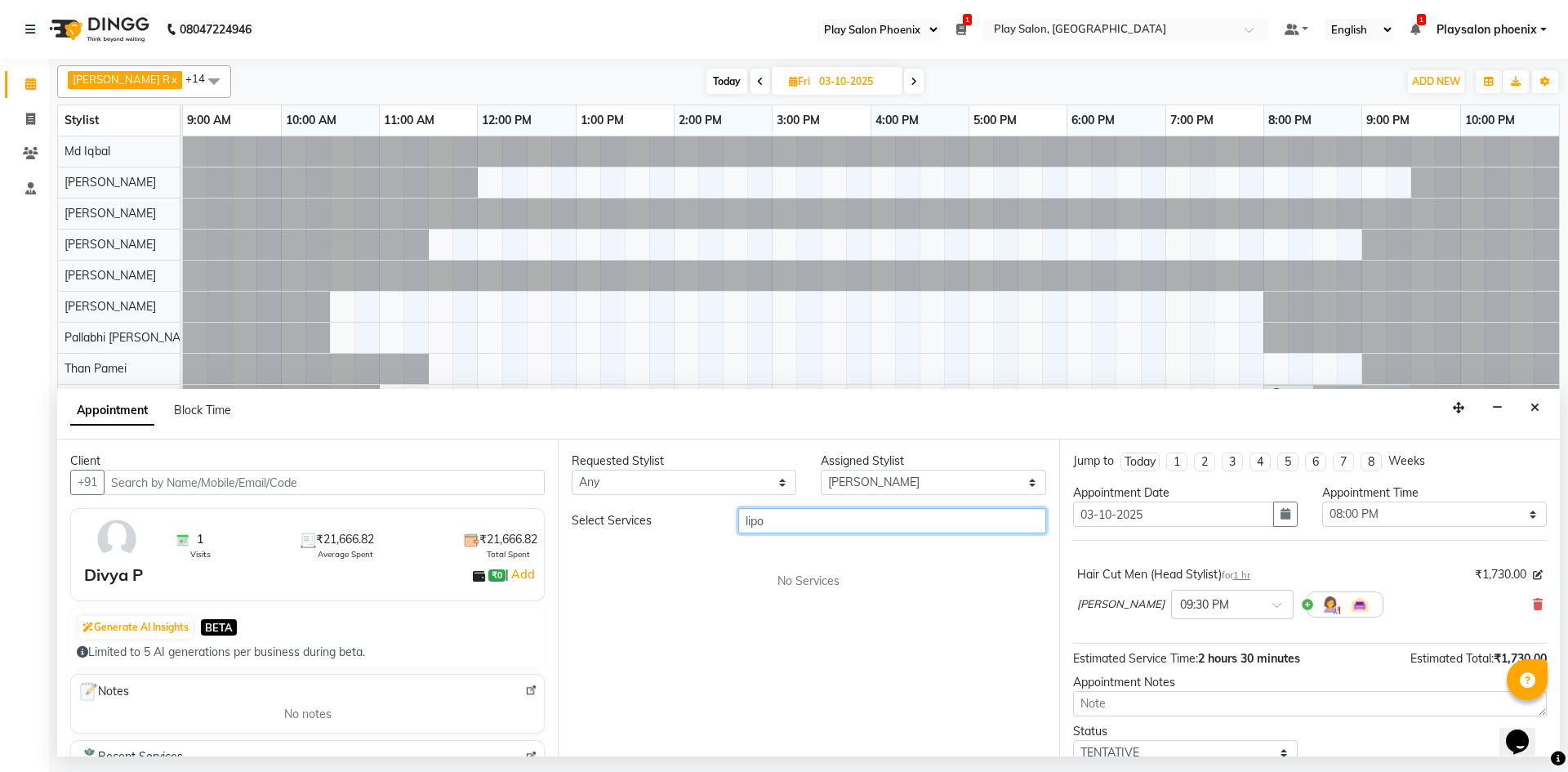
type input "lipo"
click at [897, 475] on select "Select Albaz [PERSON_NAME] Chytra [PERSON_NAME] General Technician . Imran [PER…" at bounding box center [934, 482] width 225 height 25
select select "81420"
click at [821, 470] on select "Select Albaz [PERSON_NAME] Chytra [PERSON_NAME] General Technician . Imran [PER…" at bounding box center [934, 482] width 225 height 25
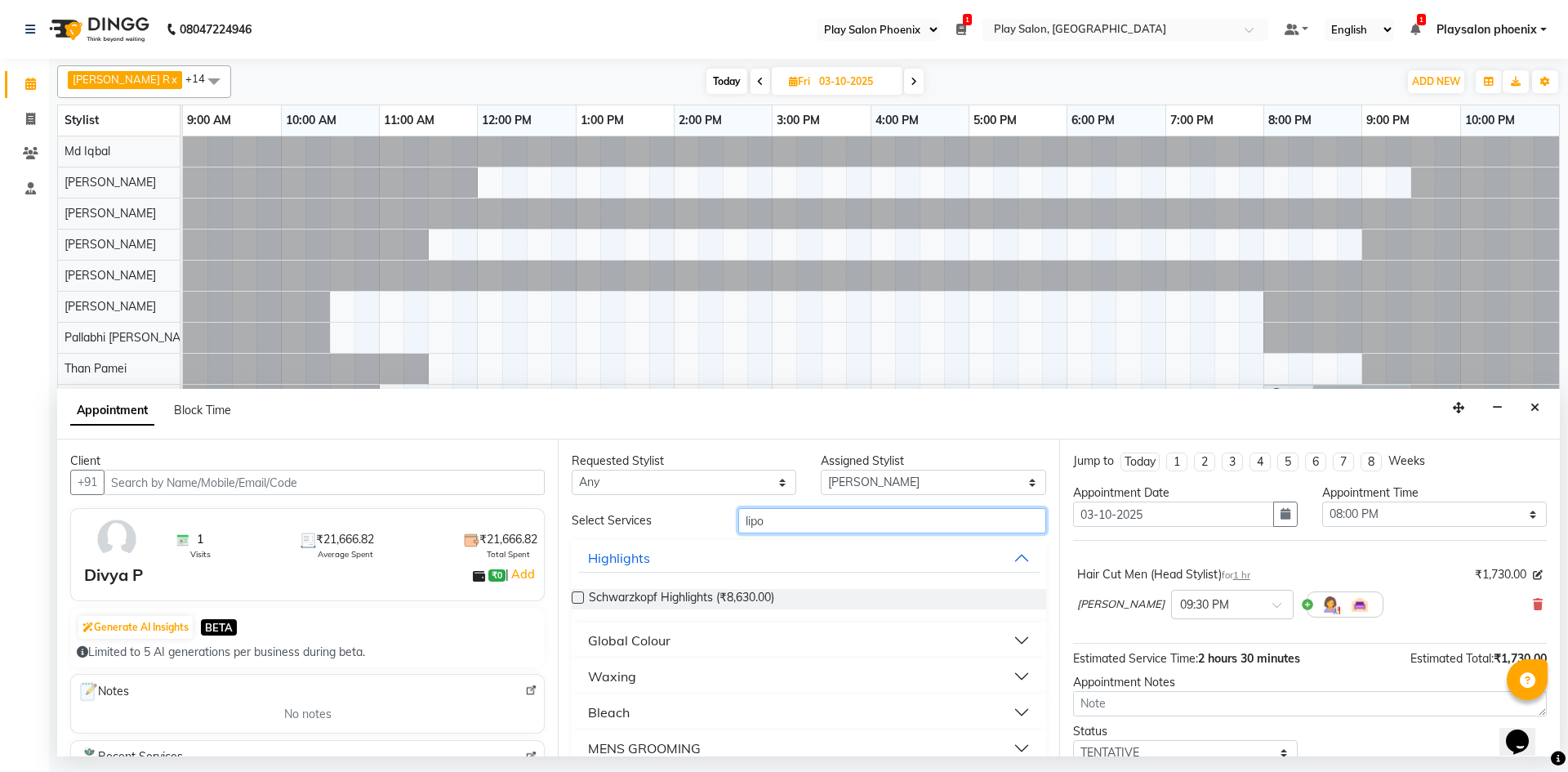
click at [774, 524] on input "lipo" at bounding box center [892, 520] width 308 height 25
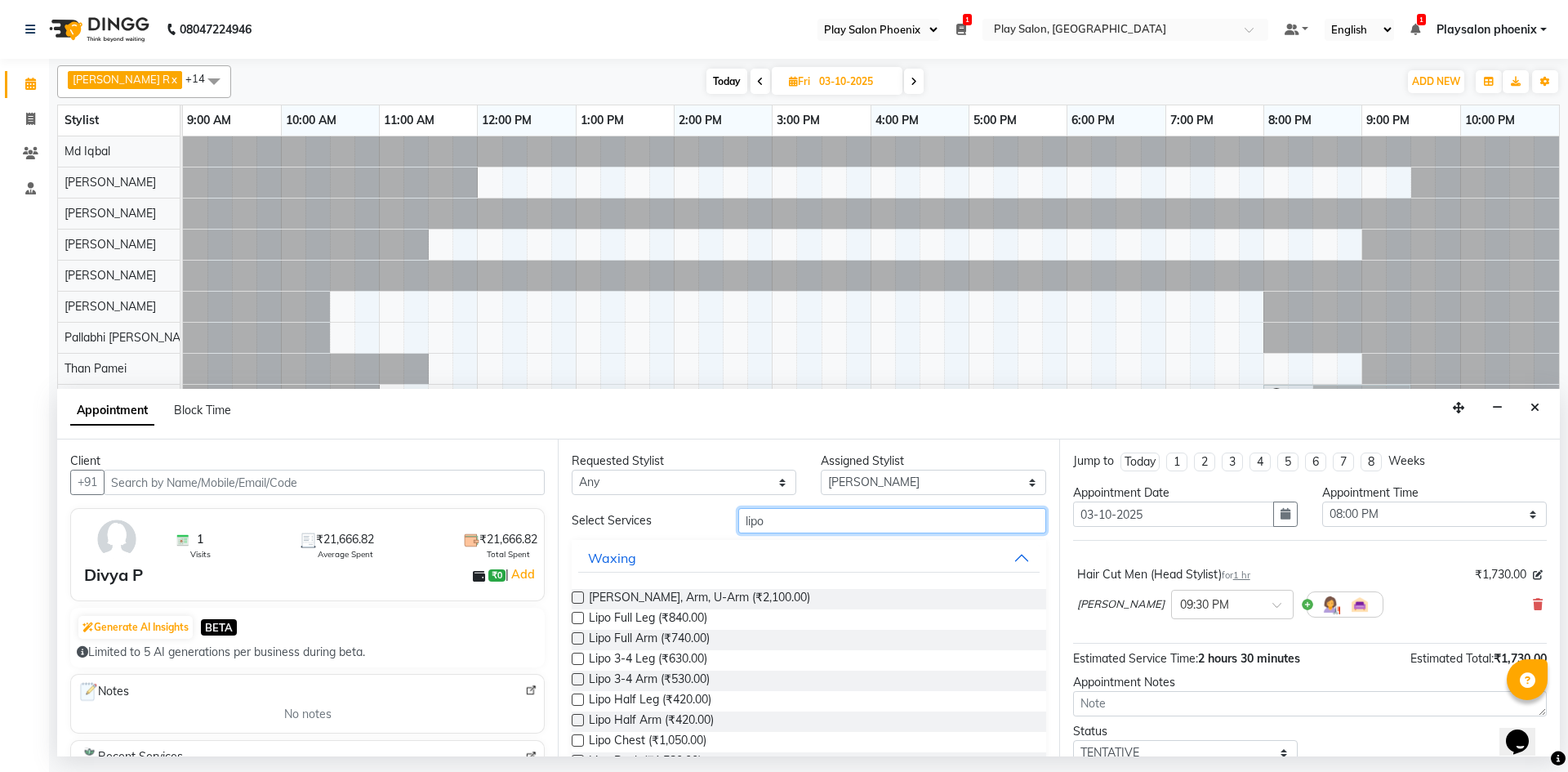
type input "lipo"
click at [576, 596] on label at bounding box center [578, 597] width 12 height 12
click at [576, 596] on input "checkbox" at bounding box center [577, 599] width 10 height 10
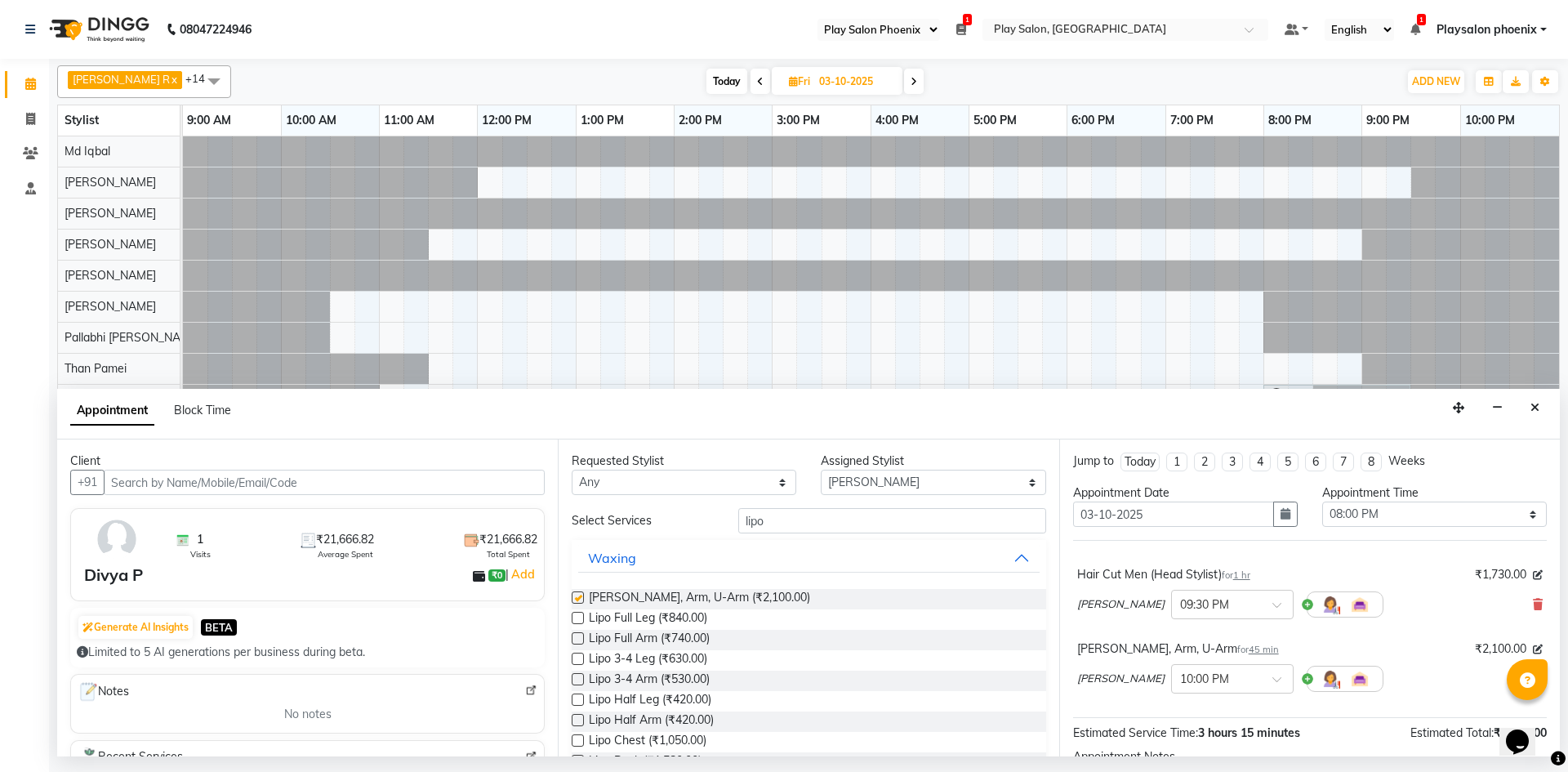
checkbox input "false"
click at [1223, 679] on input "text" at bounding box center [1216, 678] width 72 height 17
click at [1191, 701] on div "08:00 PM (No Shift)" at bounding box center [1233, 700] width 121 height 32
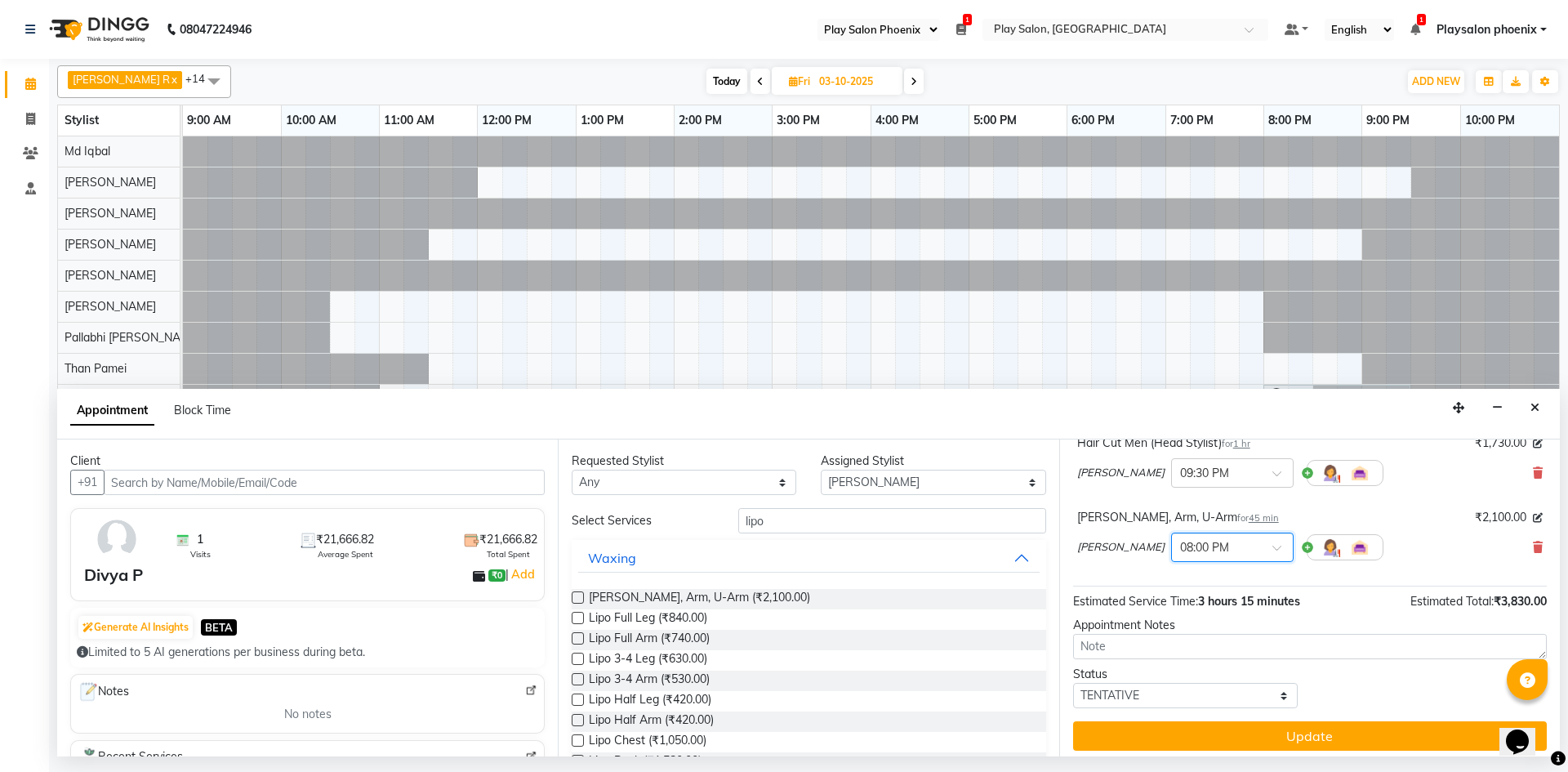
scroll to position [138, 0]
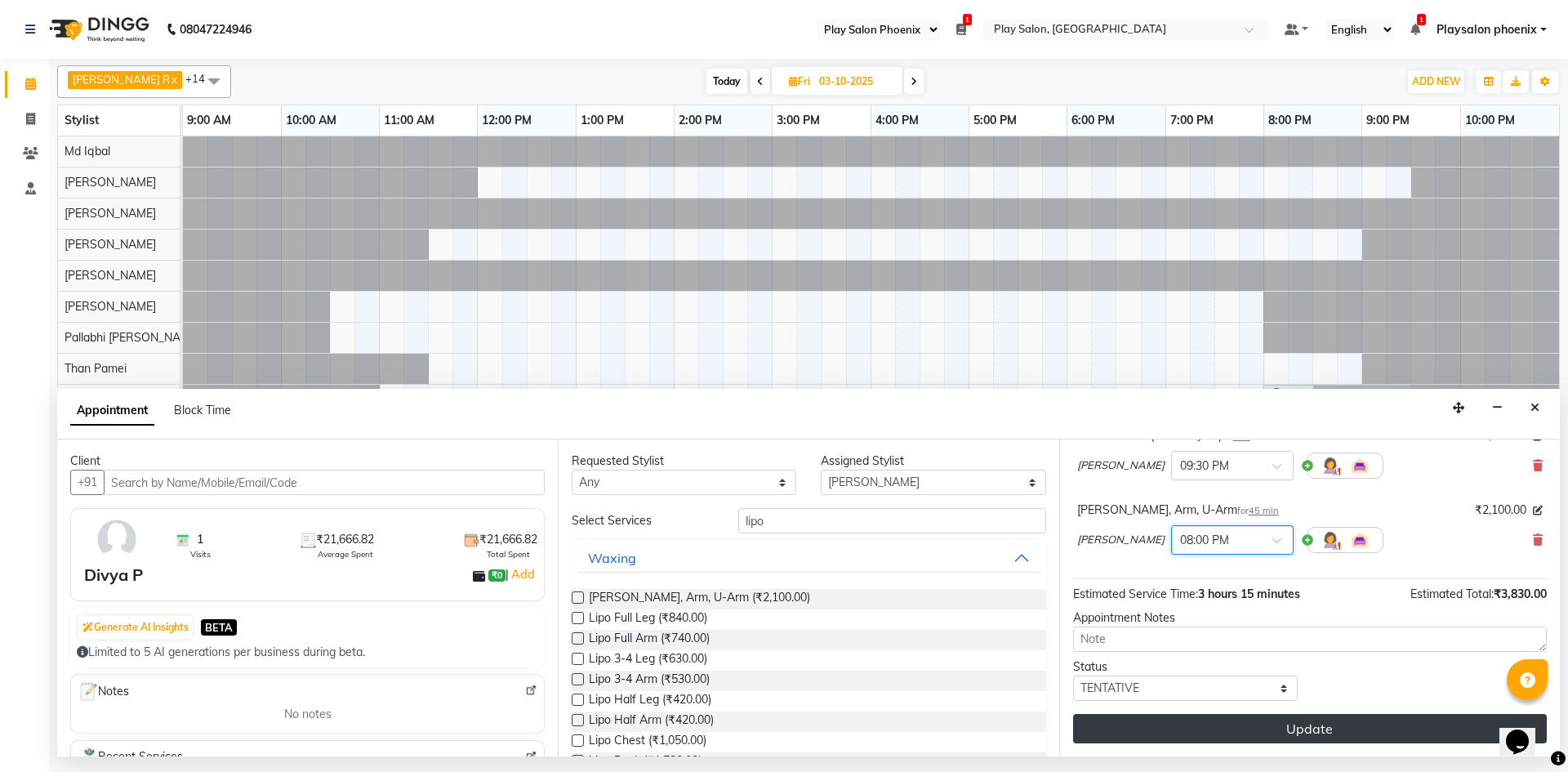
click at [1307, 728] on button "Update" at bounding box center [1310, 729] width 474 height 29
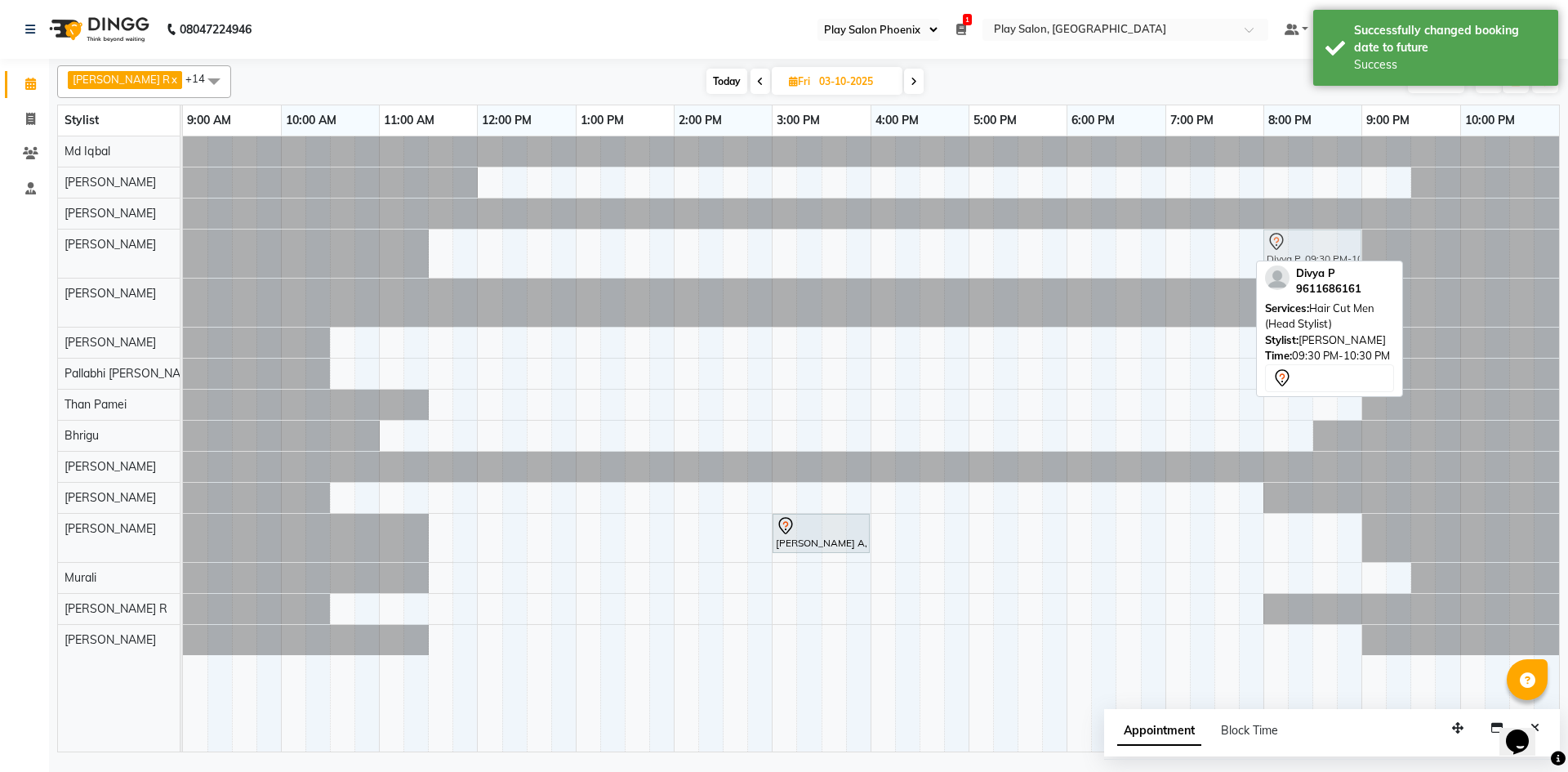
drag, startPoint x: 1436, startPoint y: 258, endPoint x: 1288, endPoint y: 252, distance: 148.1
click at [183, 252] on div "Divya P, 09:30 PM-10:30 PM, Hair Cut Men (Head Stylist) Divya P, 09:30 PM-10:30…" at bounding box center [183, 254] width 0 height 48
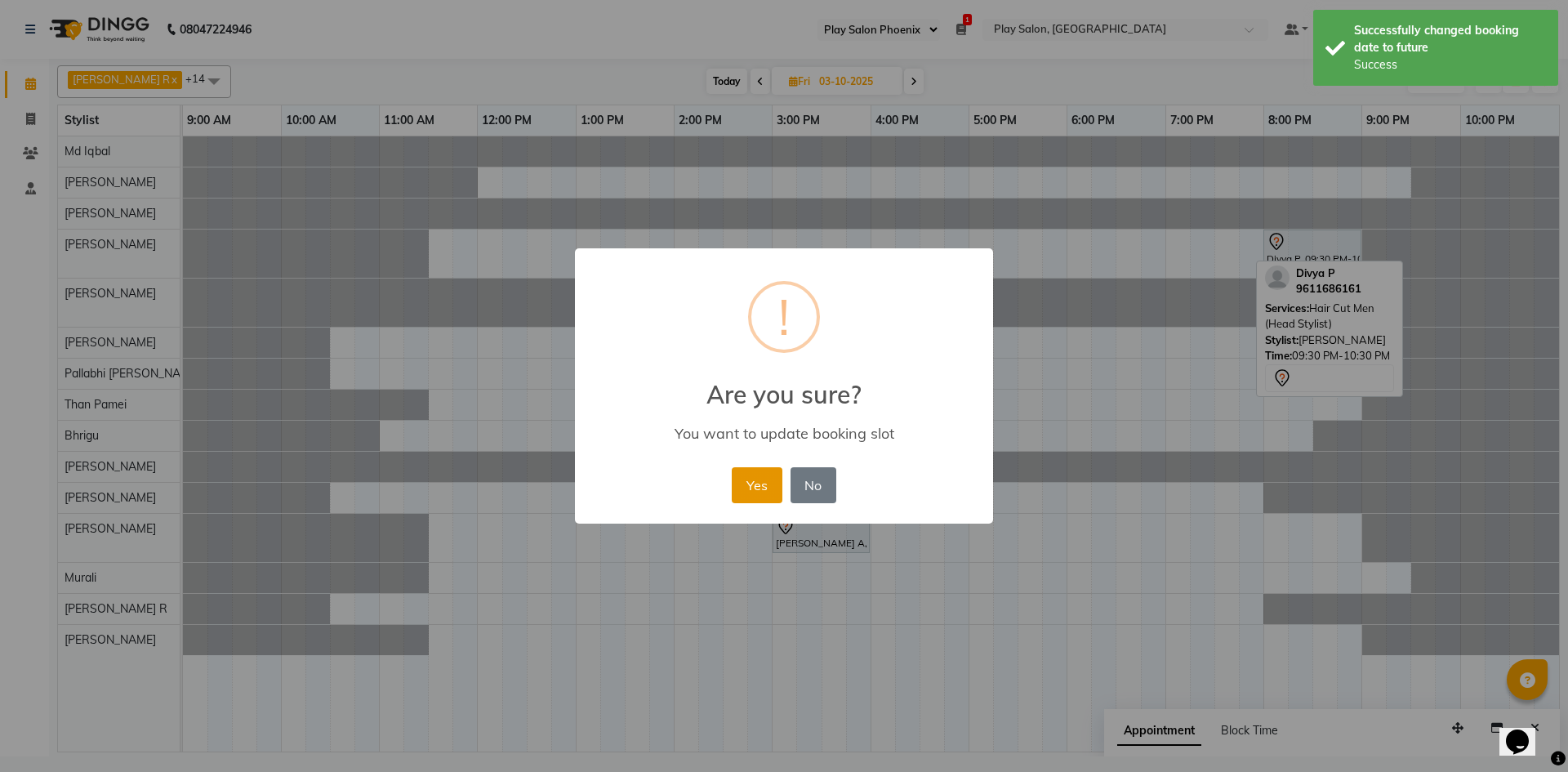
click at [755, 475] on button "Yes" at bounding box center [757, 486] width 50 height 36
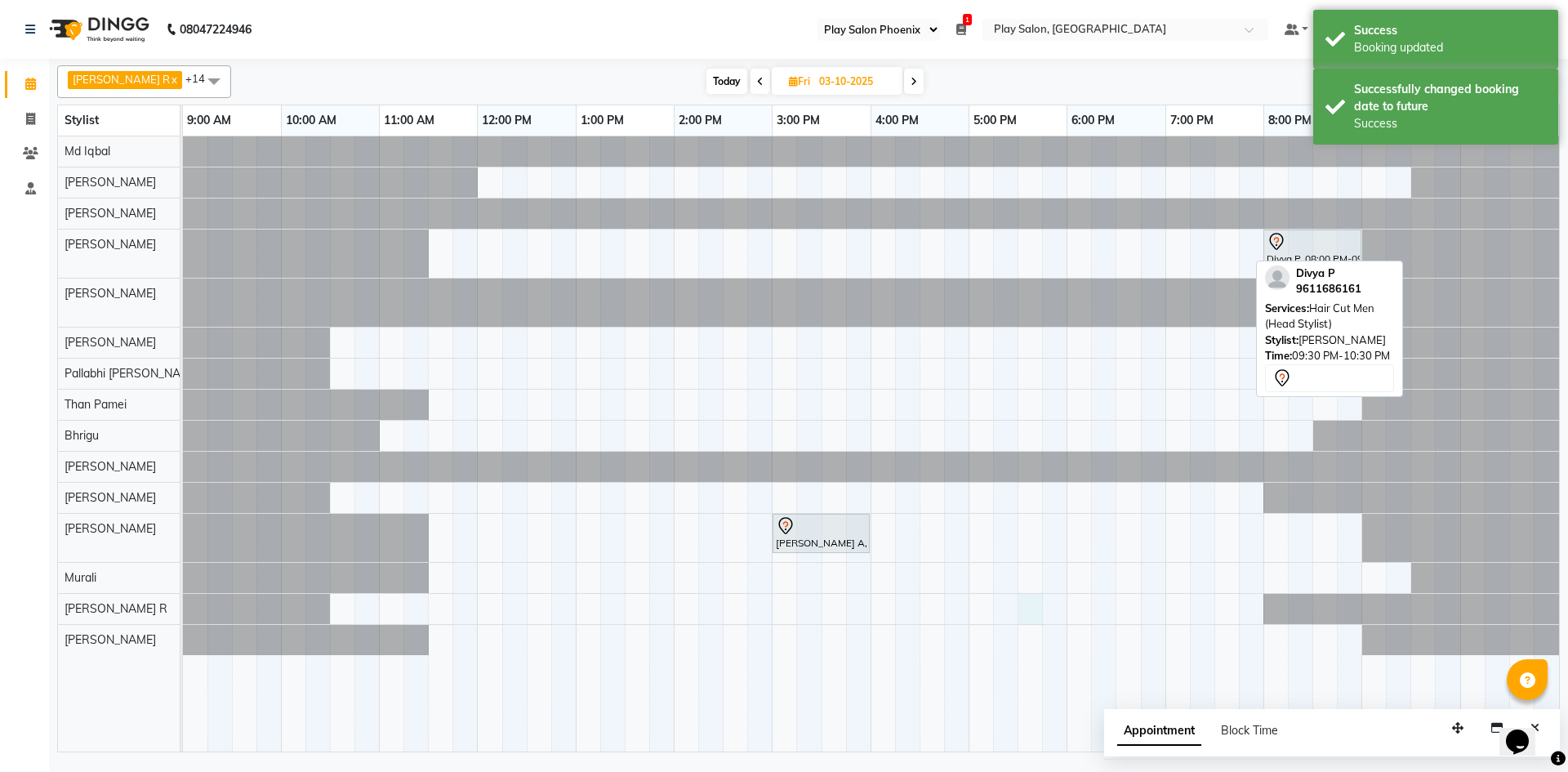
click at [1043, 605] on div "Divya P, 08:00 PM-09:00 PM, Hair Cut Men (Head Stylist) Divya P, 08:00 PM-08:45…" at bounding box center [871, 444] width 1377 height 615
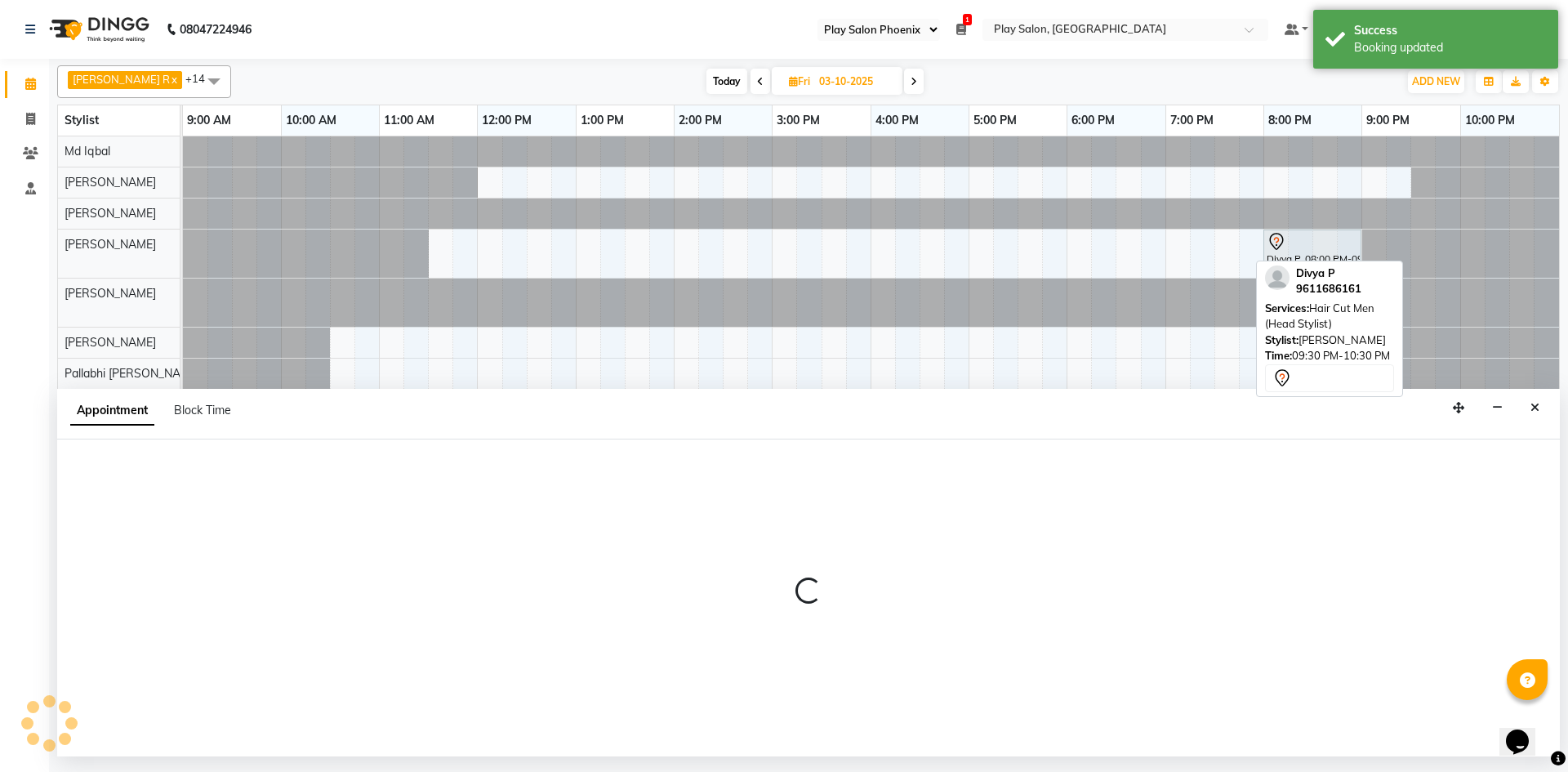
select select "88650"
select select "tentative"
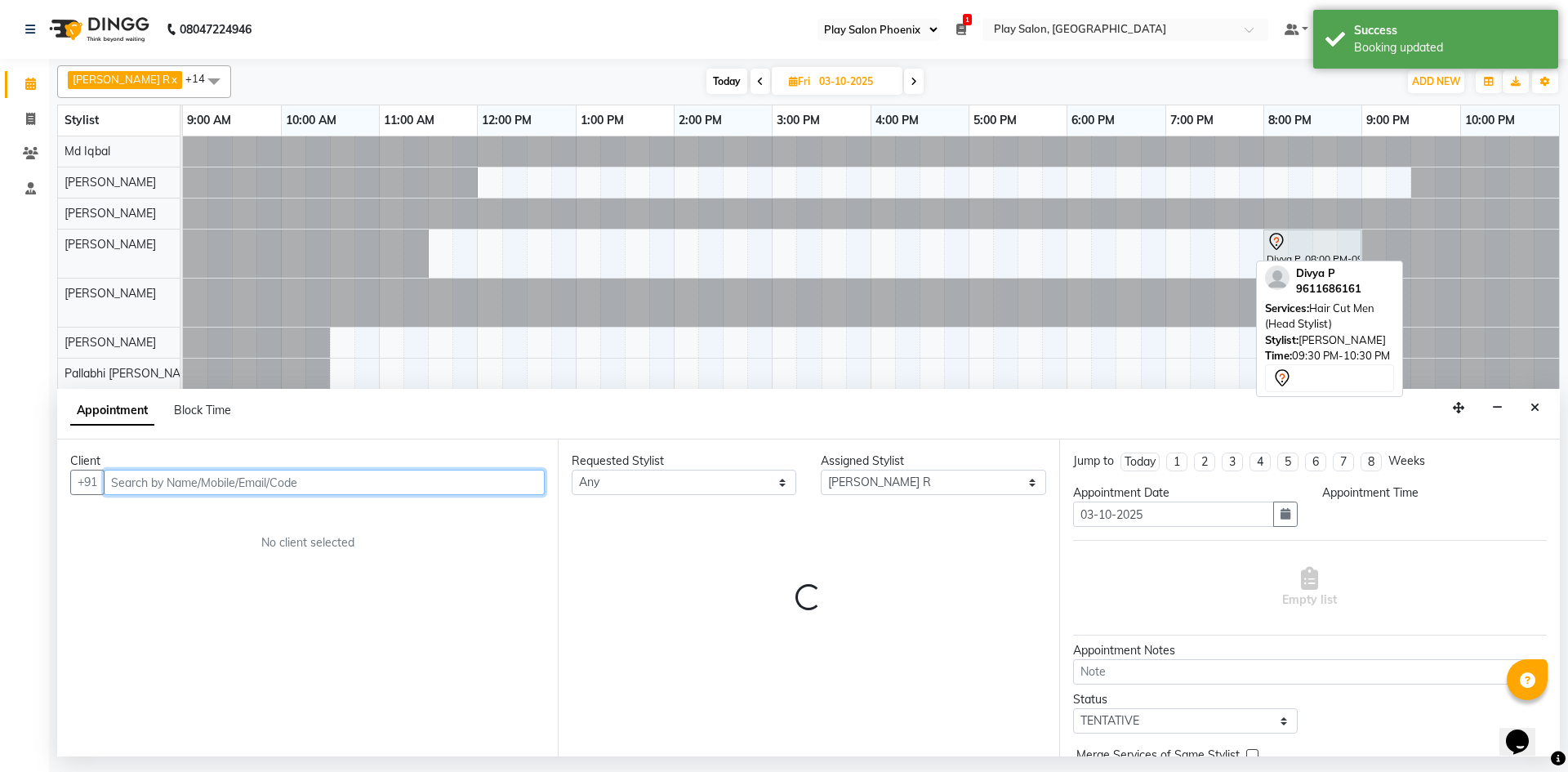
select select "1050"
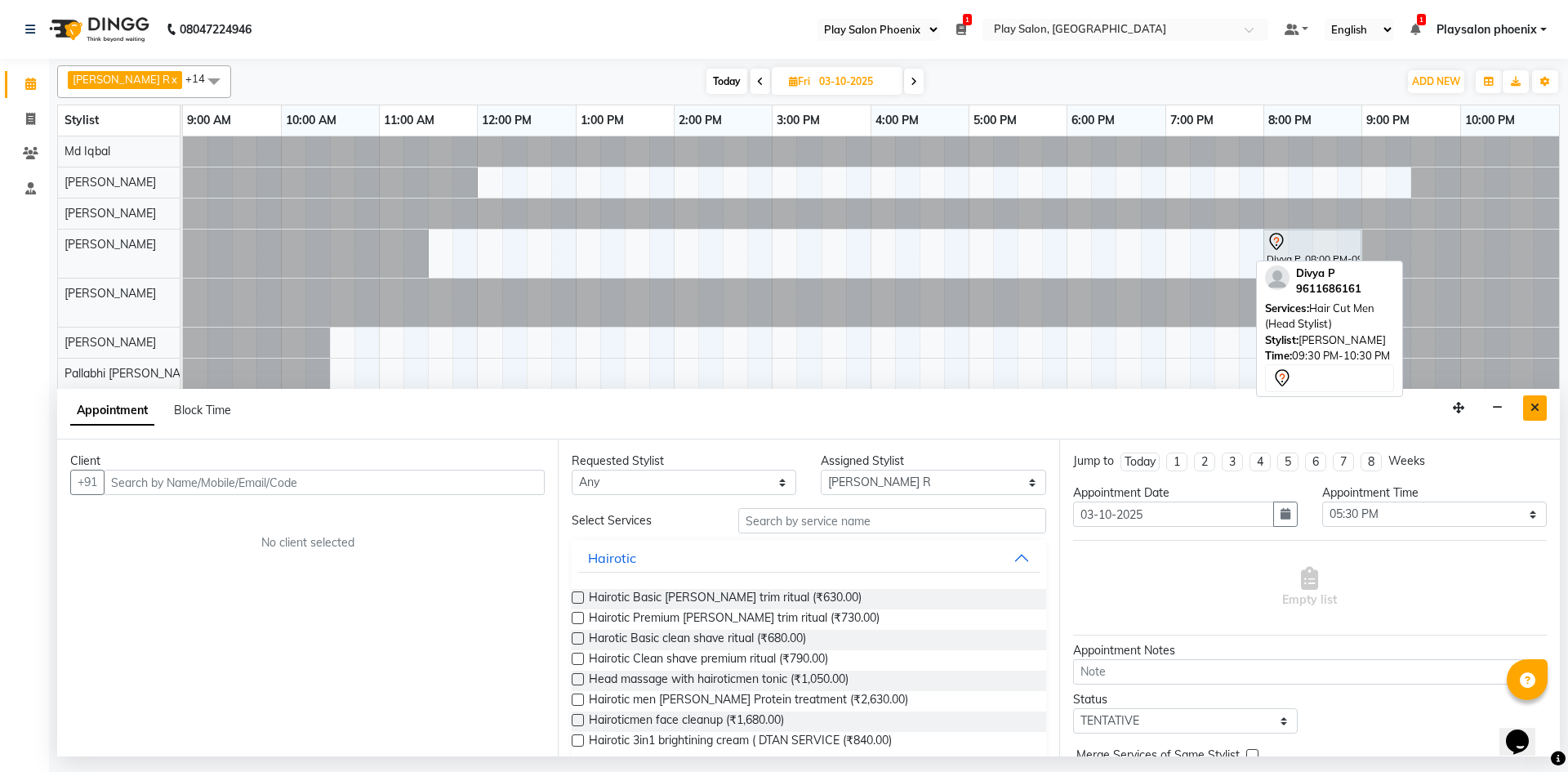
click at [1538, 407] on icon "Close" at bounding box center [1535, 407] width 9 height 11
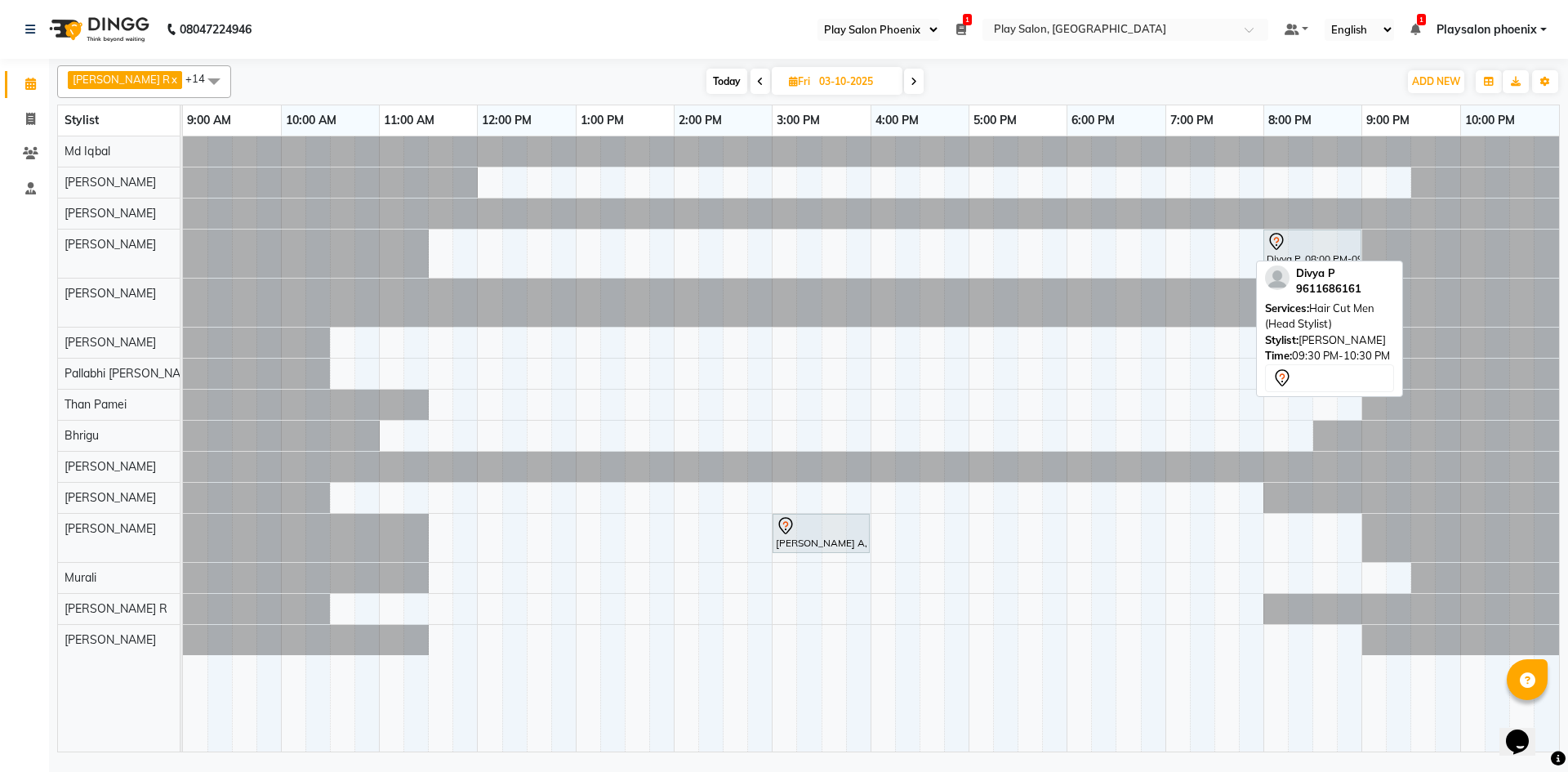
click at [709, 77] on span "Today" at bounding box center [727, 80] width 41 height 25
type input "02-10-2025"
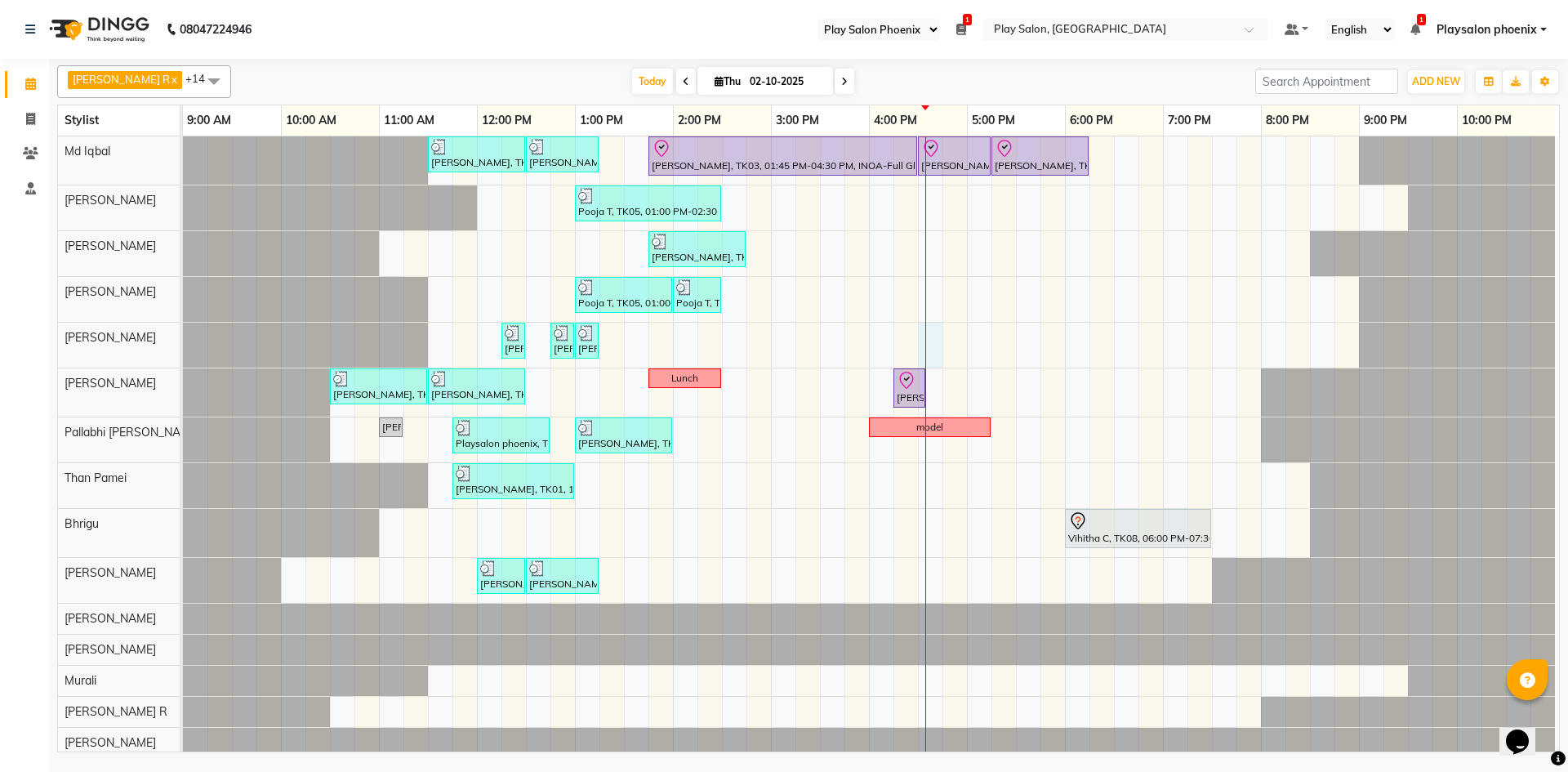
click at [934, 331] on div "[PERSON_NAME], TK01, 11:30 AM-12:30 PM, INOA Root Touch-Up Long [PERSON_NAME], …" at bounding box center [871, 447] width 1377 height 621
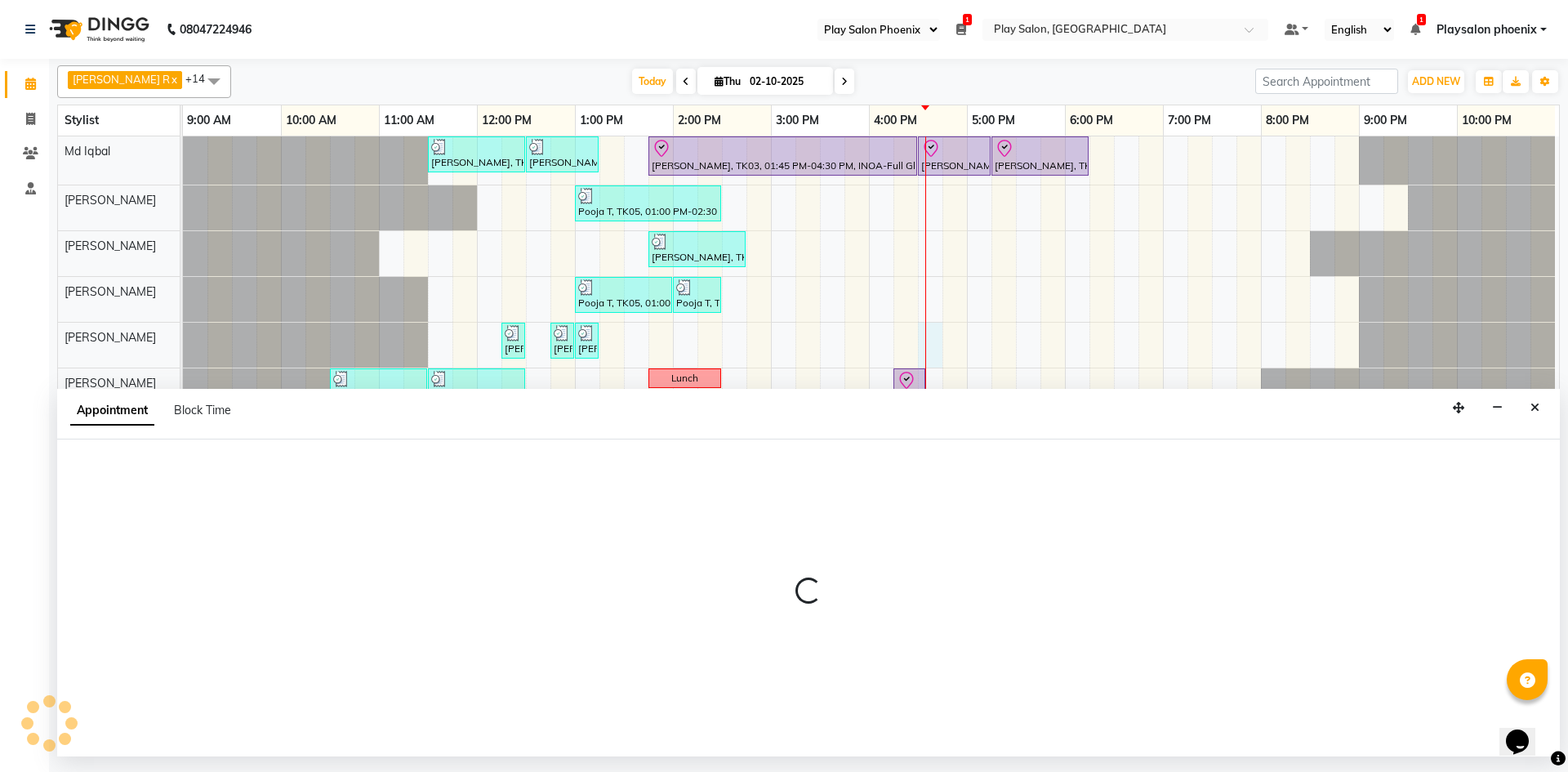
select select "81420"
select select "tentative"
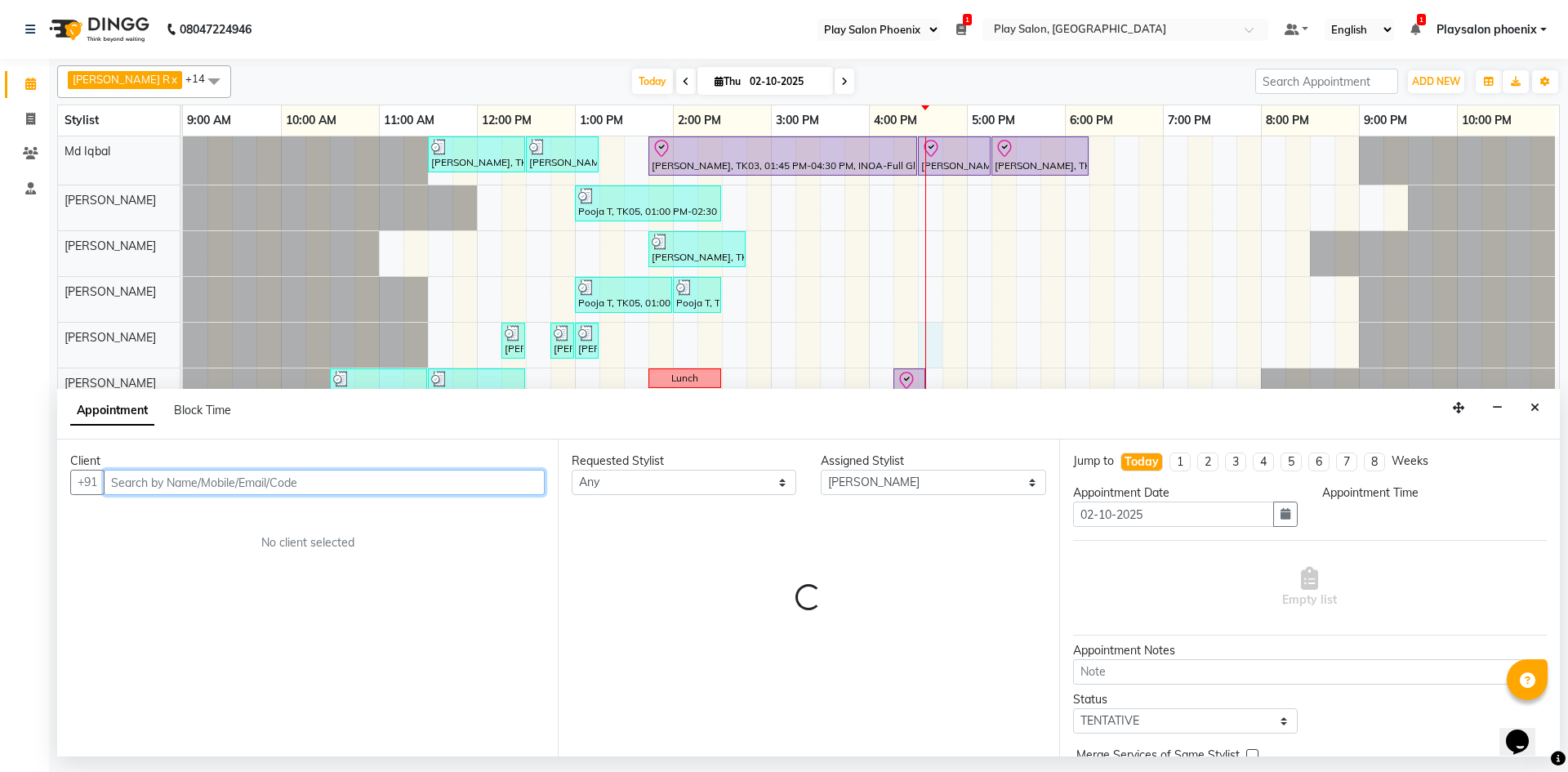
select select "990"
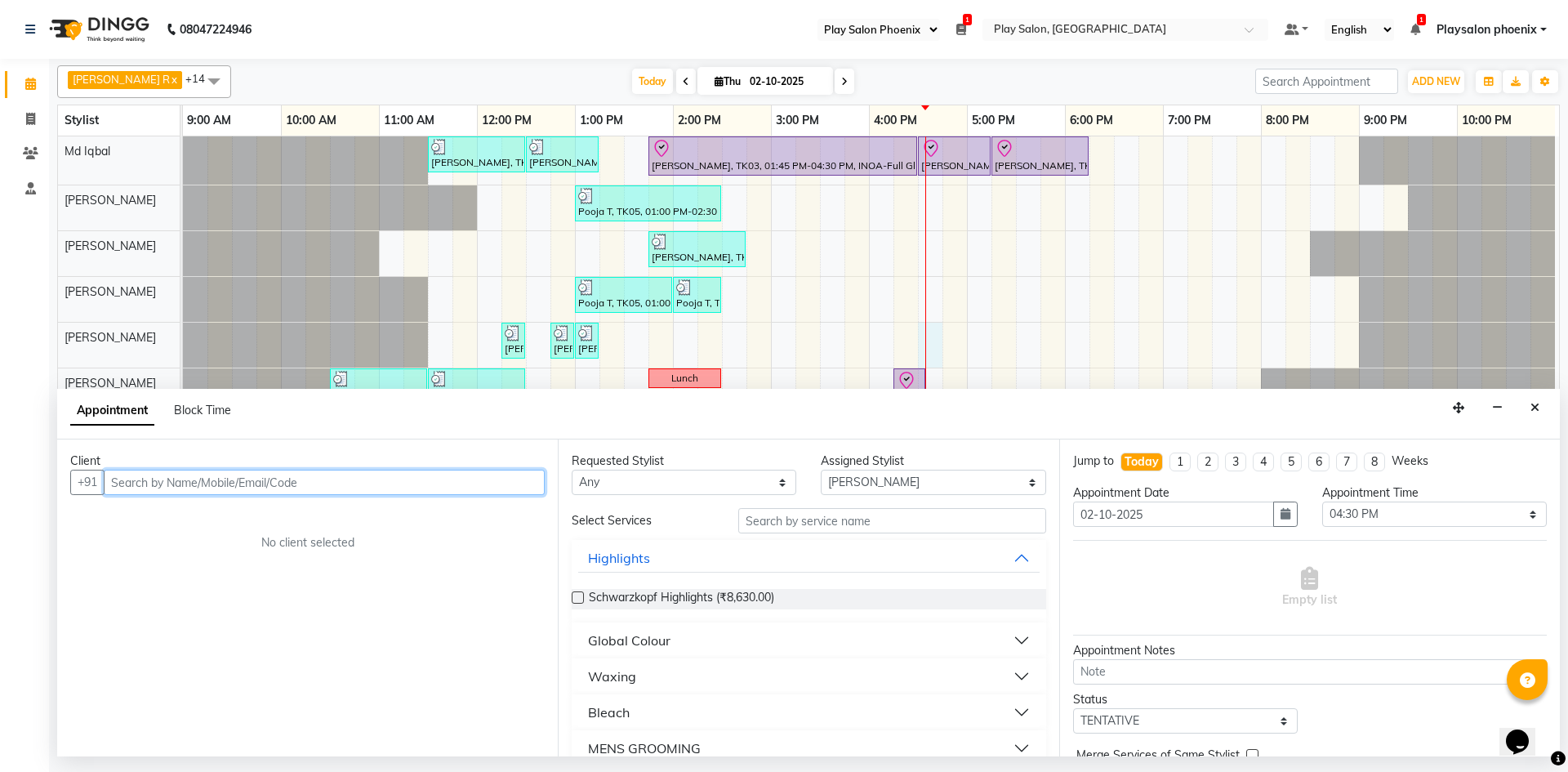
click at [366, 487] on input "text" at bounding box center [325, 482] width 441 height 25
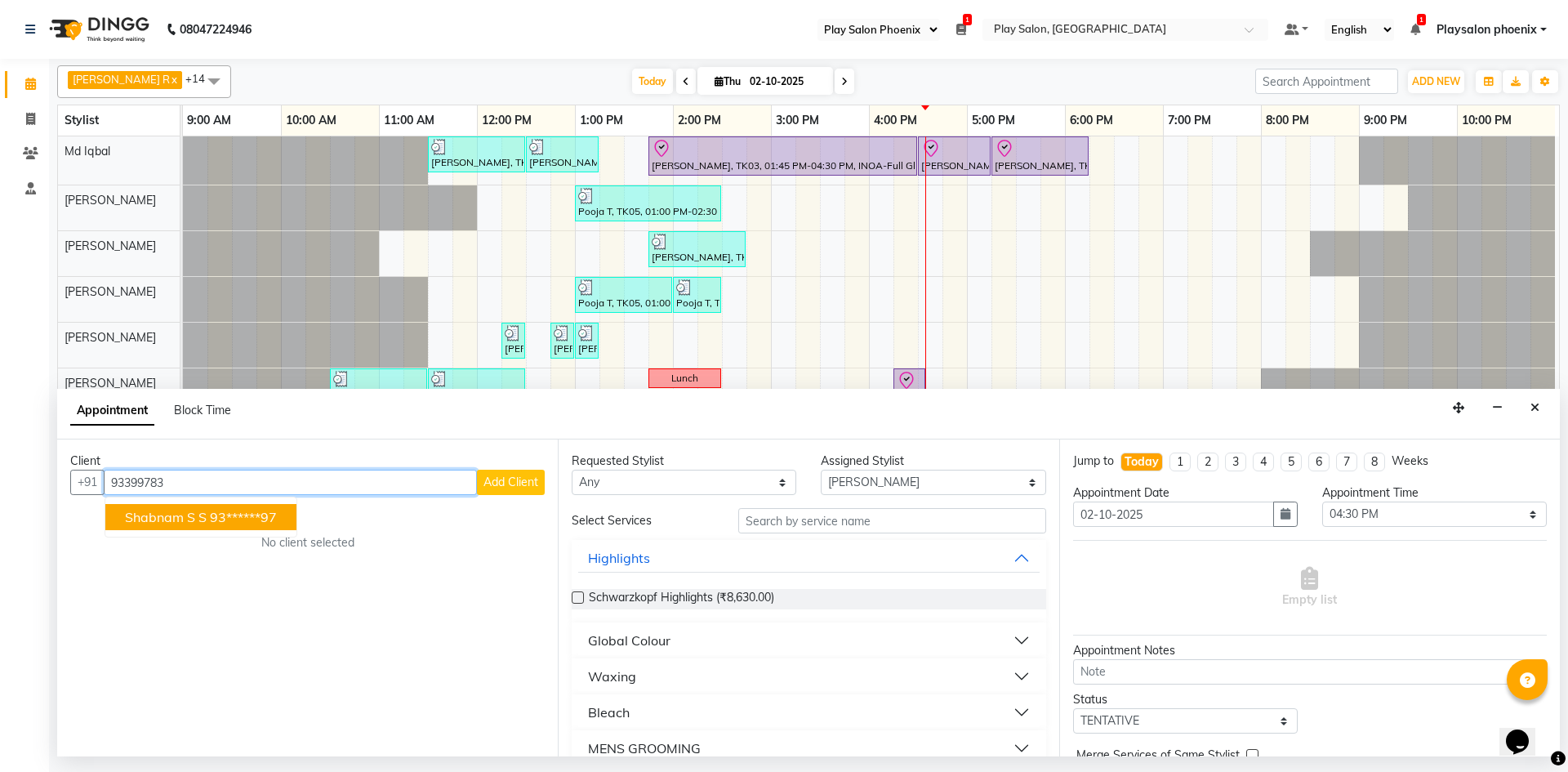
click at [247, 518] on ngb-highlight "93******97" at bounding box center [243, 517] width 67 height 16
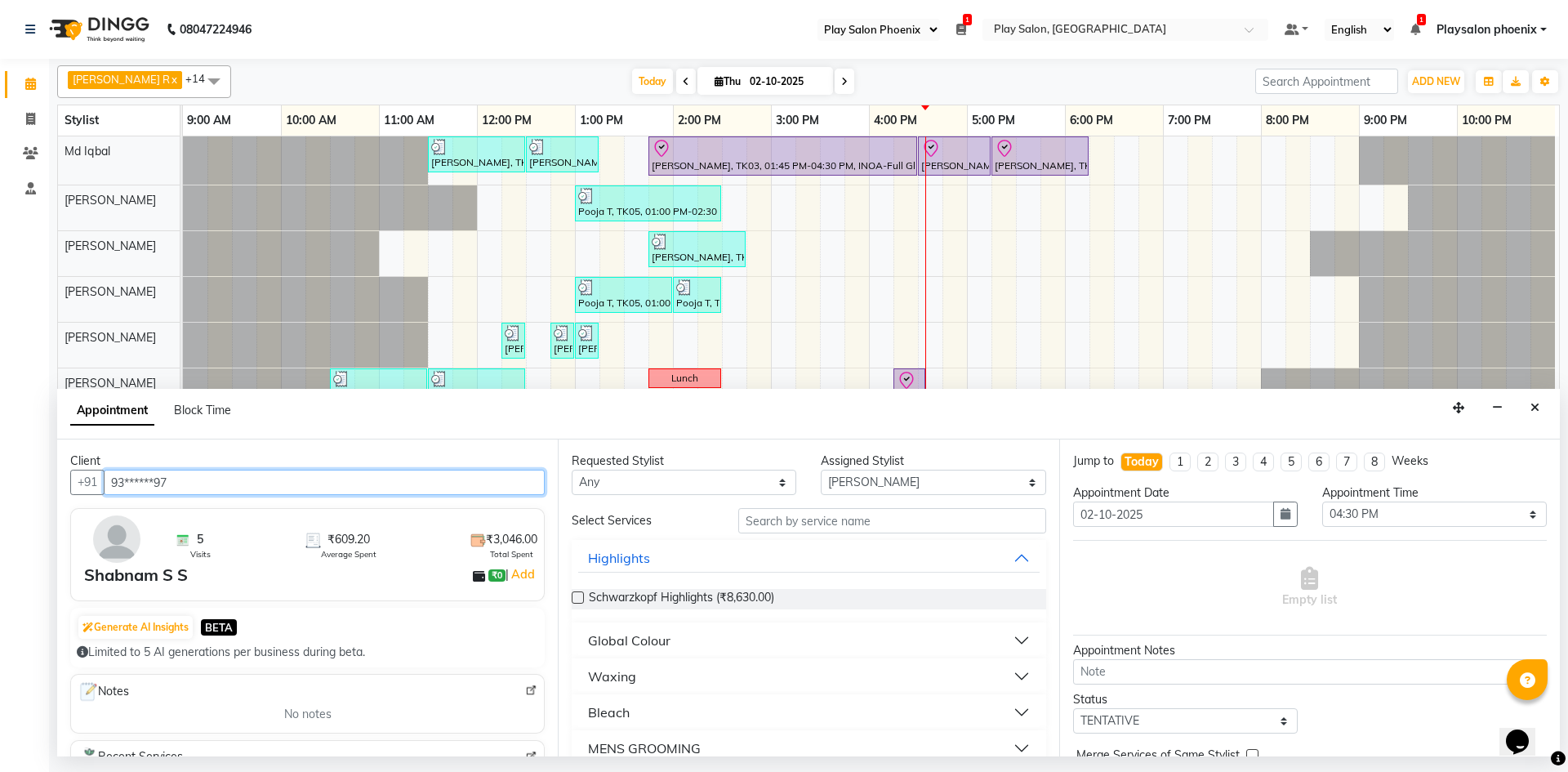
type input "93******97"
click at [925, 532] on input "text" at bounding box center [892, 520] width 308 height 25
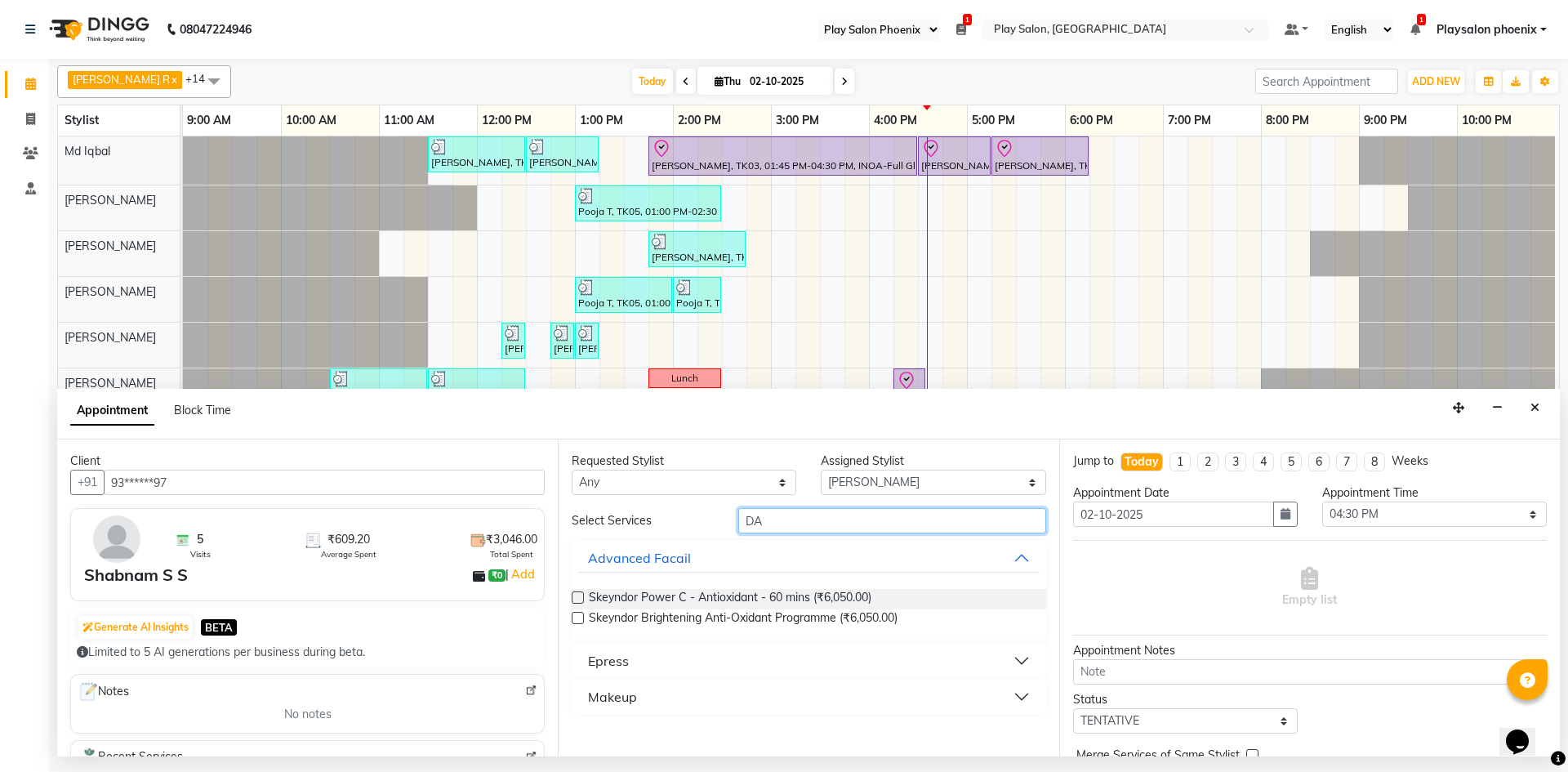
type input "D"
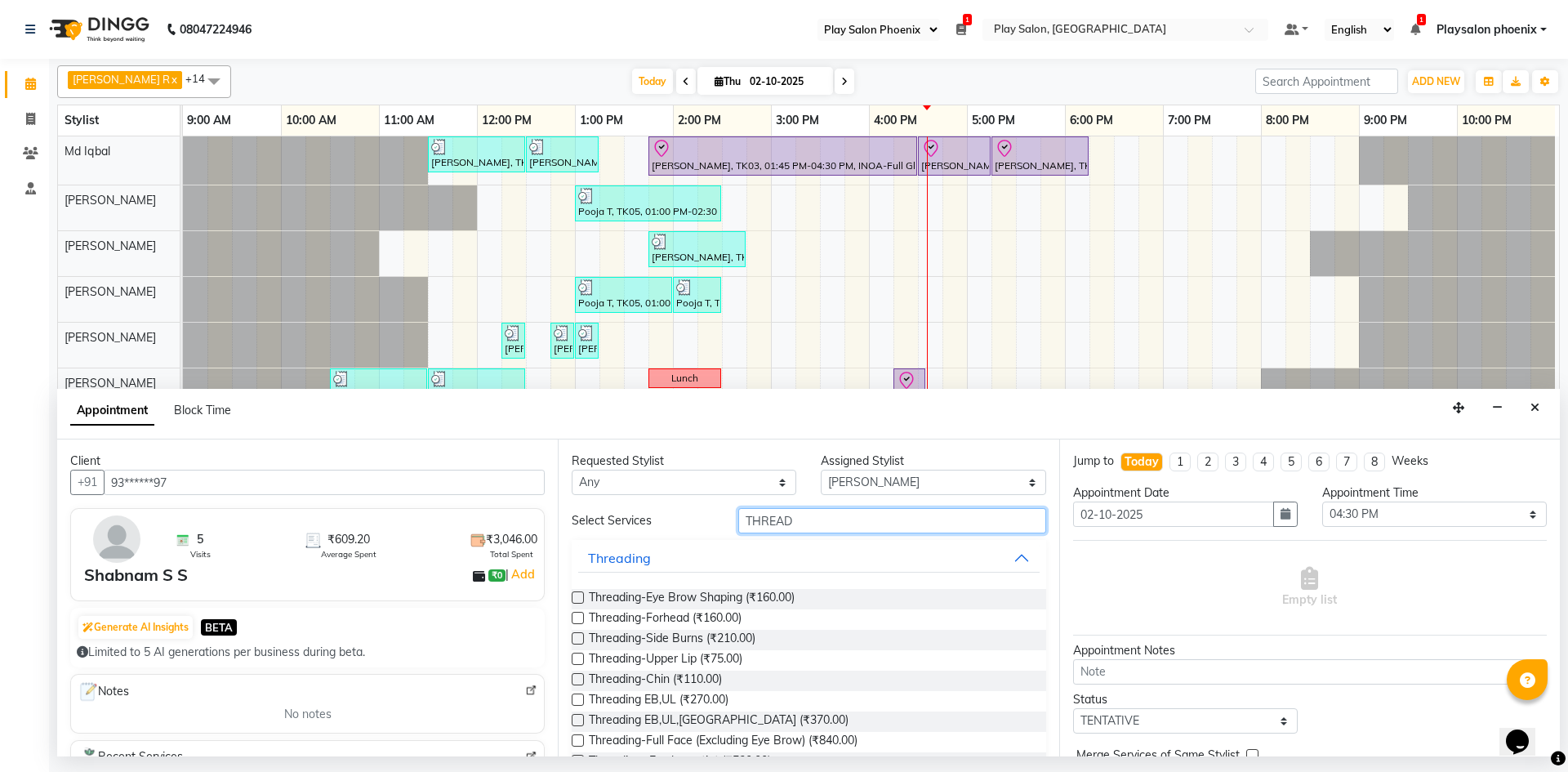
type input "THREAD"
click at [575, 599] on label at bounding box center [578, 597] width 12 height 12
click at [575, 599] on input "checkbox" at bounding box center [577, 599] width 10 height 10
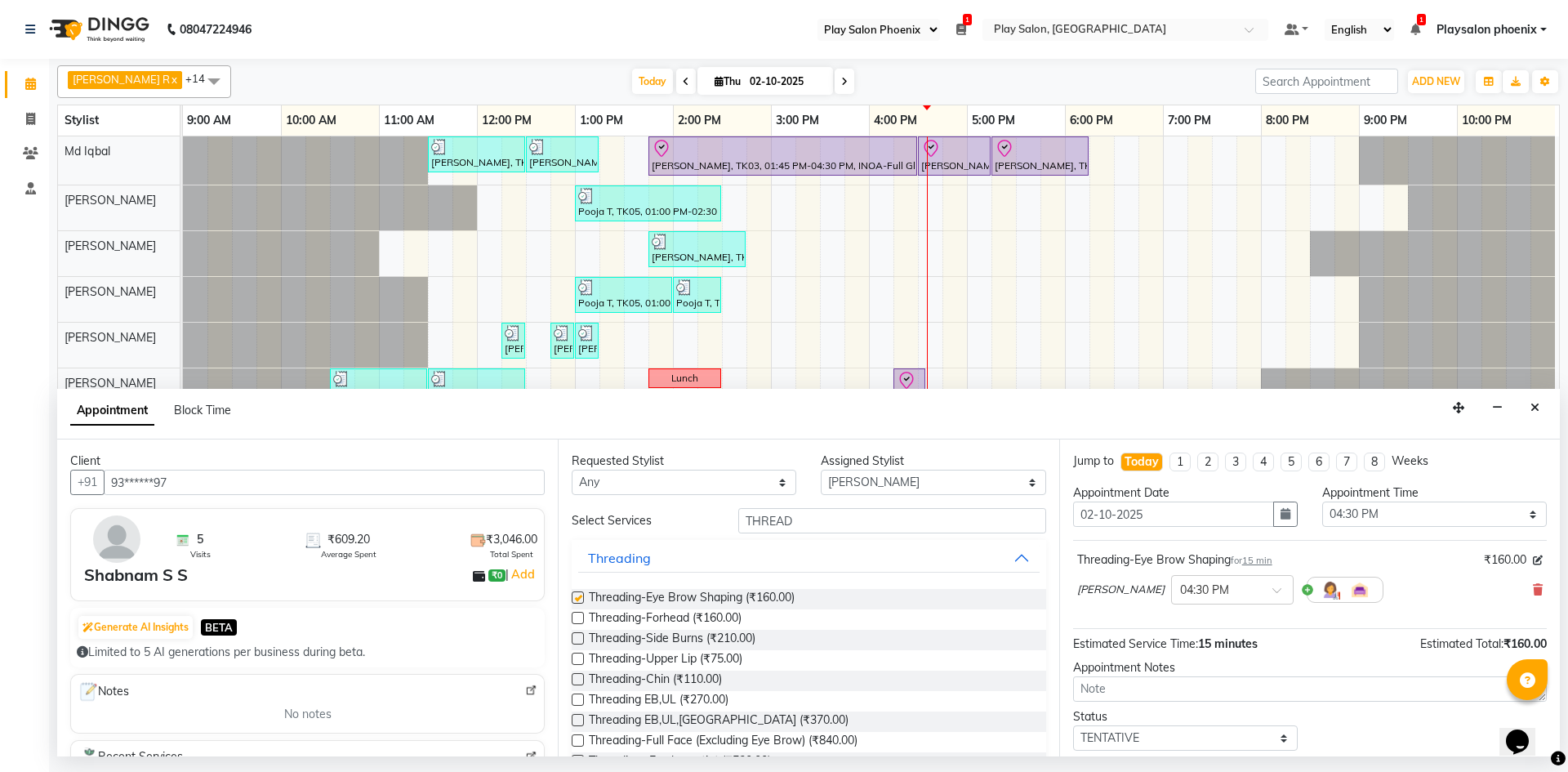
checkbox input "false"
drag, startPoint x: 884, startPoint y: 522, endPoint x: 618, endPoint y: 480, distance: 269.3
click at [618, 480] on div "Requested Stylist Any Albaz [PERSON_NAME] Chytra [PERSON_NAME] General Technici…" at bounding box center [808, 598] width 501 height 317
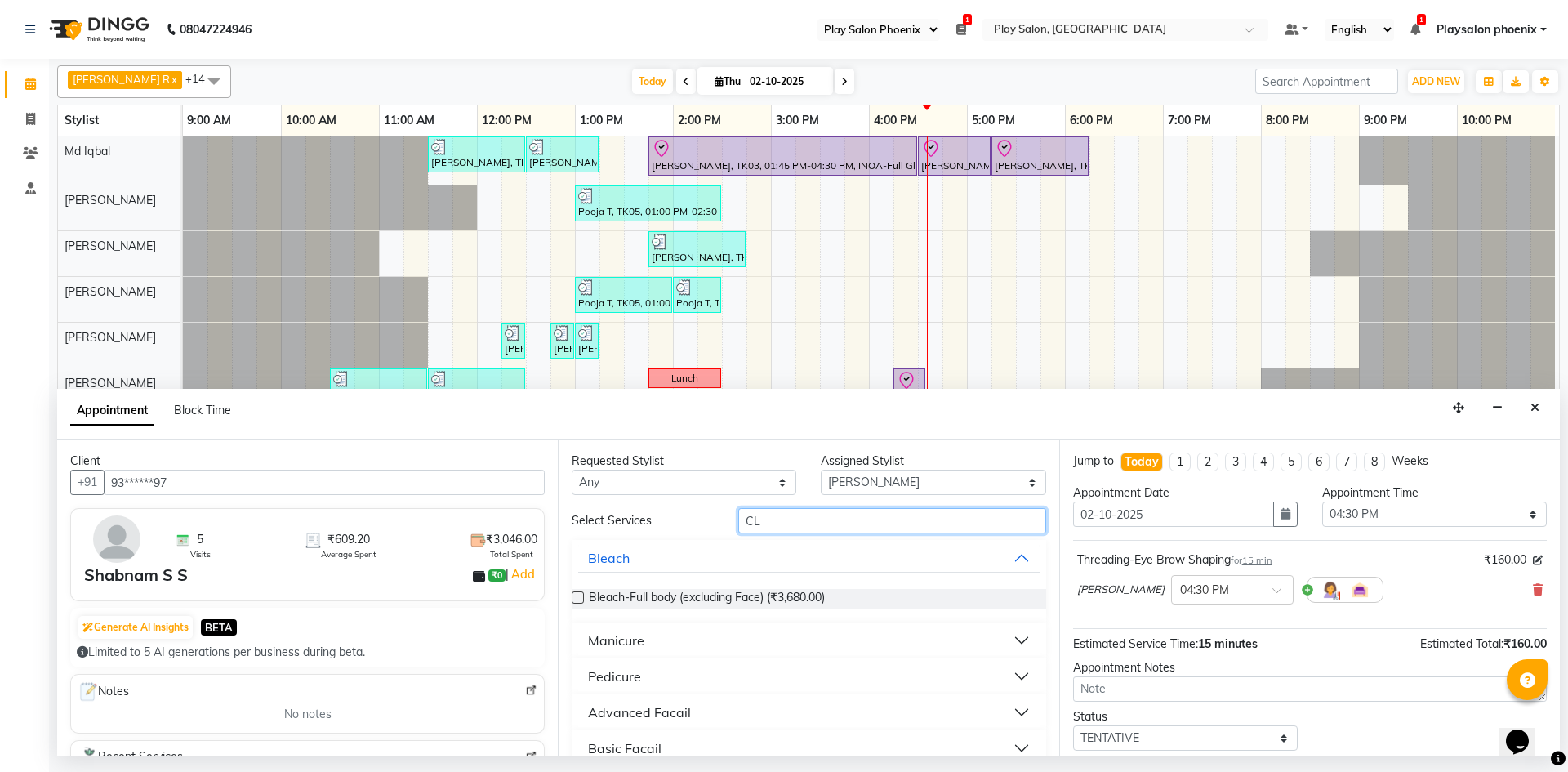
type input "C"
type input "SKIN"
click at [579, 602] on label at bounding box center [578, 597] width 12 height 12
click at [579, 602] on input "checkbox" at bounding box center [577, 599] width 10 height 10
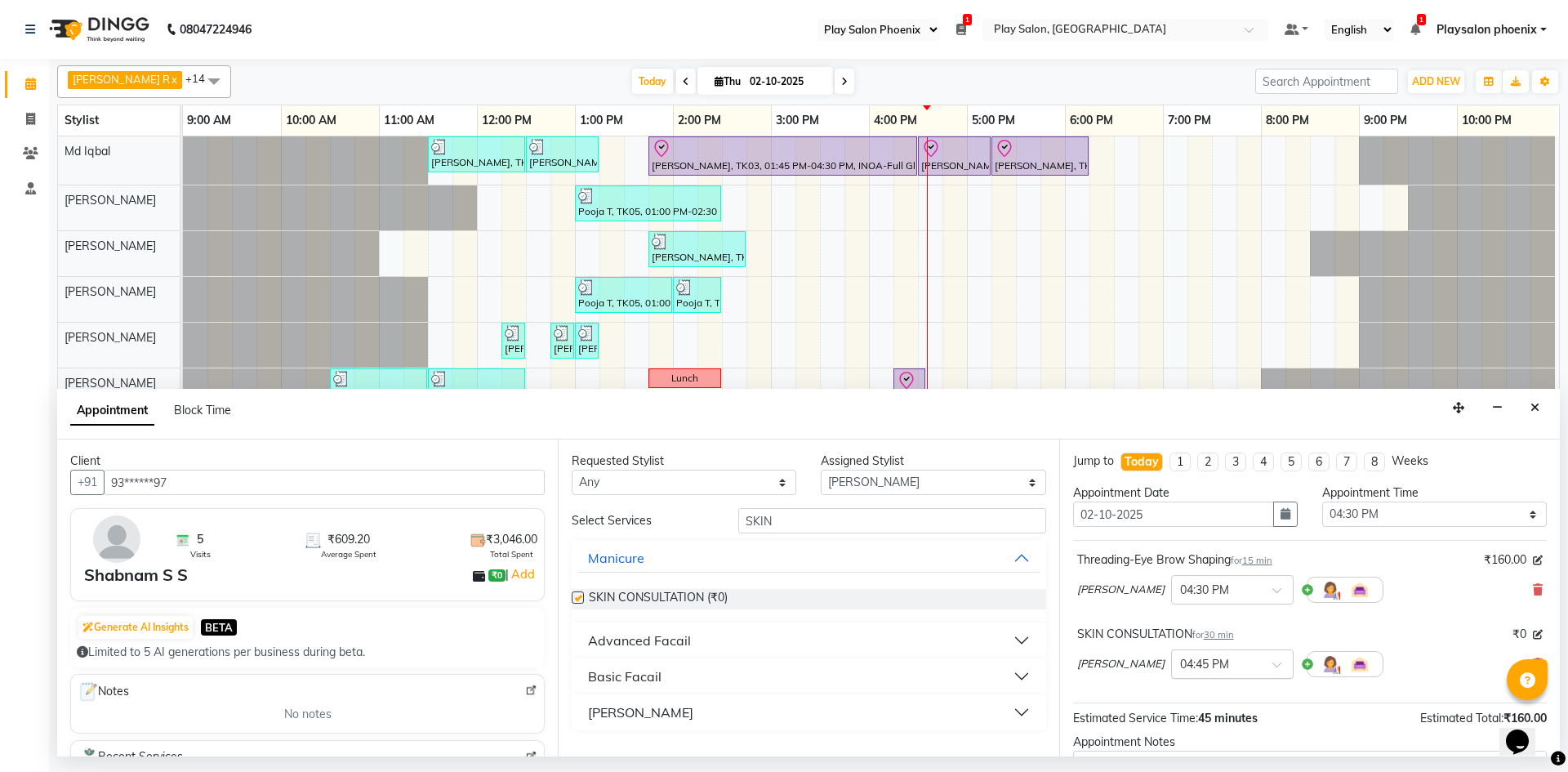
checkbox input "false"
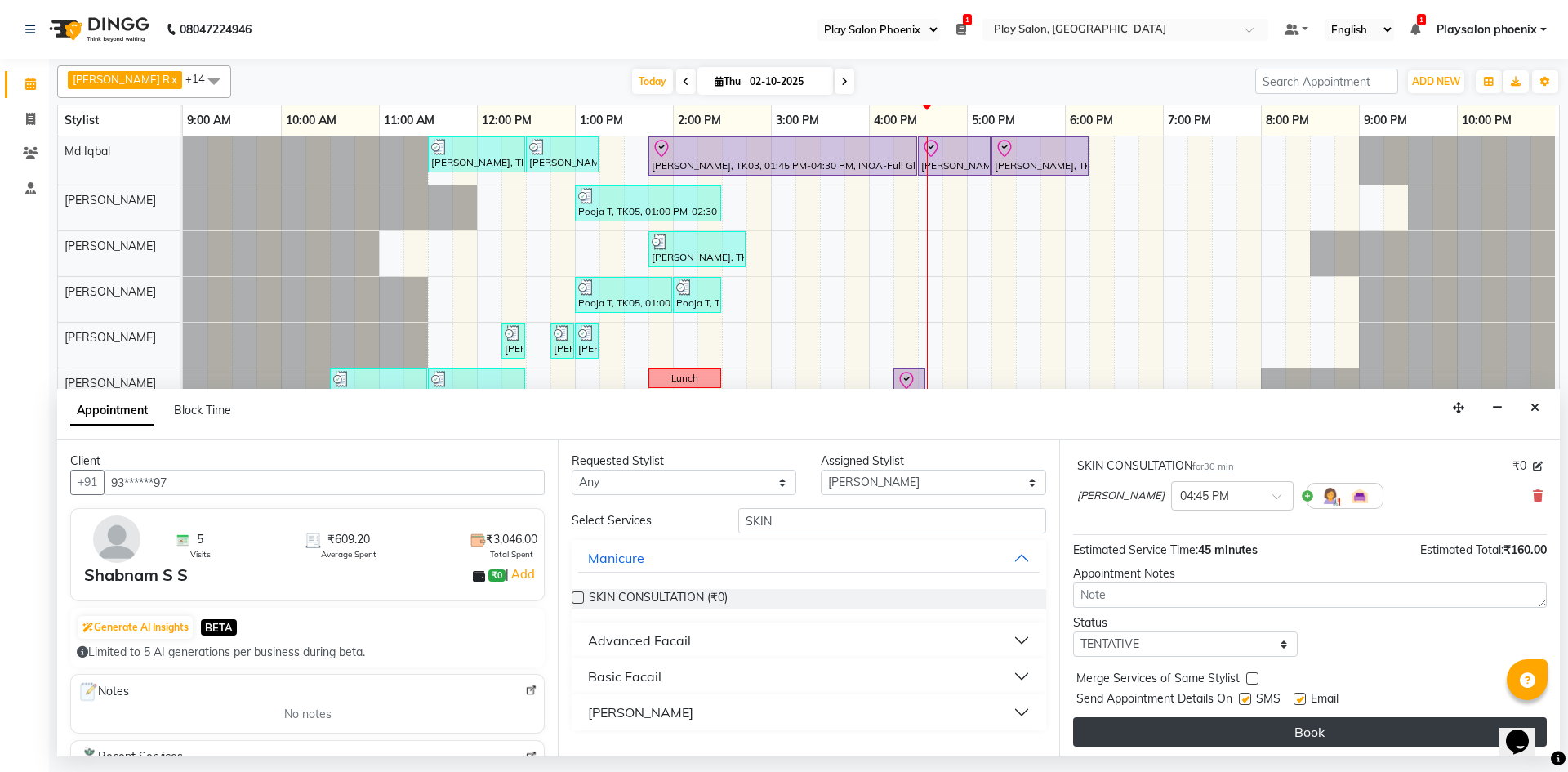
scroll to position [171, 0]
click at [1261, 730] on button "Book" at bounding box center [1310, 729] width 474 height 29
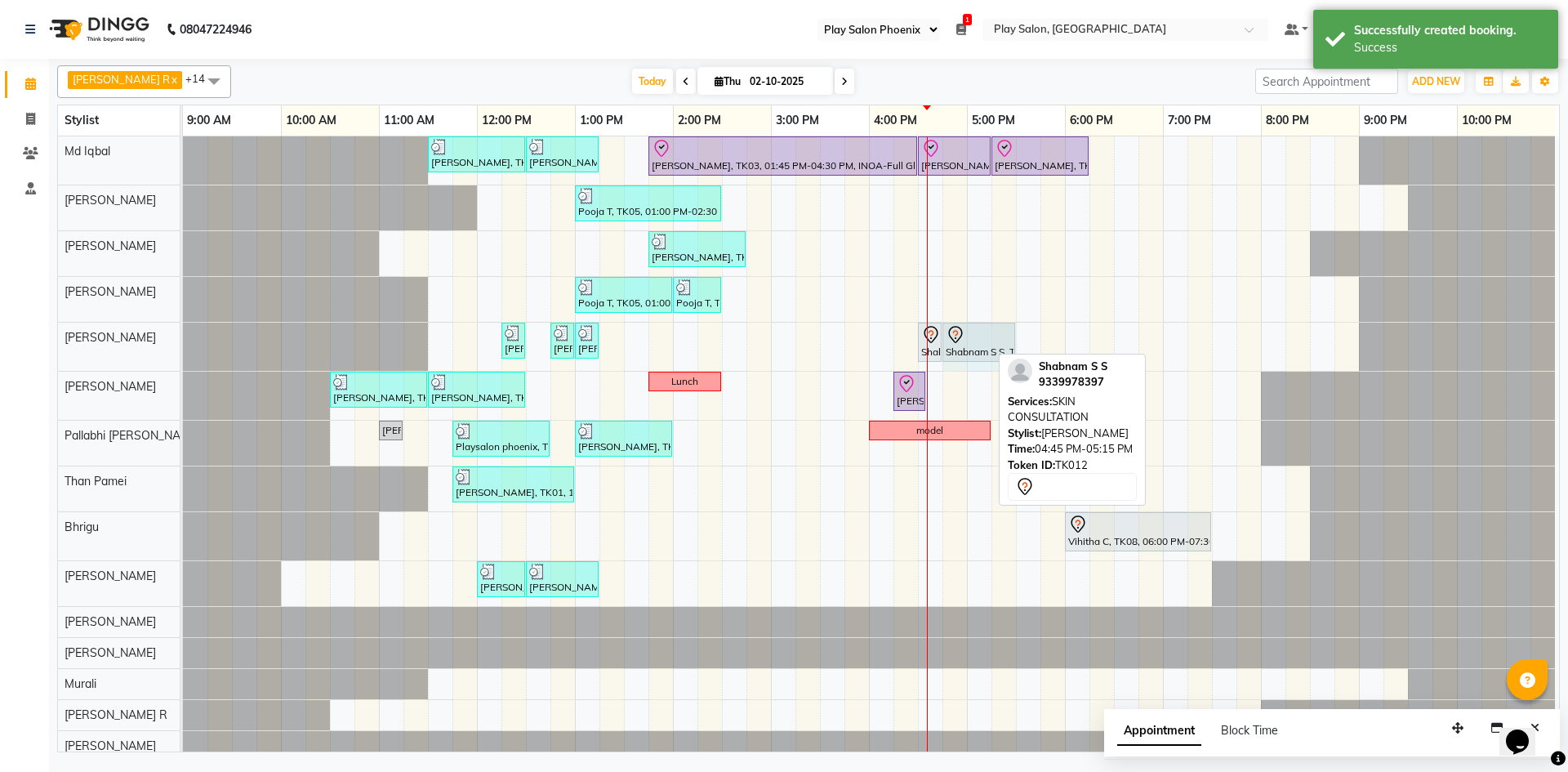
click at [183, 339] on div "[PERSON_NAME], TK01, 12:15 PM-12:30 PM, Cut & file [PERSON_NAME] M, TK10, 12:45…" at bounding box center [183, 347] width 0 height 48
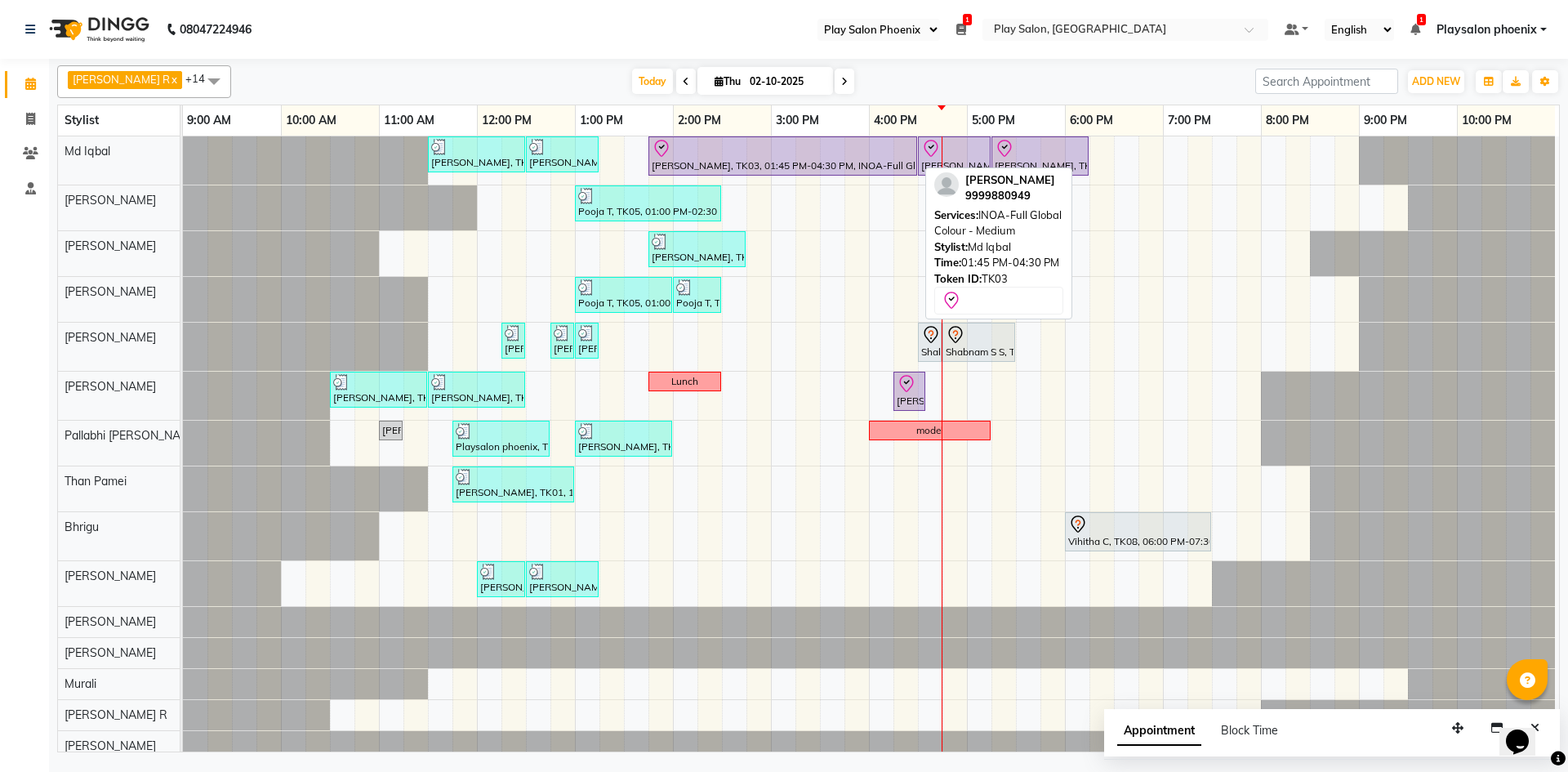
click at [826, 145] on div at bounding box center [782, 148] width 262 height 20
click at [828, 156] on div at bounding box center [782, 148] width 262 height 20
select select "8"
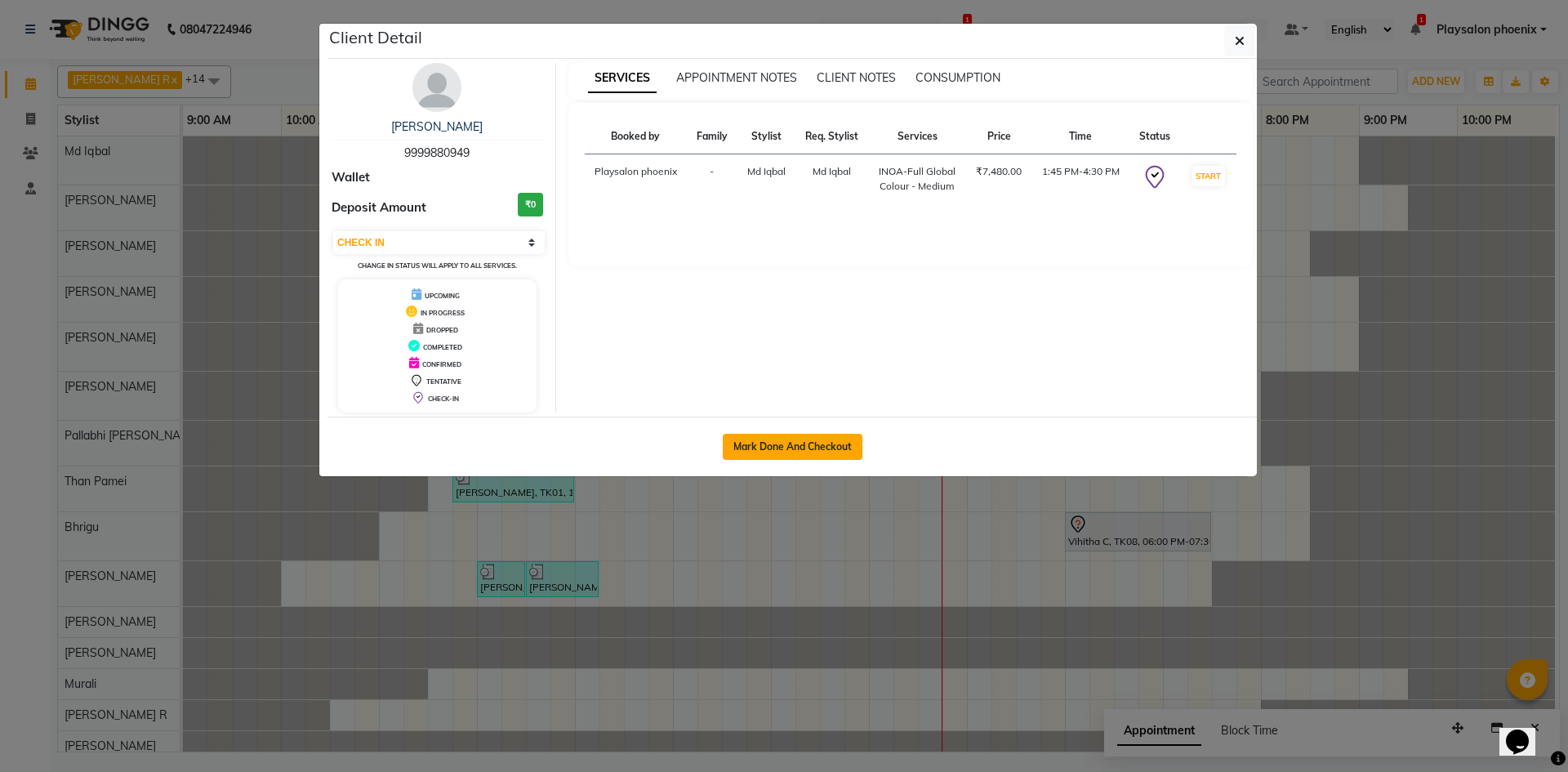
click at [819, 448] on button "Mark Done And Checkout" at bounding box center [792, 447] width 139 height 26
select select "service"
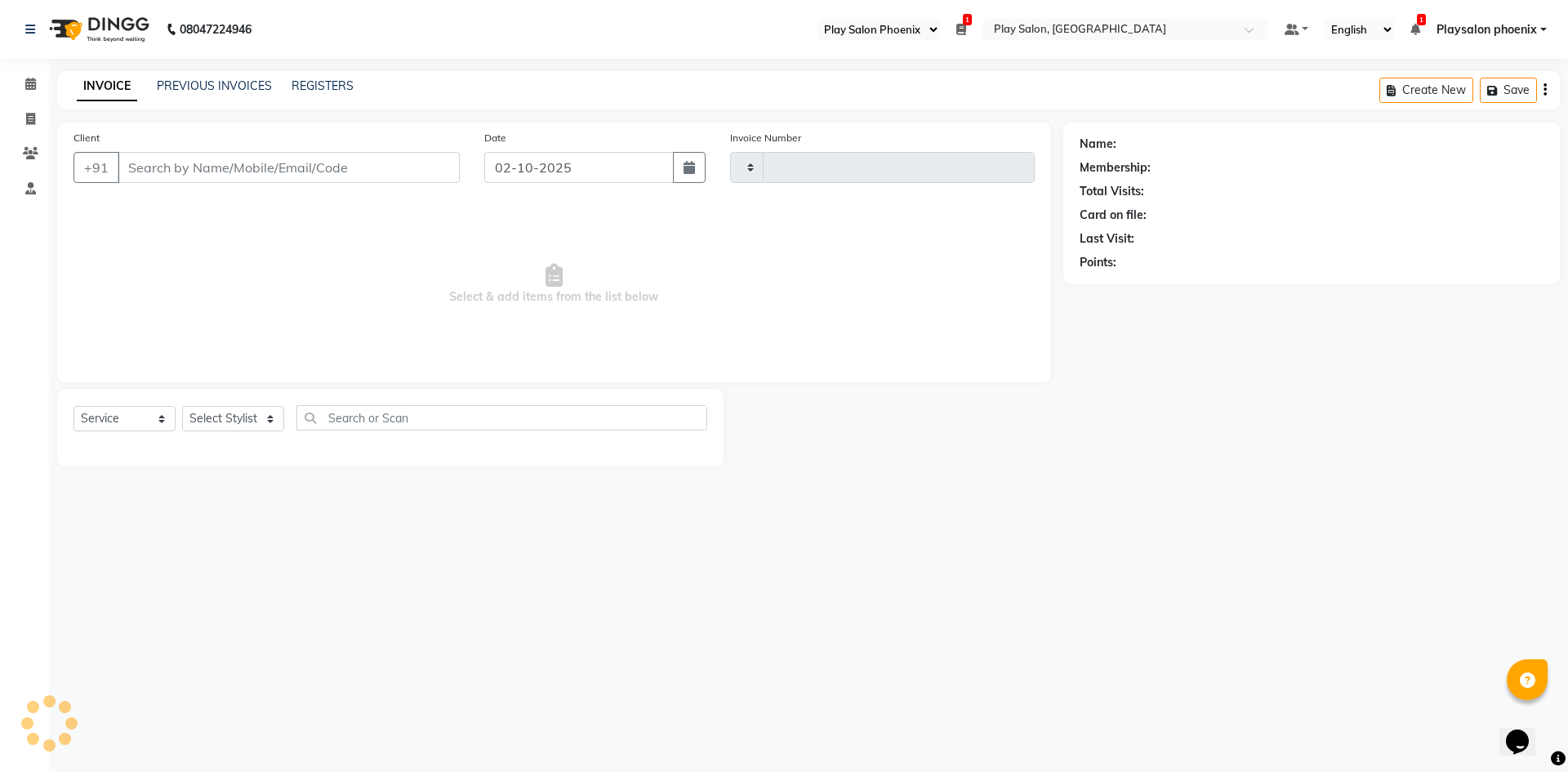
type input "3375"
select select "8350"
type input "99******49"
select select "81412"
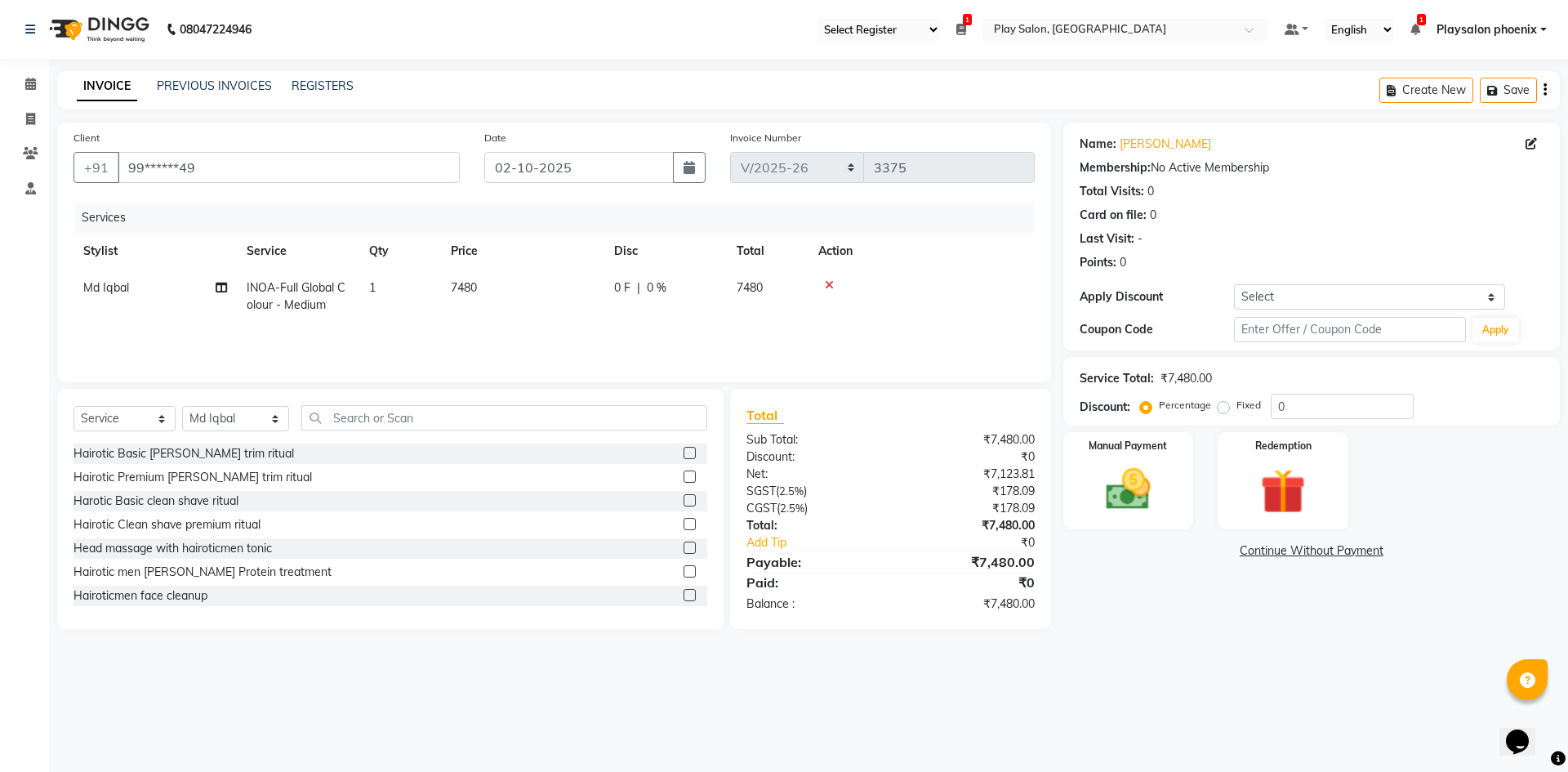
click at [481, 285] on td "7480" at bounding box center [523, 297] width 164 height 54
select select "81412"
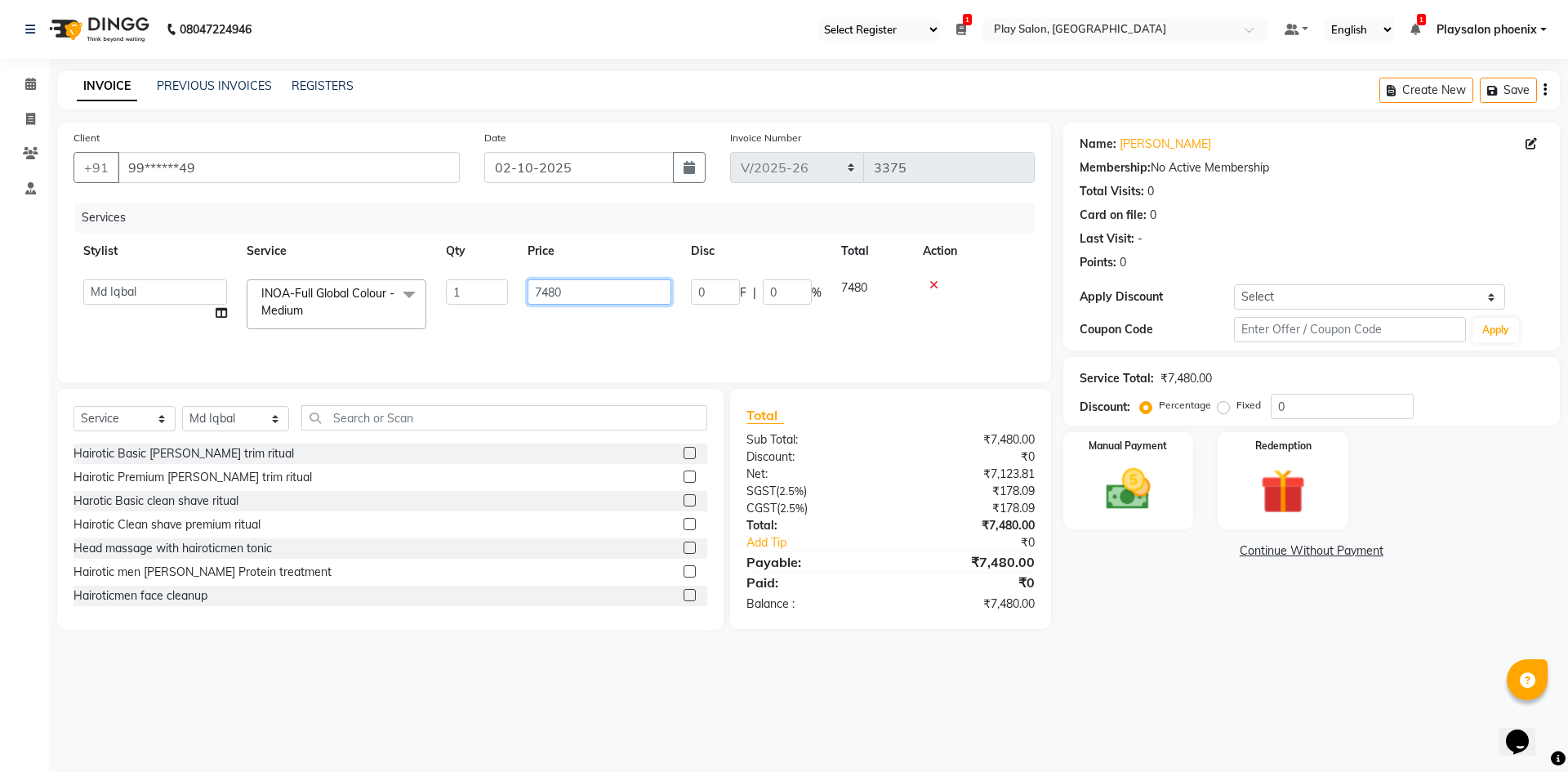
drag, startPoint x: 579, startPoint y: 297, endPoint x: 509, endPoint y: 288, distance: 70.6
click at [509, 288] on tr "[PERSON_NAME] [PERSON_NAME] Bhrigu Chytra [PERSON_NAME] General Technician . Im…" at bounding box center [554, 305] width 961 height 69
type input "8005"
click at [532, 308] on td "8005" at bounding box center [599, 305] width 164 height 69
select select "81412"
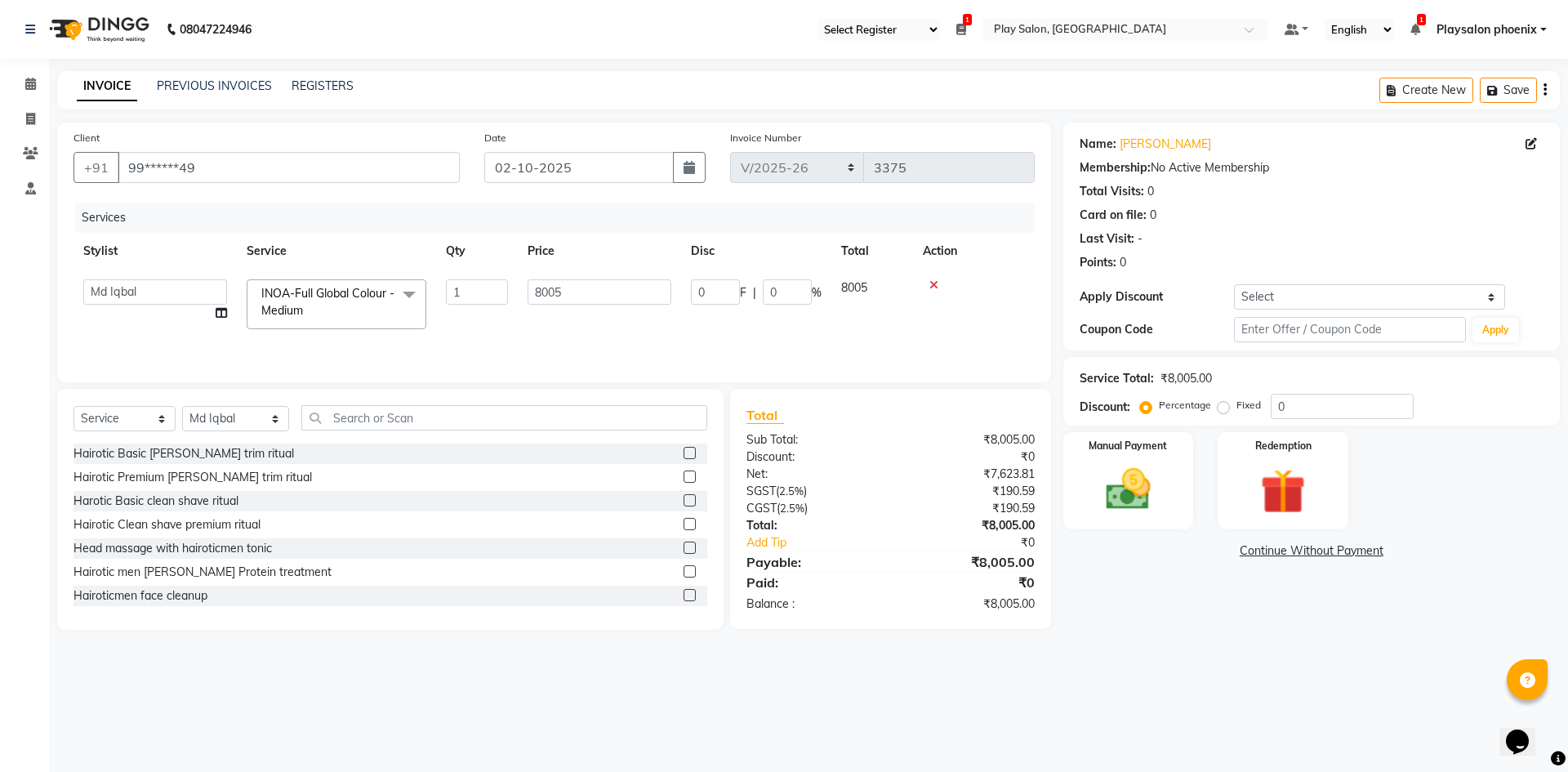
click at [1141, 588] on div "Name: [PERSON_NAME] Membership: No Active Membership Total Visits: 0 Card on fi…" at bounding box center [1318, 376] width 509 height 507
click at [787, 343] on div "Services Stylist Service Qty Price Disc Total Action Albaz [PERSON_NAME] Chytra…" at bounding box center [554, 284] width 961 height 164
click at [1157, 464] on img at bounding box center [1128, 489] width 76 height 54
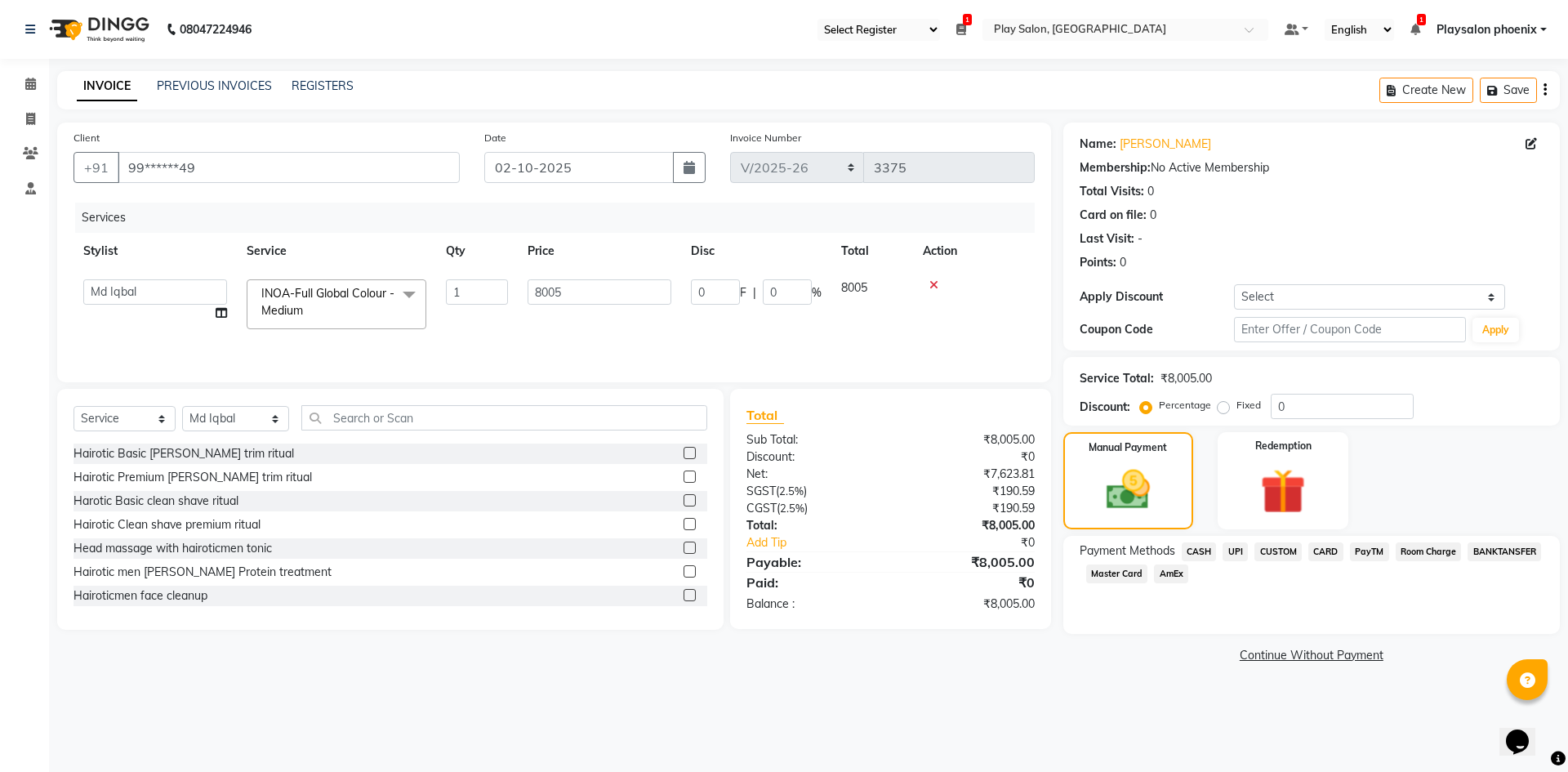
click at [1323, 556] on span "CARD" at bounding box center [1326, 552] width 35 height 19
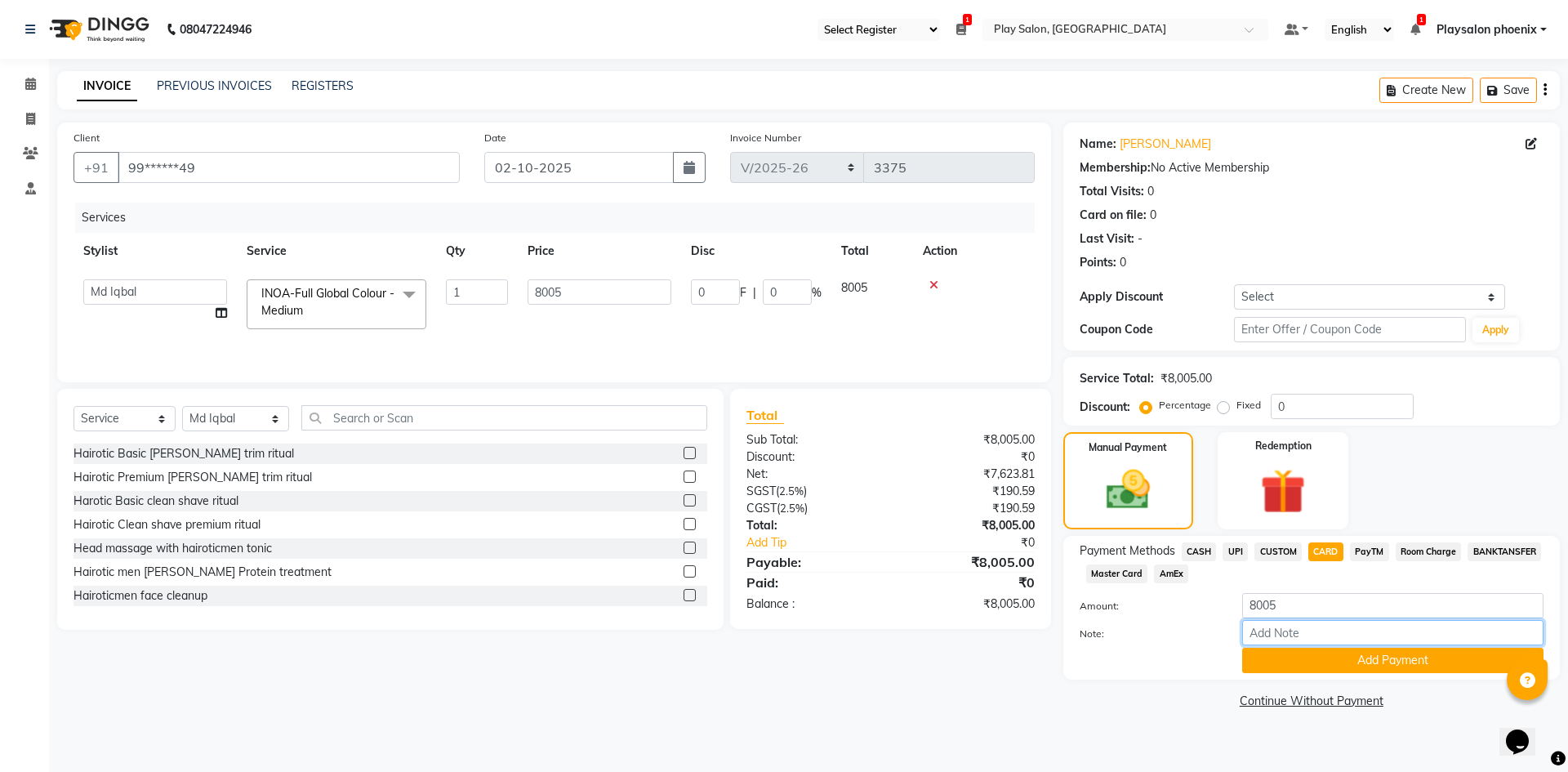
click at [1309, 634] on input "Note:" at bounding box center [1393, 632] width 301 height 25
type input "t"
click at [1130, 573] on span "Master Card" at bounding box center [1117, 574] width 62 height 19
click at [1316, 641] on input "Note:" at bounding box center [1393, 632] width 301 height 25
type input "3468"
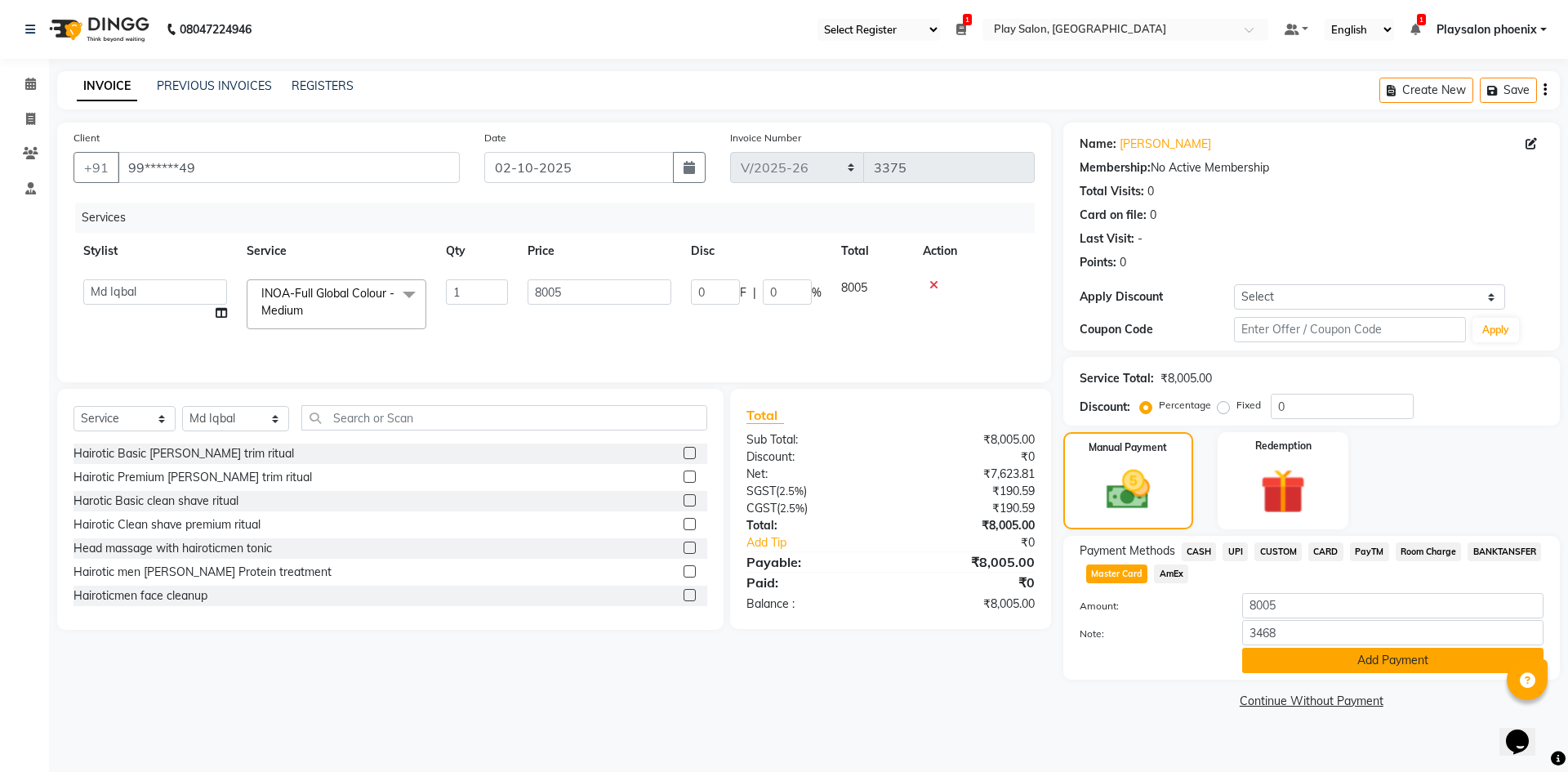
click at [1301, 653] on button "Add Payment" at bounding box center [1393, 660] width 301 height 25
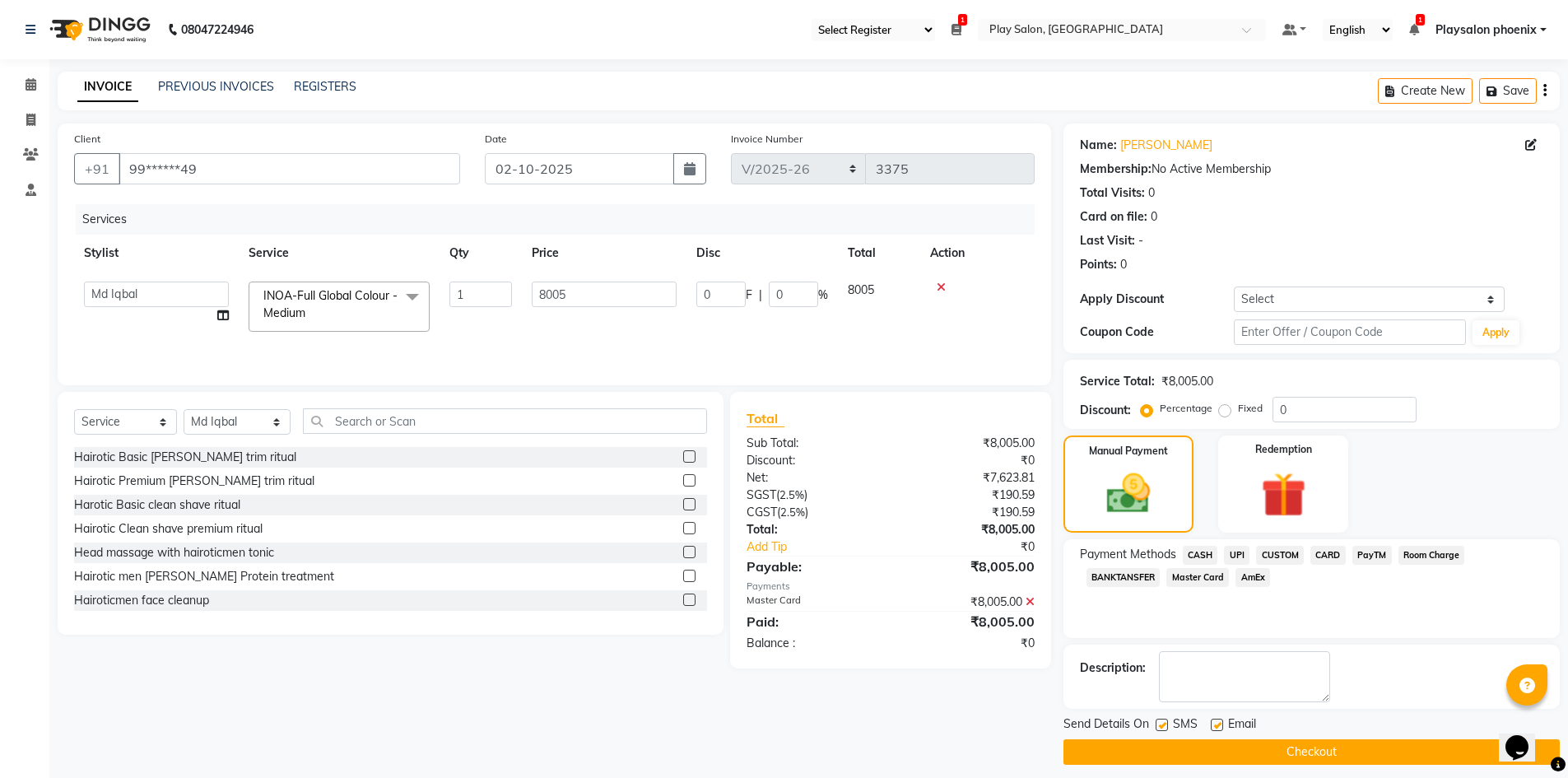
click at [1220, 727] on label at bounding box center [1217, 725] width 12 height 12
click at [1220, 727] on input "checkbox" at bounding box center [1217, 726] width 10 height 10
checkbox input "false"
click at [1231, 740] on button "Checkout" at bounding box center [1312, 752] width 496 height 25
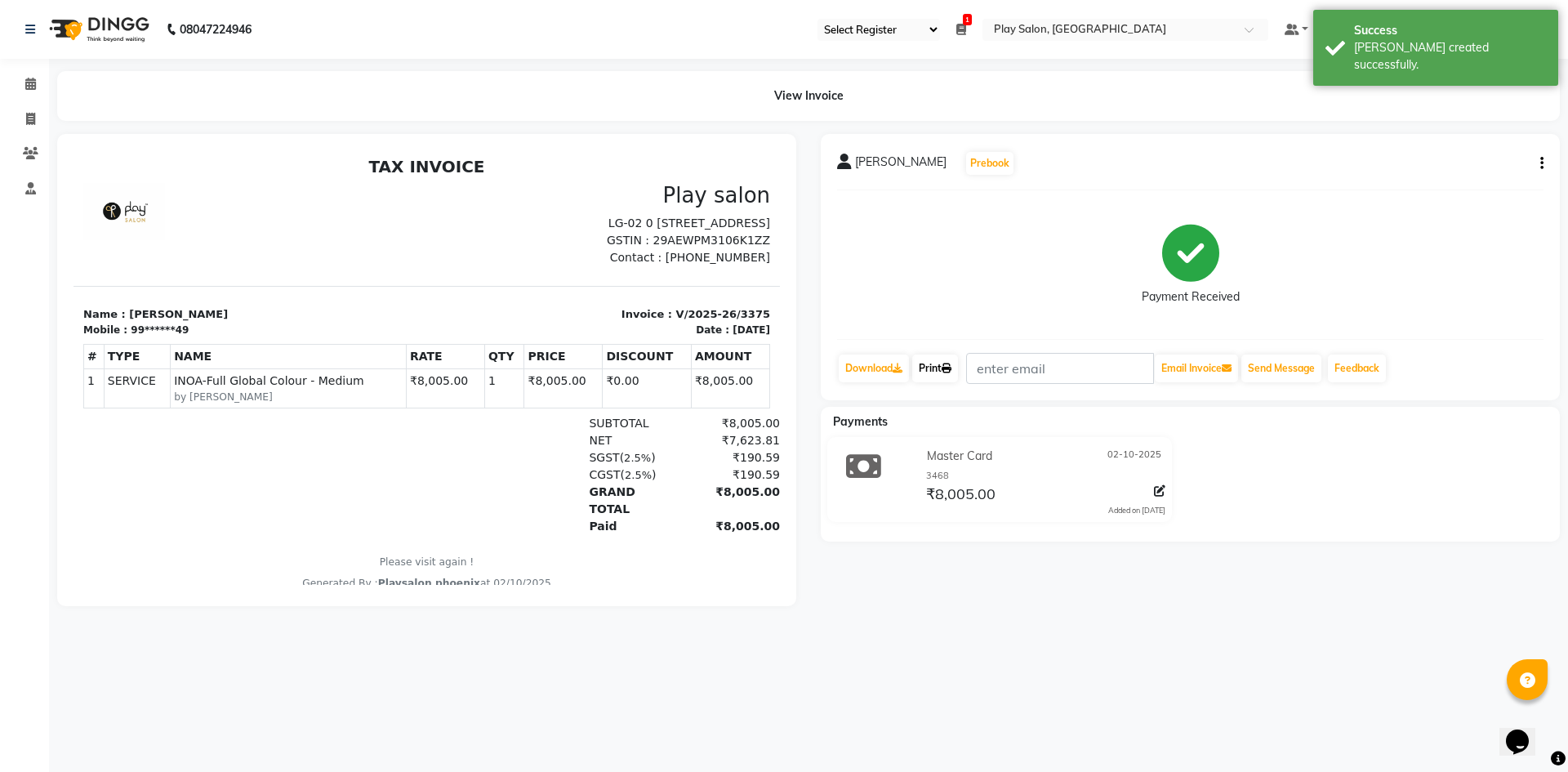
click at [929, 363] on link "Print" at bounding box center [935, 369] width 46 height 28
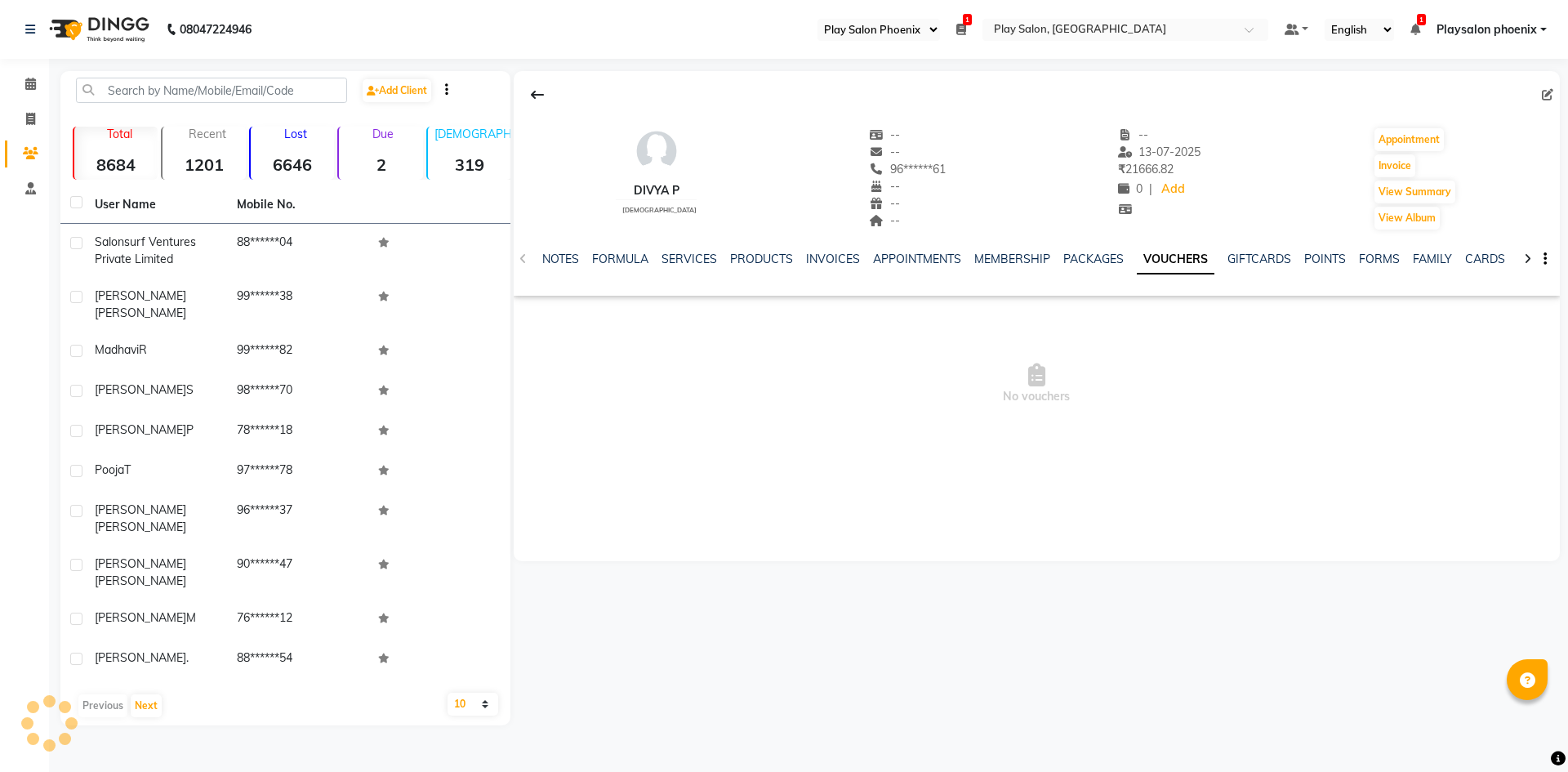
select select "90"
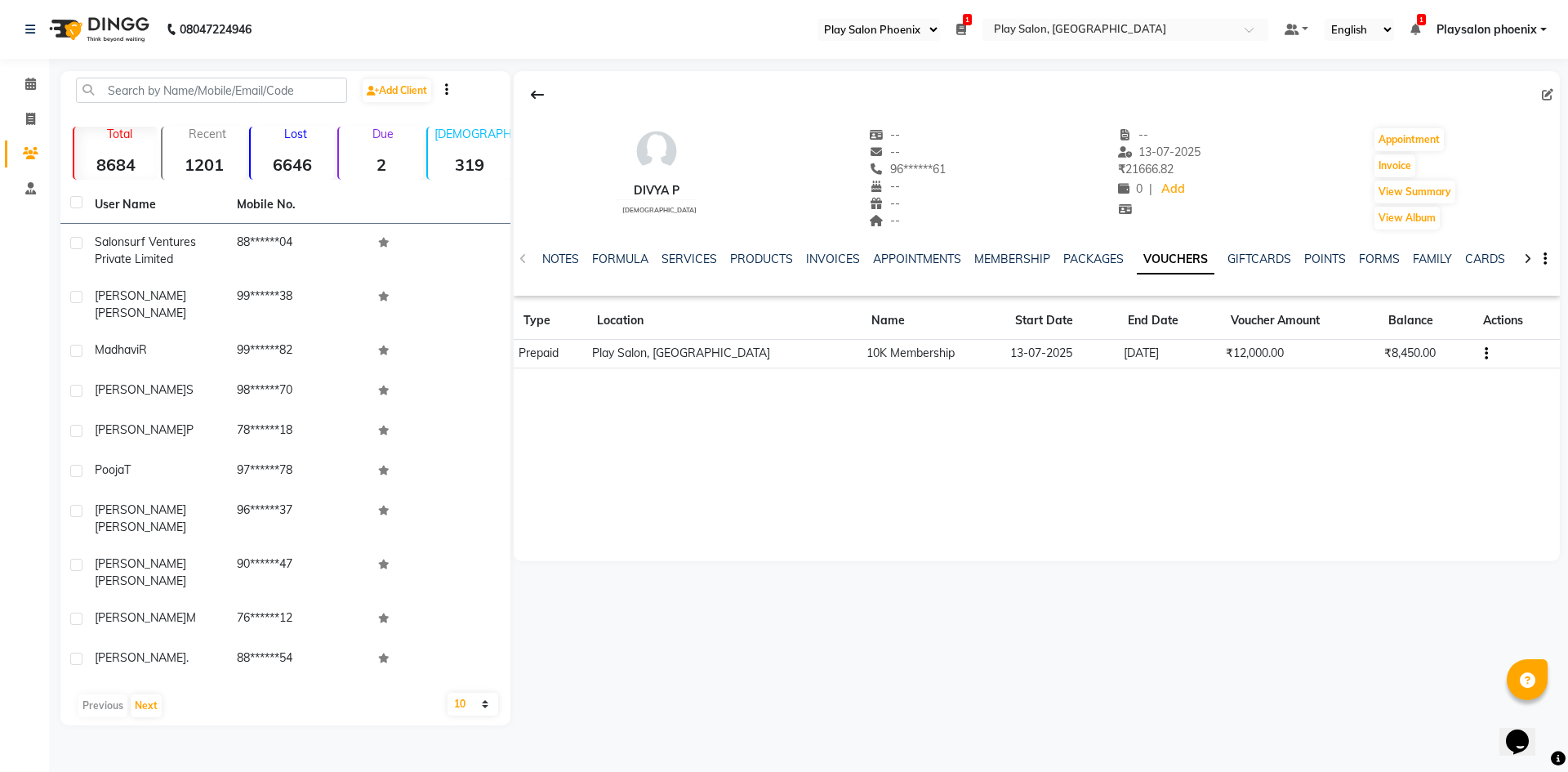
click at [1167, 255] on link "VOUCHERS" at bounding box center [1176, 260] width 78 height 29
